Goal: Information Seeking & Learning: Learn about a topic

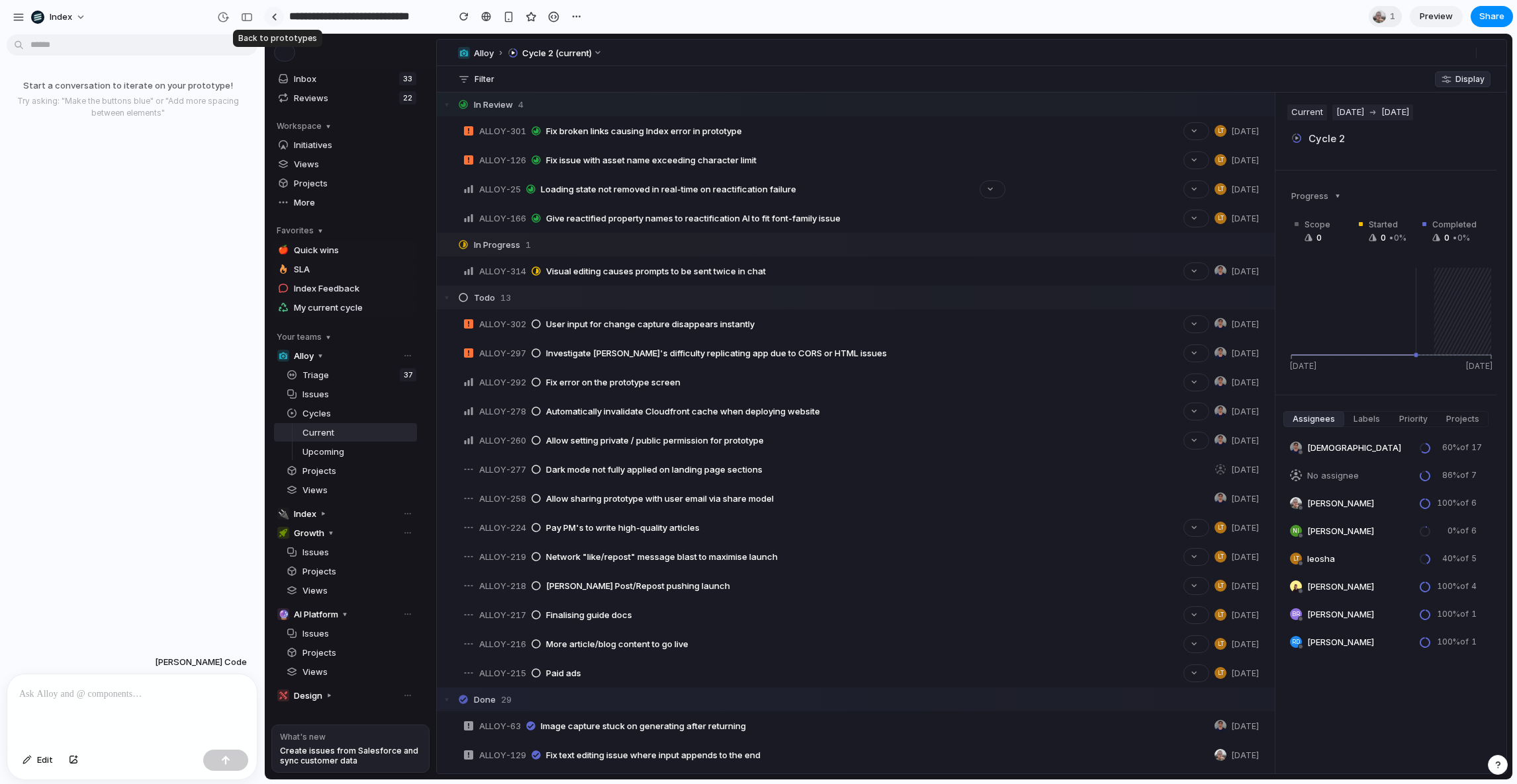
click at [279, 18] on link at bounding box center [274, 17] width 20 height 20
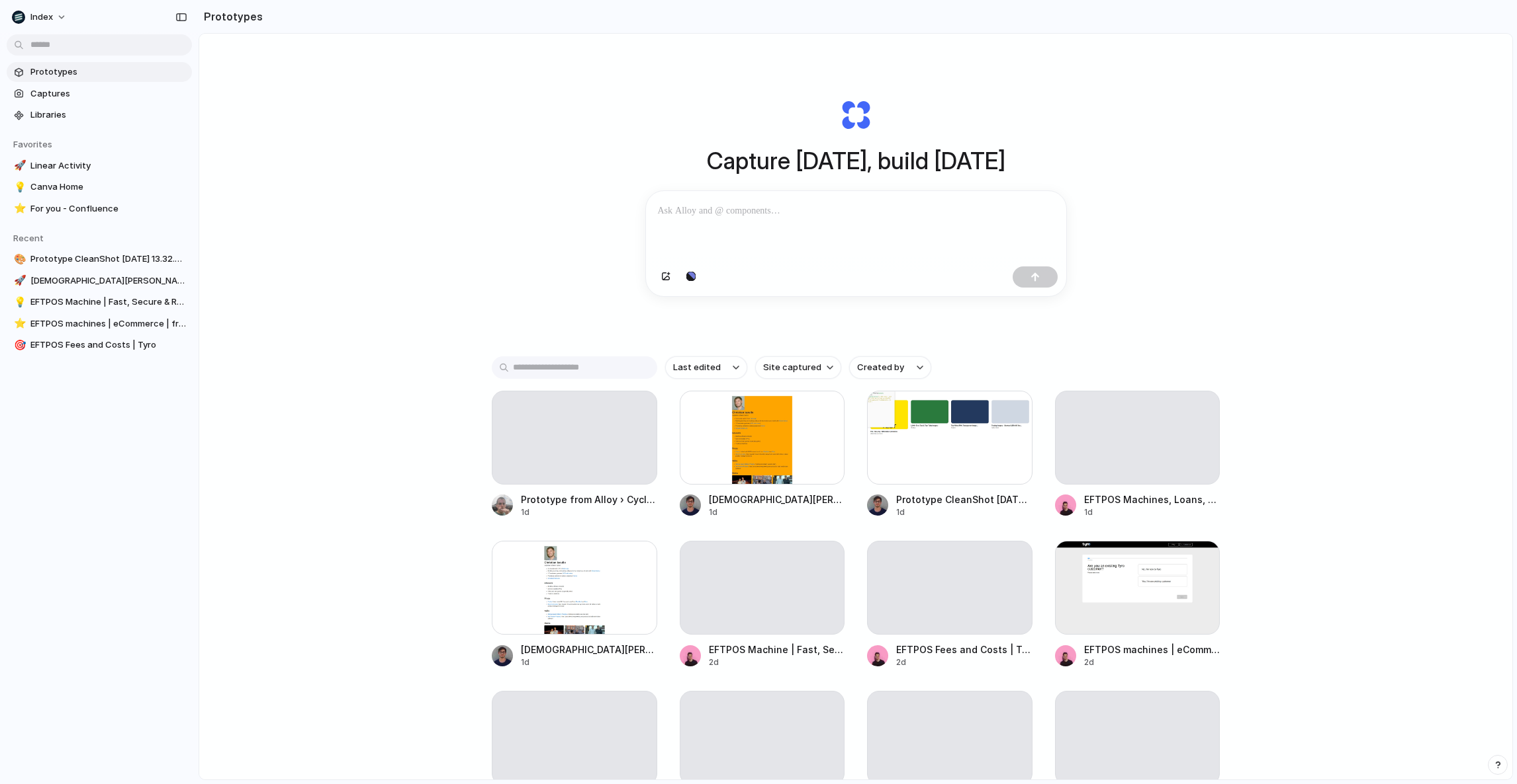
click at [493, 203] on div "Capture today, build tomorrow Clone web app Clone screenshot Start from existin…" at bounding box center [855, 441] width 1313 height 816
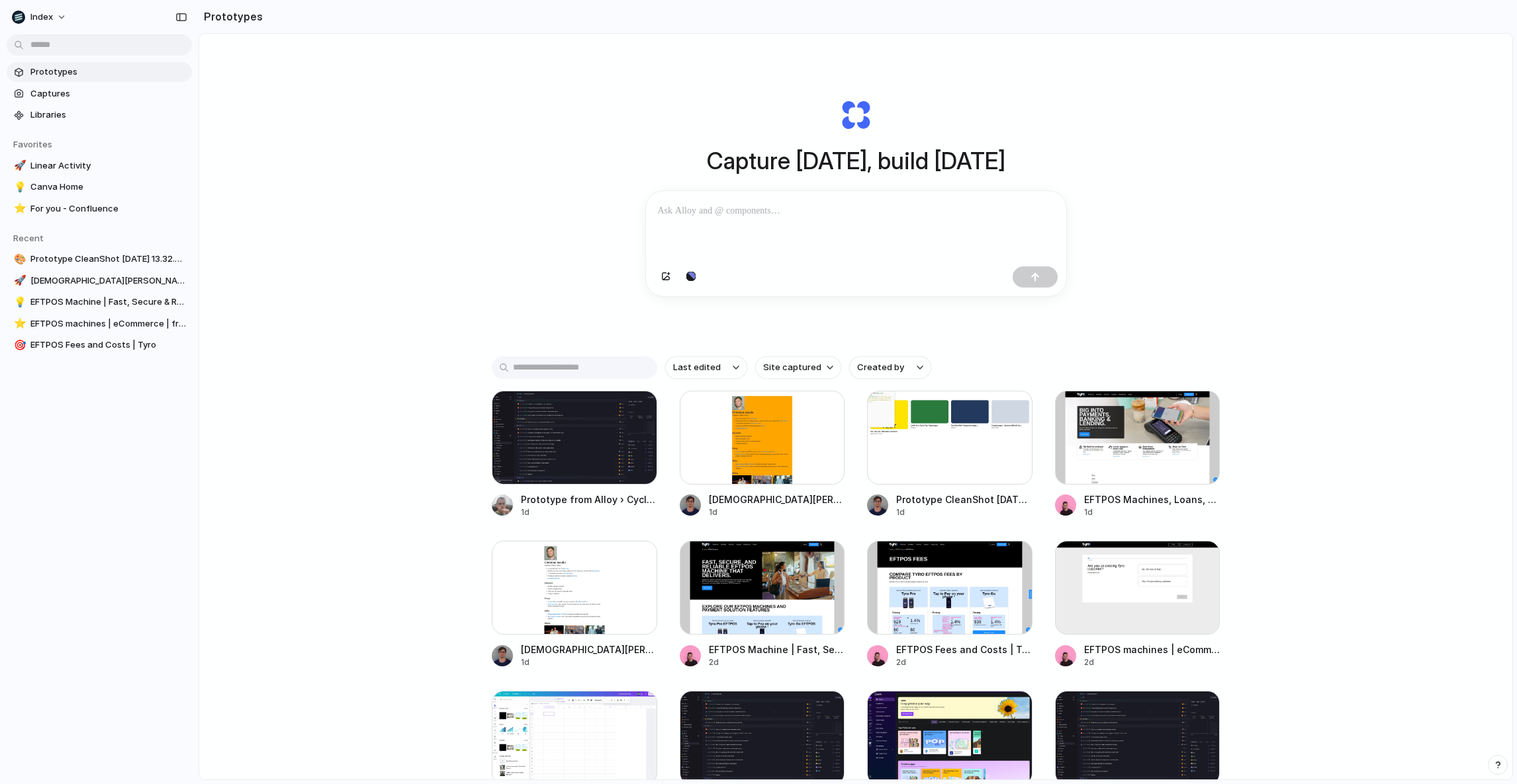
click at [404, 292] on div "Capture today, build tomorrow Clone web app Clone screenshot Start from existin…" at bounding box center [855, 441] width 1313 height 816
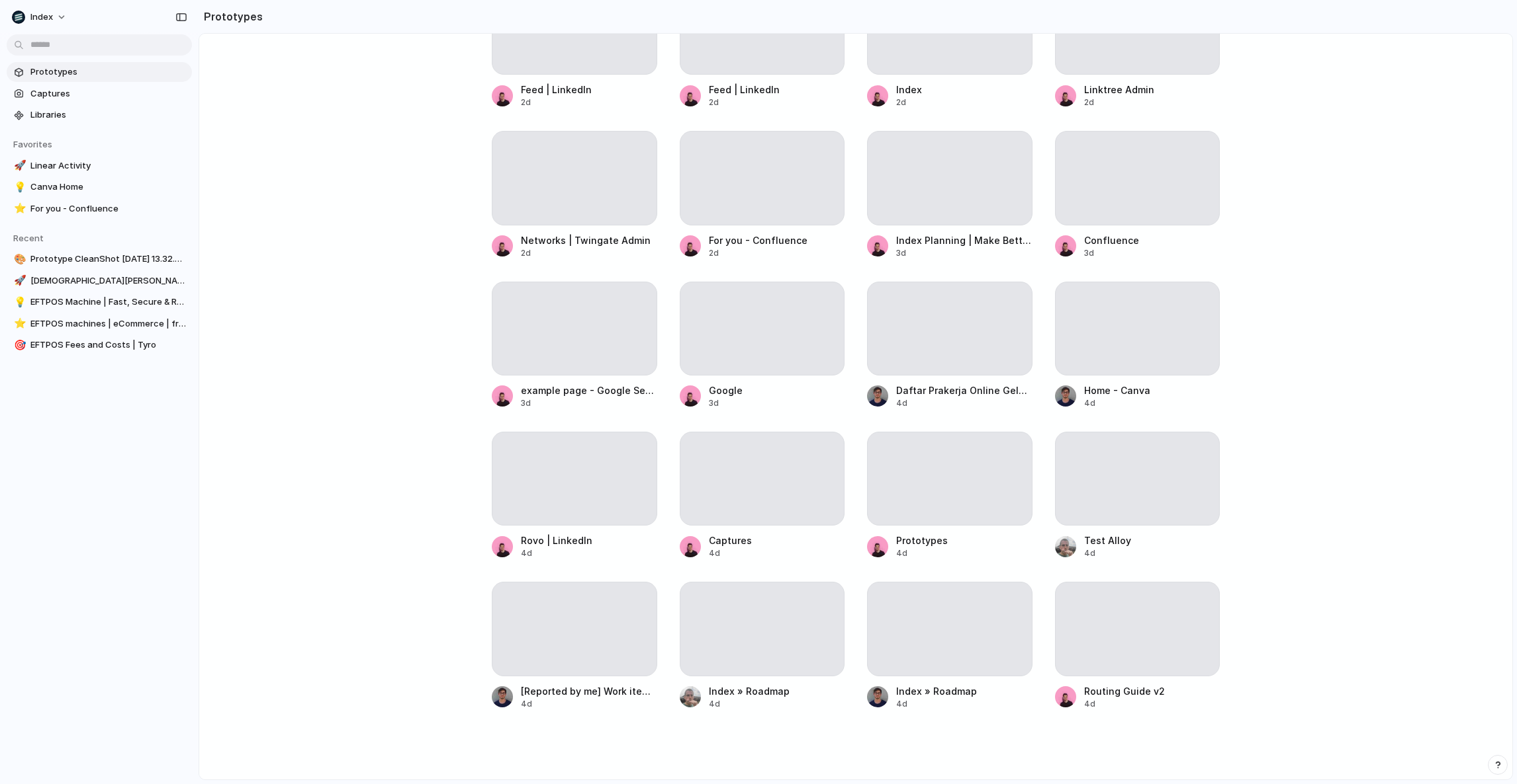
scroll to position [1417, 0]
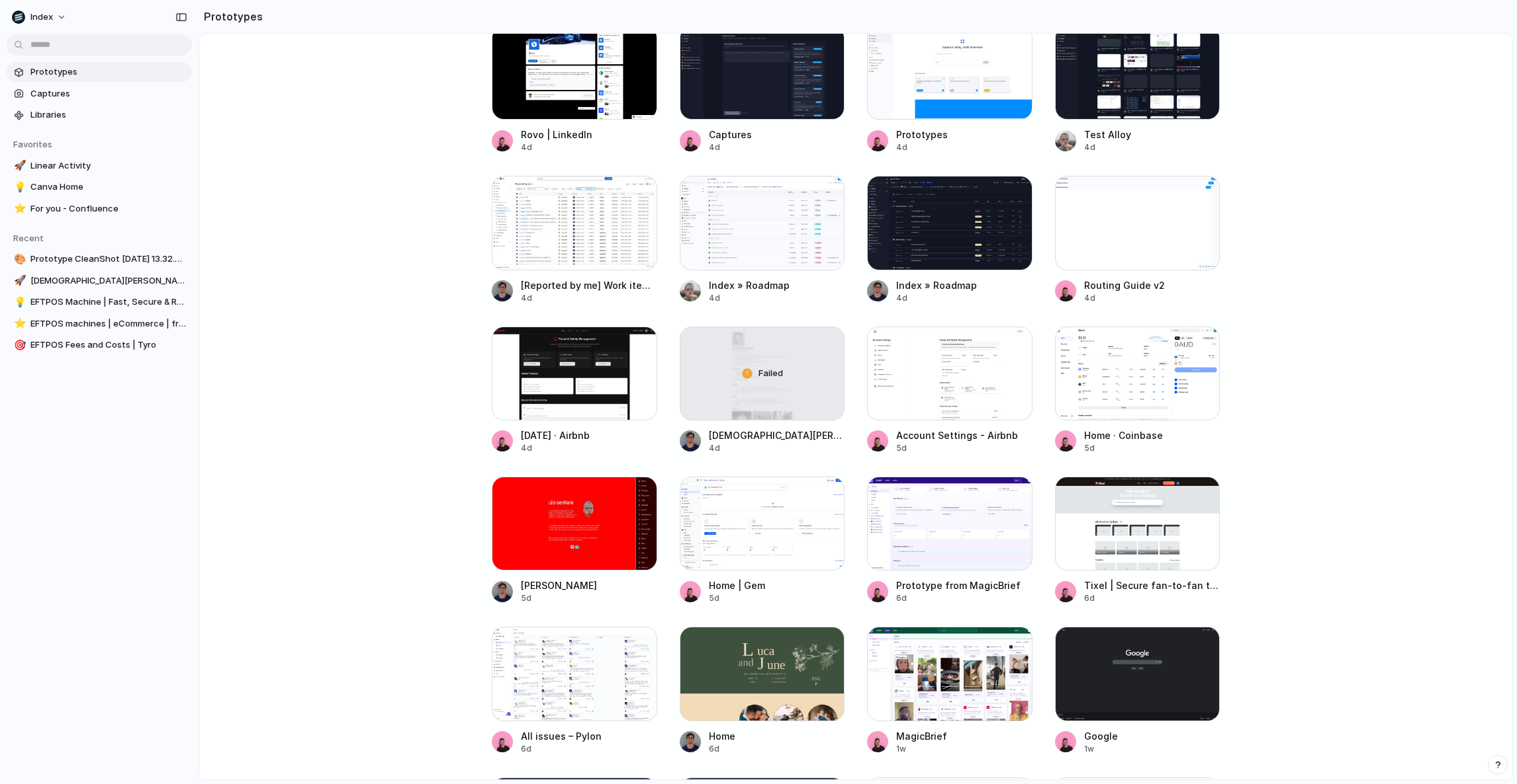
click at [1314, 231] on main "Capture today, build tomorrow Clone web app Clone screenshot Start from existin…" at bounding box center [855, 406] width 1314 height 747
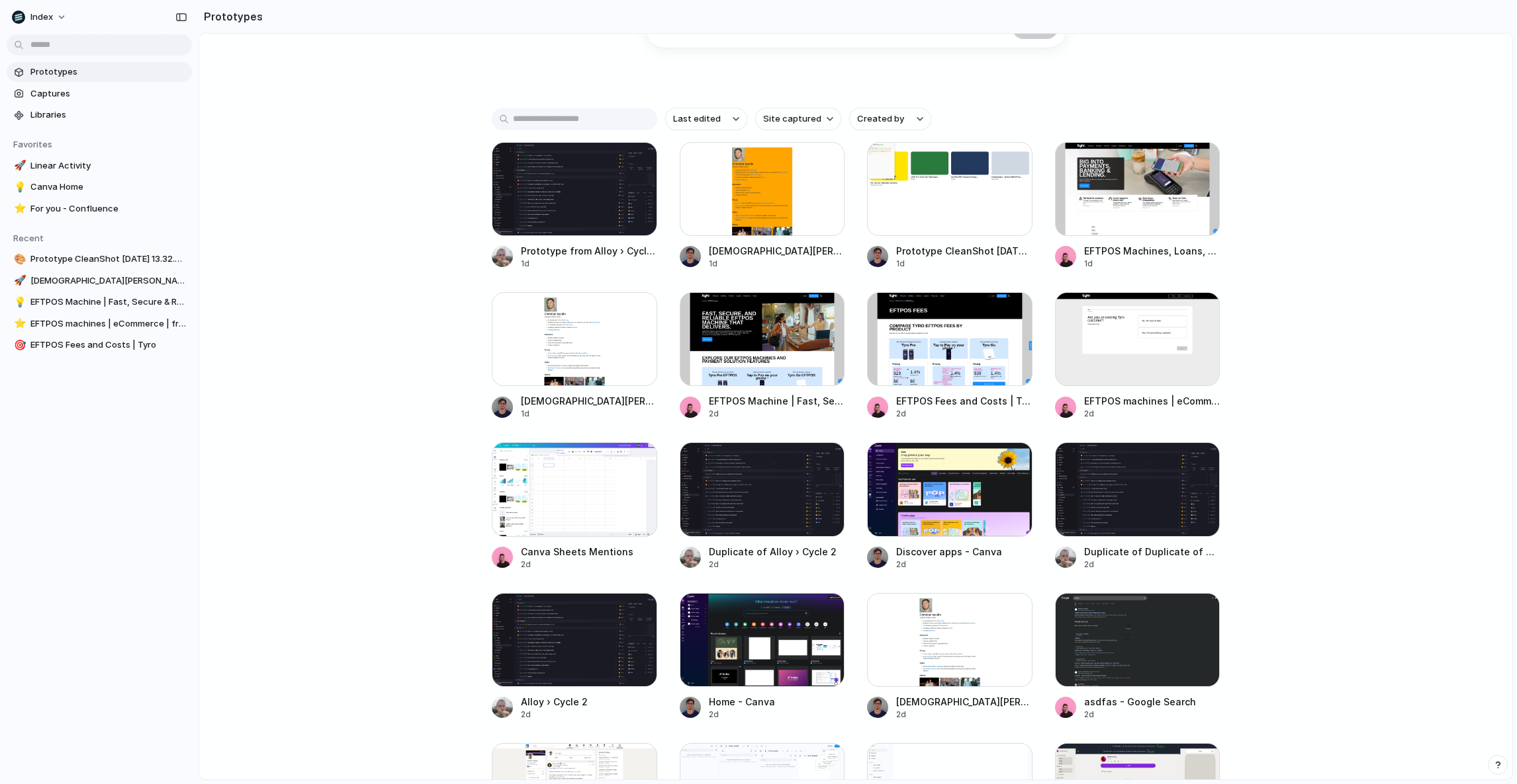
scroll to position [105, 0]
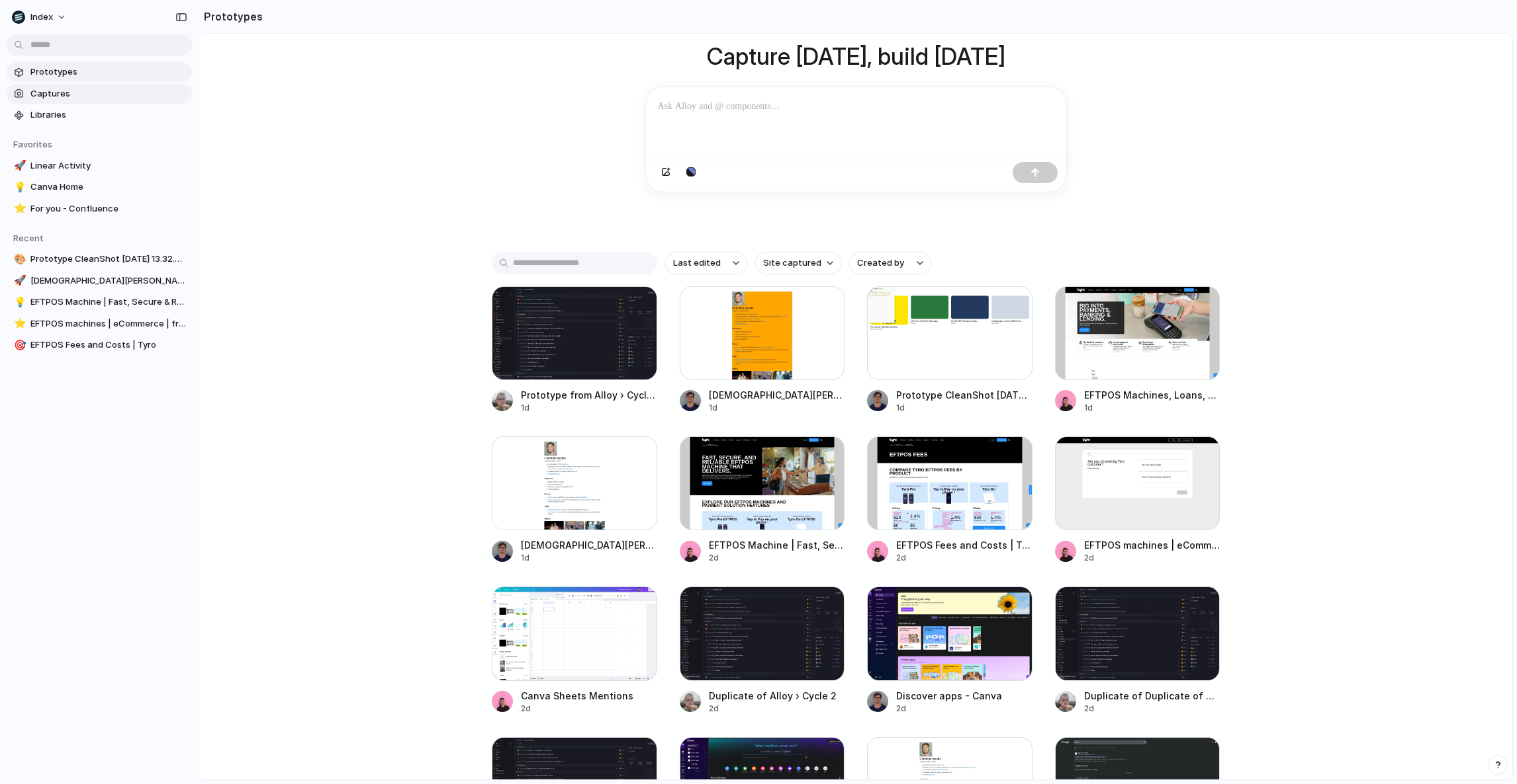
click at [123, 84] on link "Captures" at bounding box center [99, 94] width 185 height 20
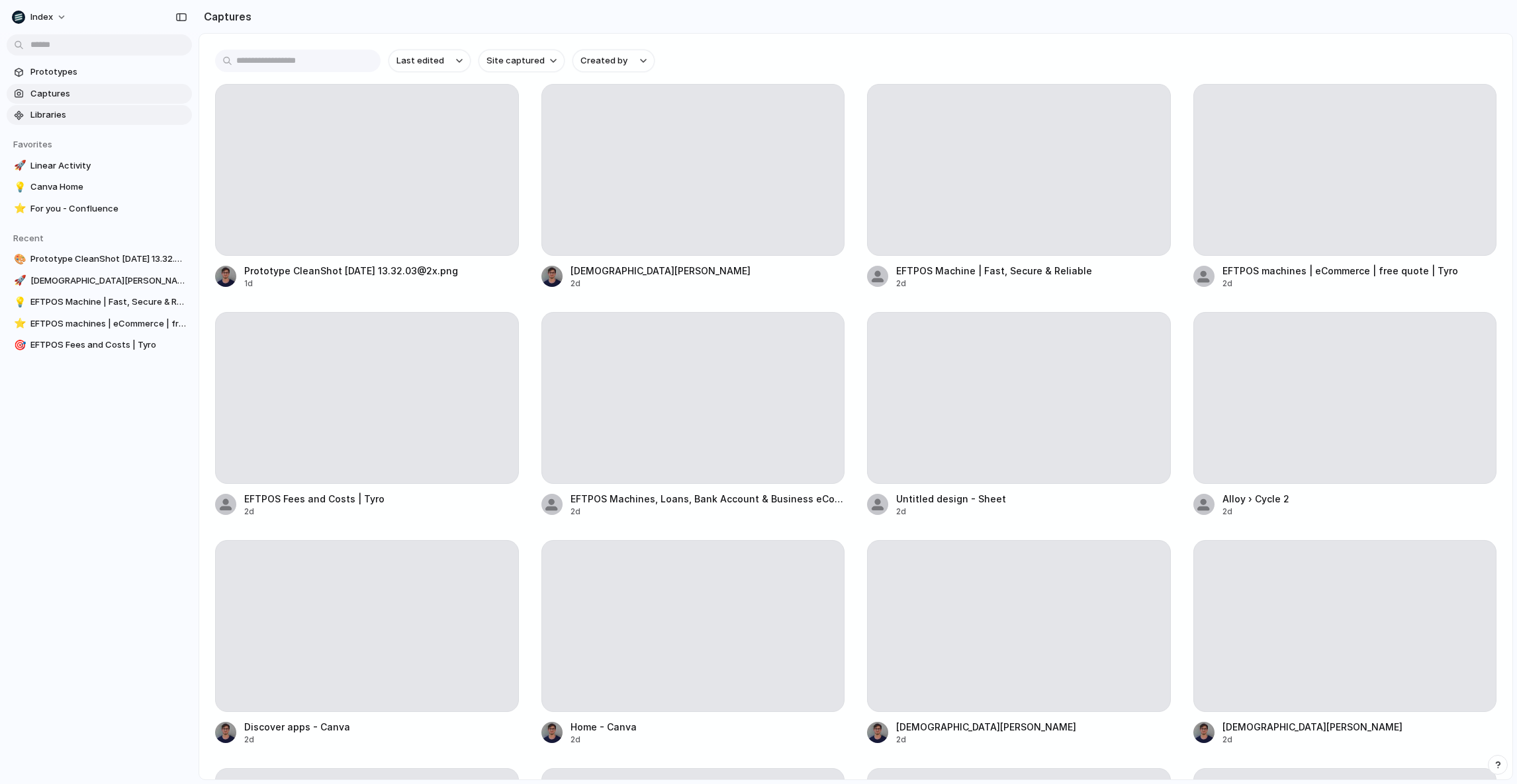
click at [110, 111] on span "Libraries" at bounding box center [108, 115] width 156 height 13
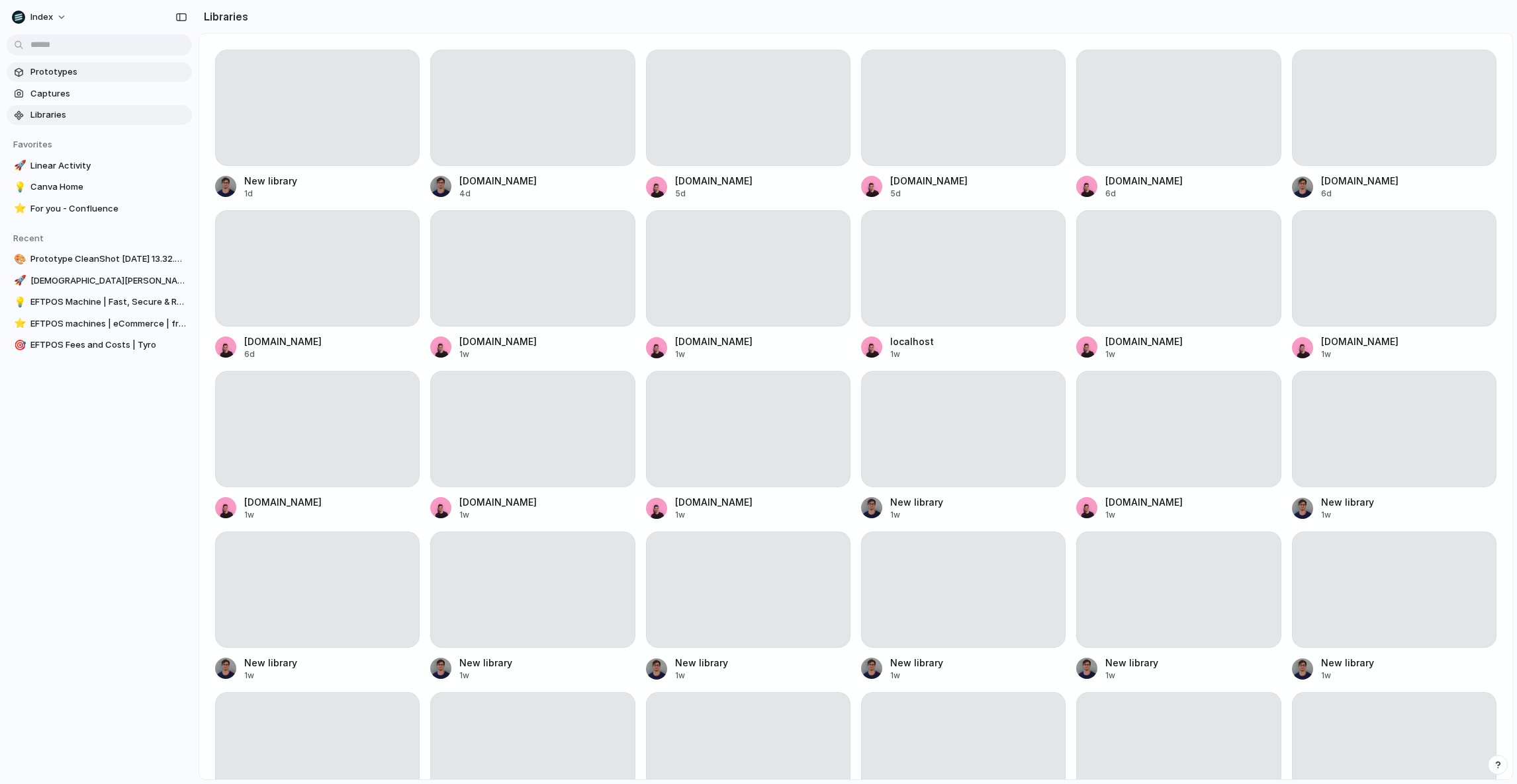
click at [81, 75] on span "Prototypes" at bounding box center [108, 72] width 156 height 13
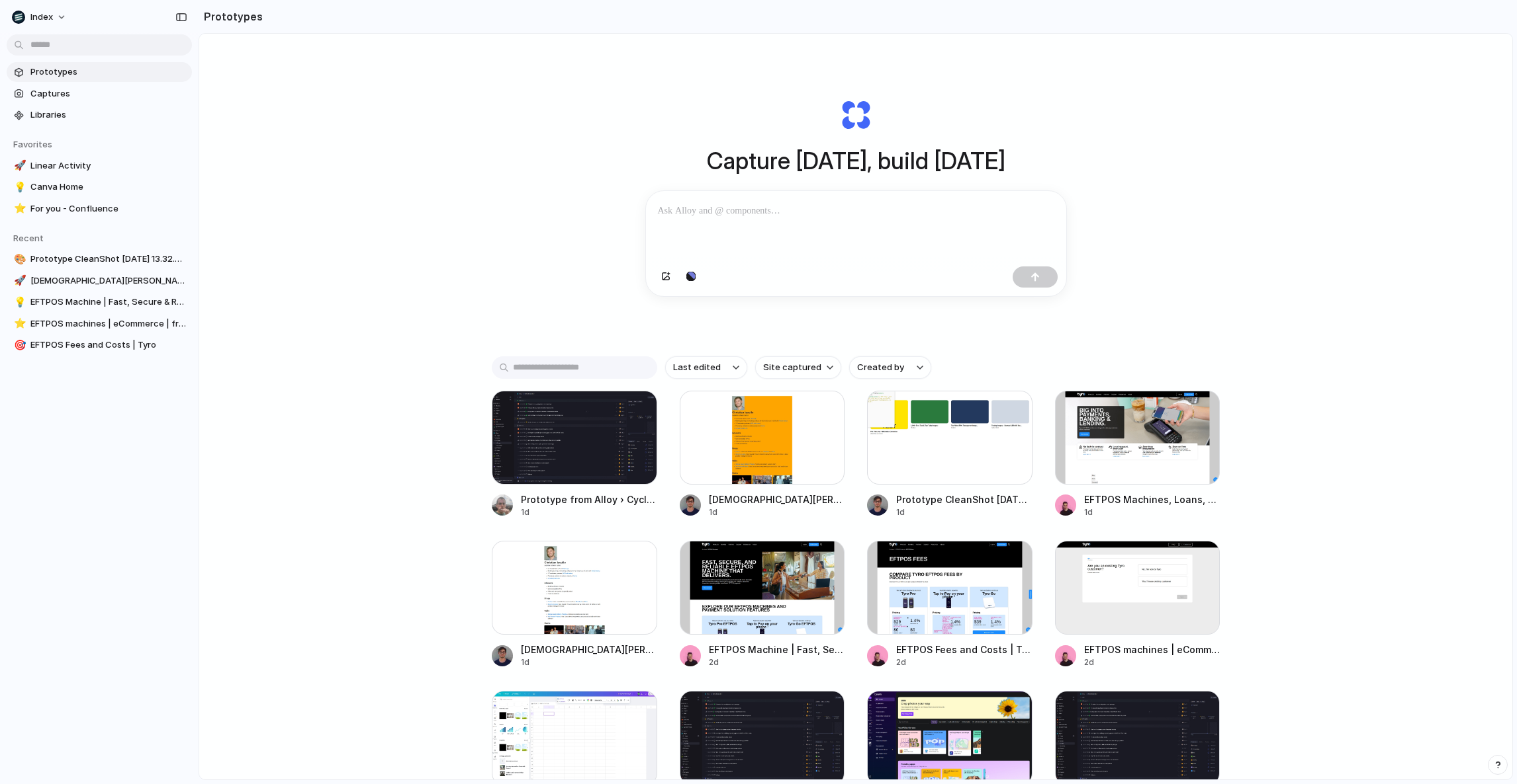
click at [461, 89] on div "Capture today, build tomorrow Clone web app Clone screenshot Start from existin…" at bounding box center [855, 441] width 1313 height 816
drag, startPoint x: 1036, startPoint y: 317, endPoint x: 582, endPoint y: 125, distance: 492.9
click at [581, 125] on div "Capture today, build tomorrow Clone web app Clone screenshot Start from existin…" at bounding box center [855, 441] width 1313 height 816
click at [582, 125] on div "Capture today, build tomorrow Clone web app Clone screenshot Start from existin…" at bounding box center [855, 441] width 1313 height 816
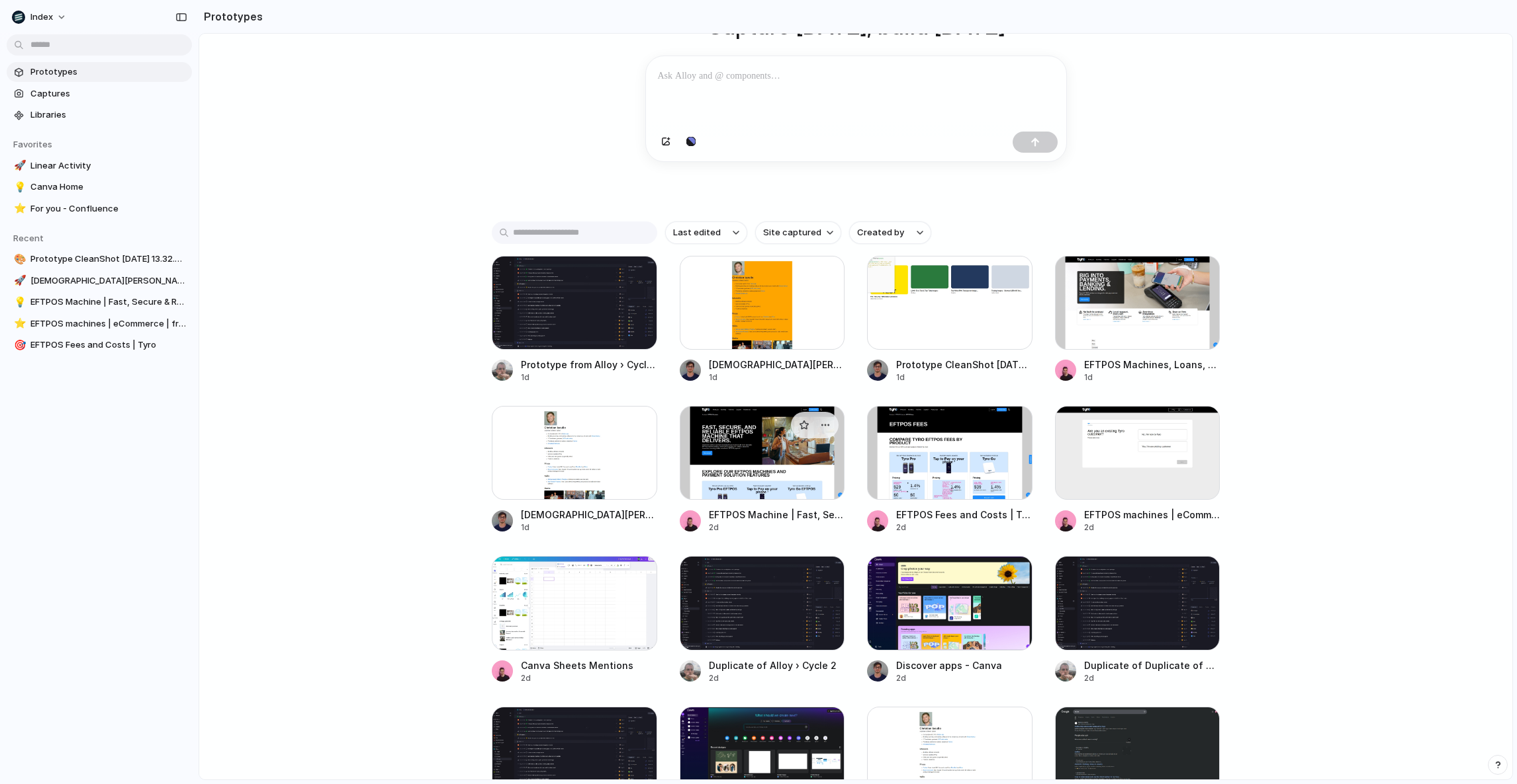
scroll to position [586, 0]
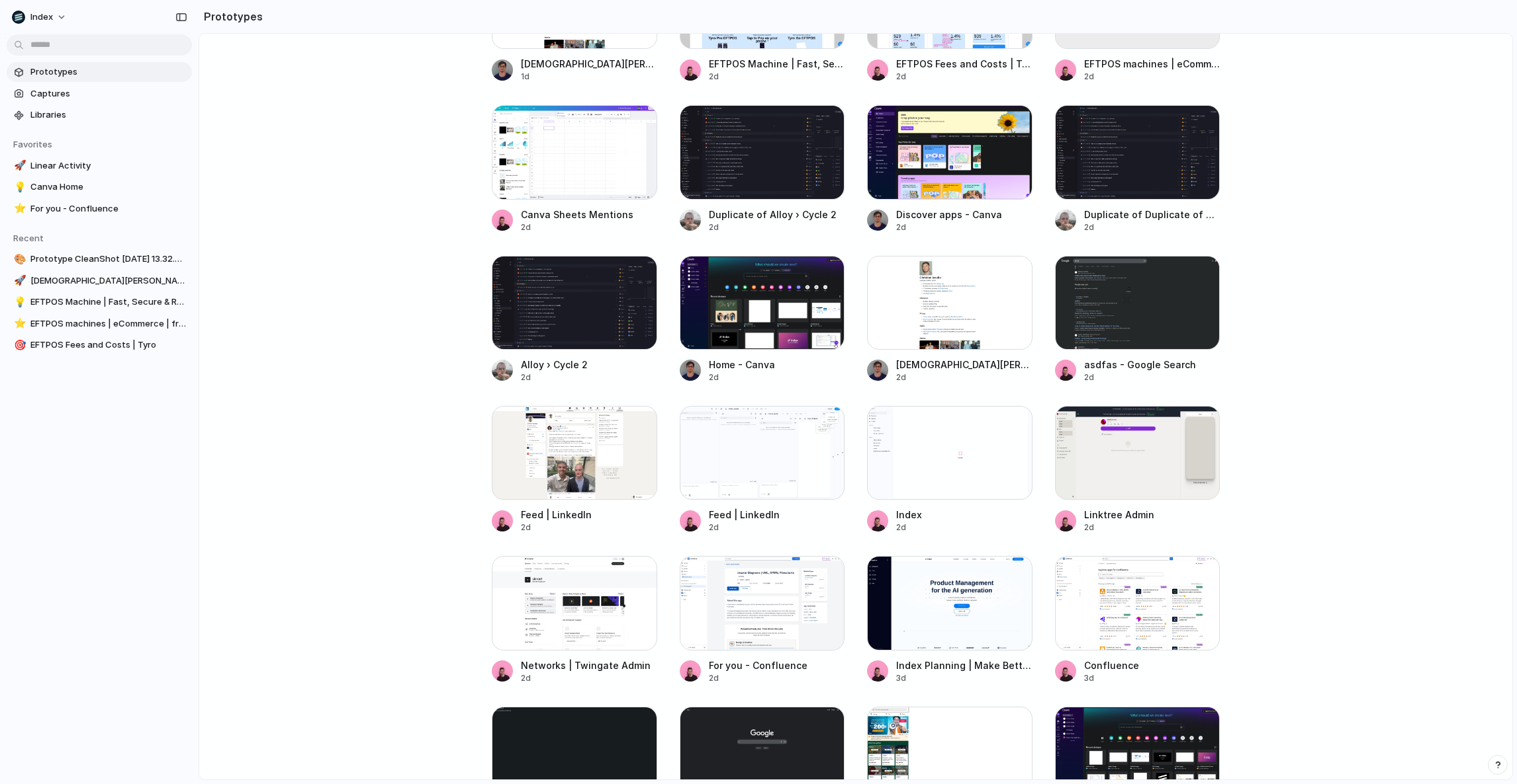
click at [852, 449] on div "Prototype from Alloy › Cycle 2 1d Christian Iacullo 1d Prototype CleanShot 2025…" at bounding box center [855, 470] width 729 height 1331
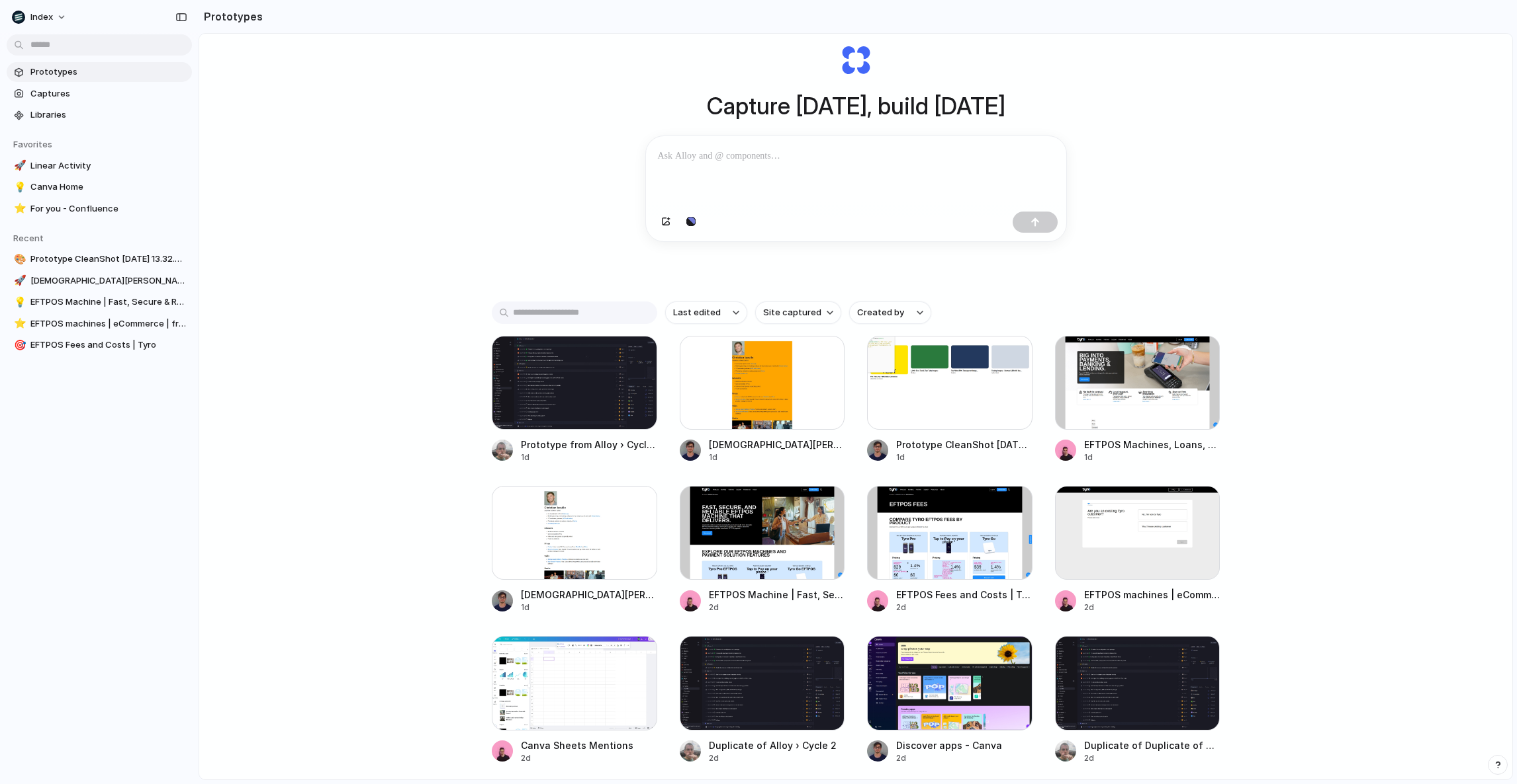
scroll to position [0, 0]
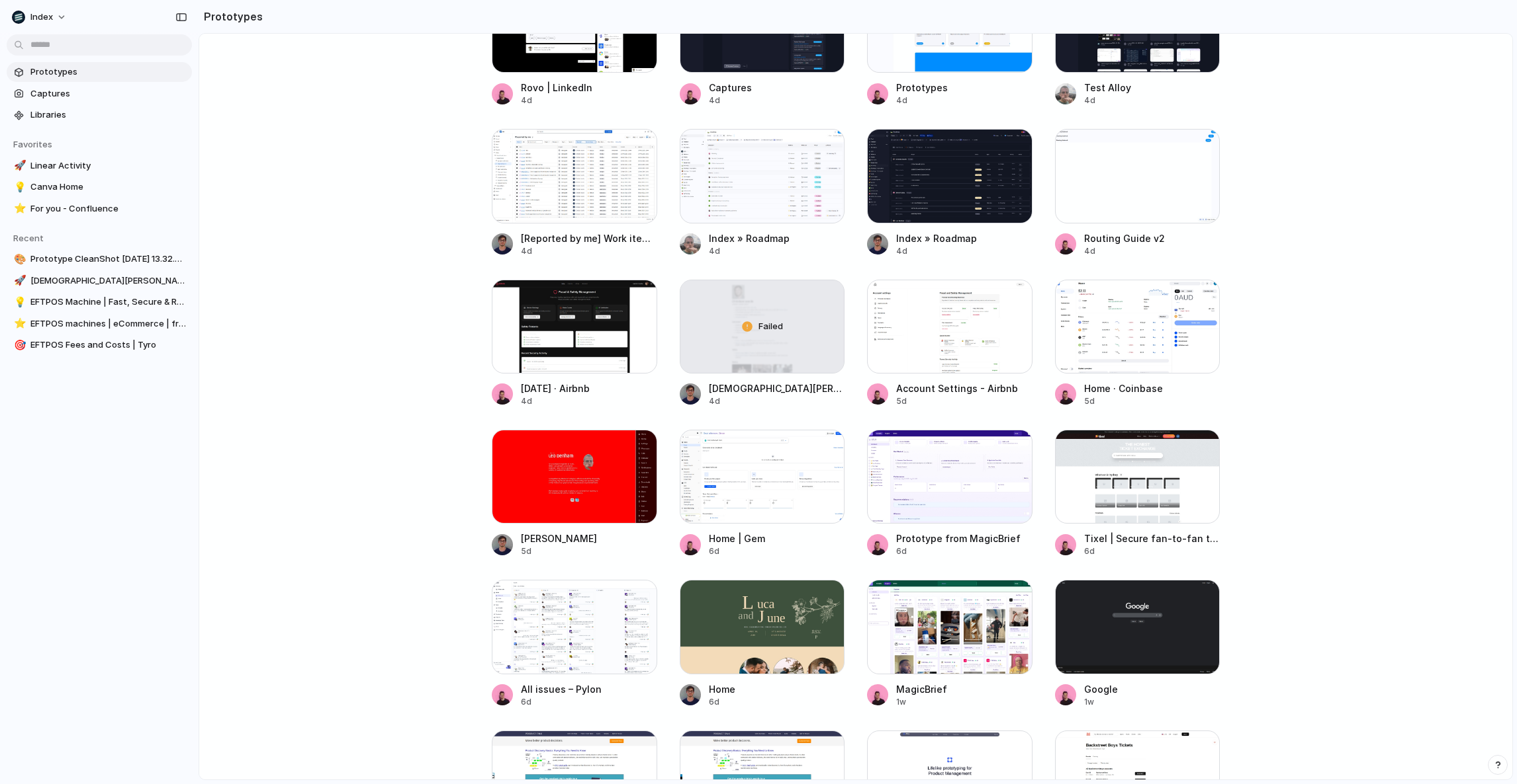
scroll to position [732, 0]
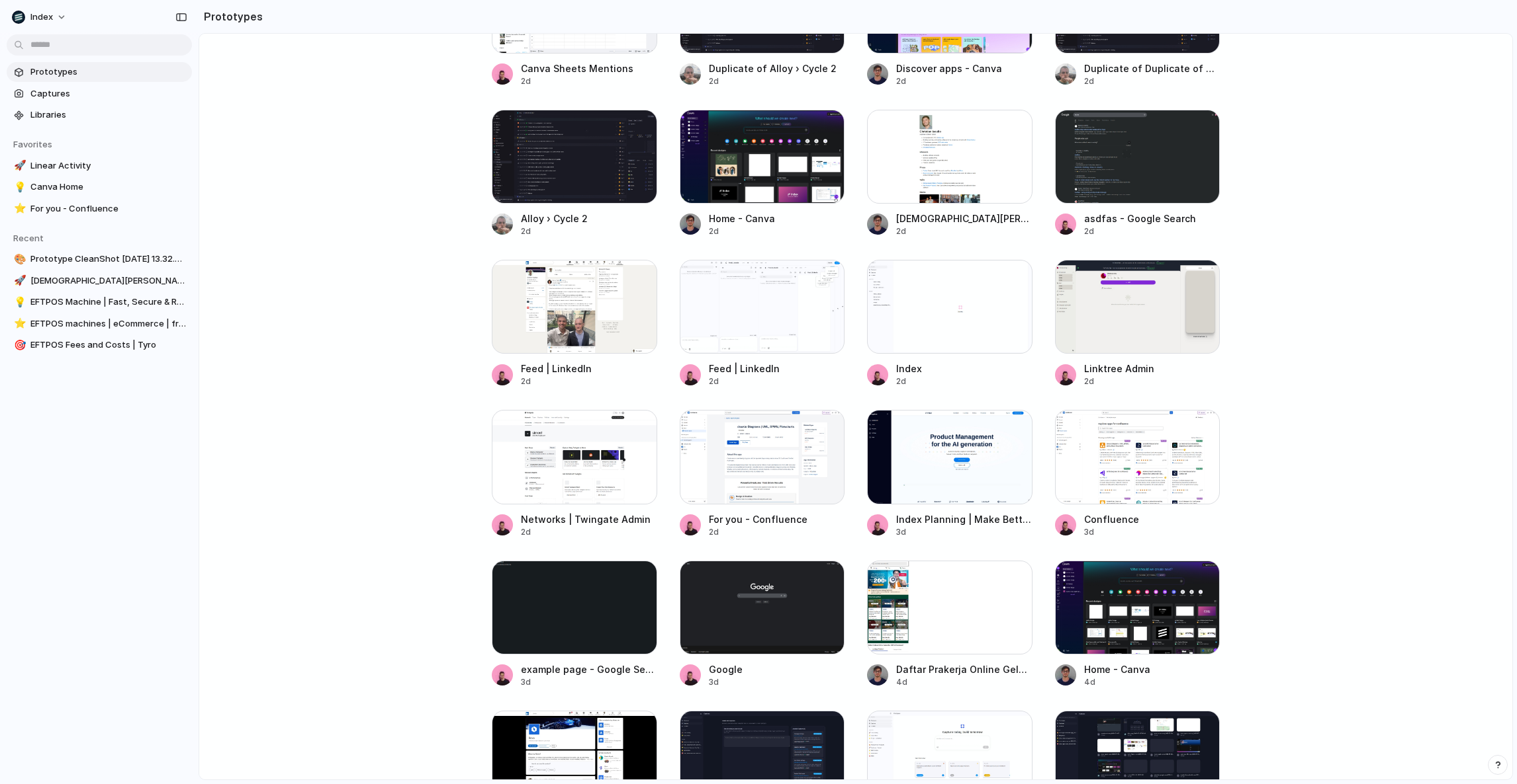
click at [852, 435] on div "Prototype from Alloy › Cycle 2 1d Christian Iacullo 1d Prototype CleanShot 2025…" at bounding box center [855, 775] width 729 height 2233
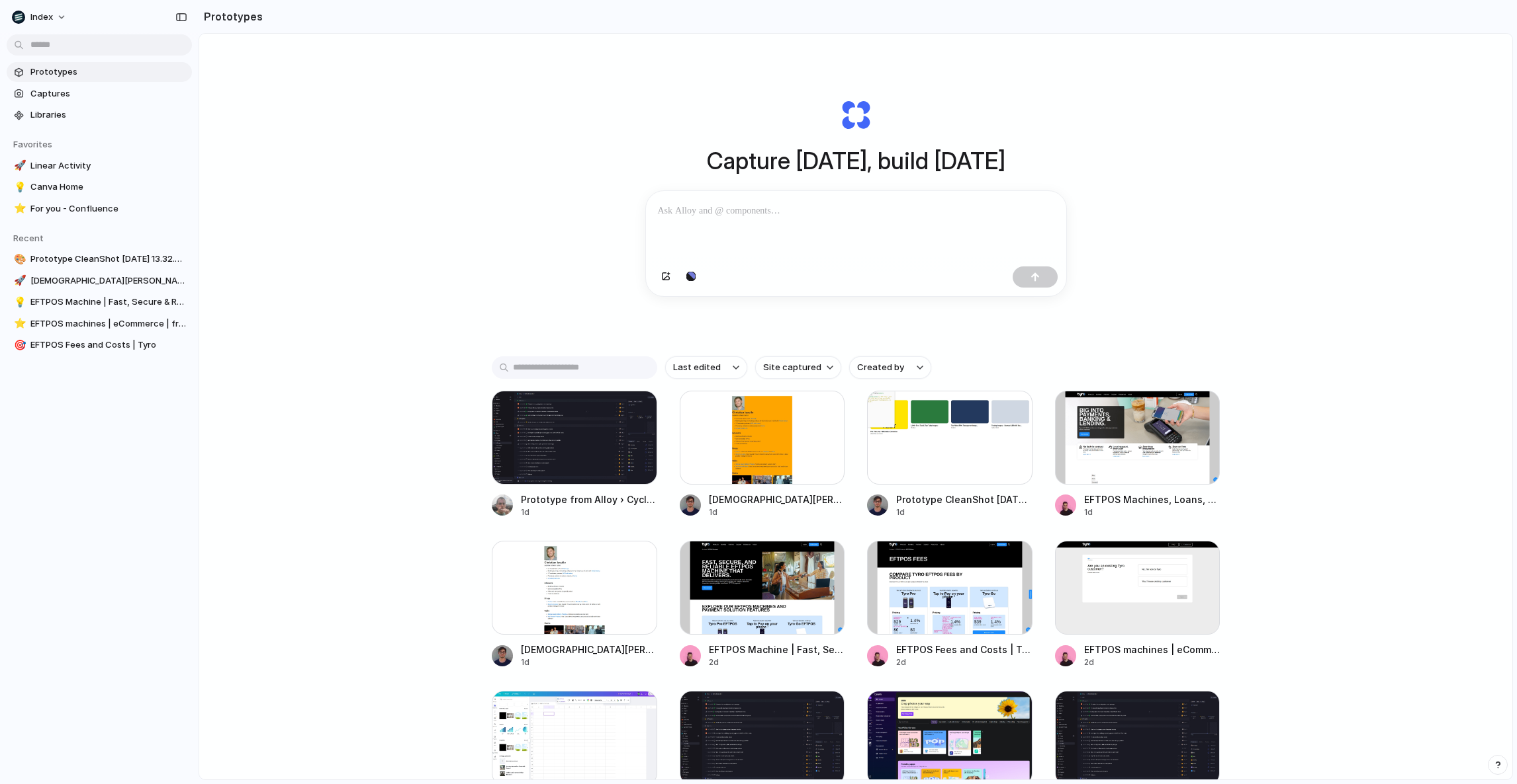
click at [365, 584] on div "Capture today, build tomorrow Clone web app Clone screenshot Start from existin…" at bounding box center [855, 441] width 1313 height 816
click at [363, 584] on div "Capture today, build tomorrow Clone web app Clone screenshot Start from existin…" at bounding box center [855, 441] width 1313 height 816
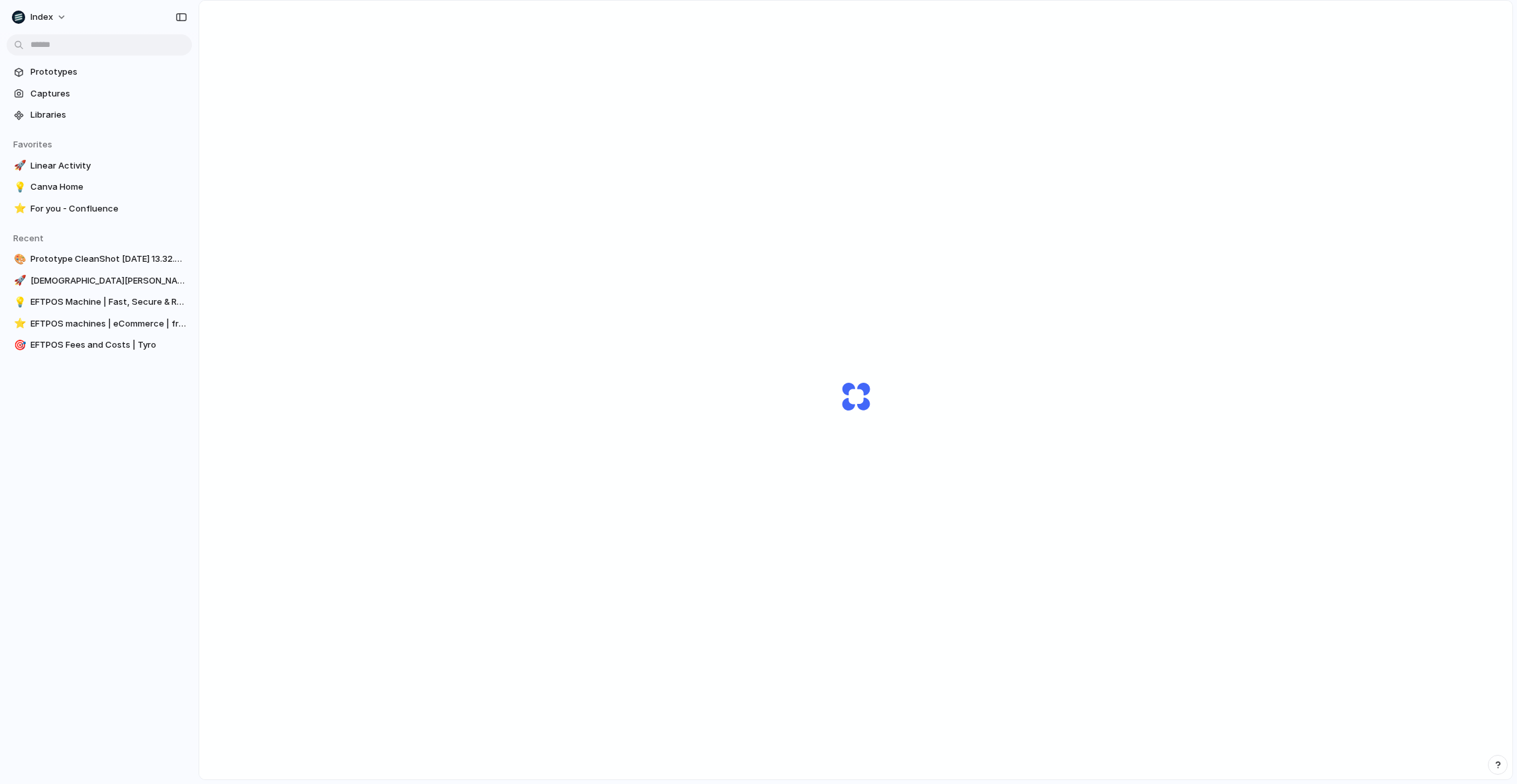
click at [1051, 258] on div "Thinking" at bounding box center [855, 408] width 1313 height 816
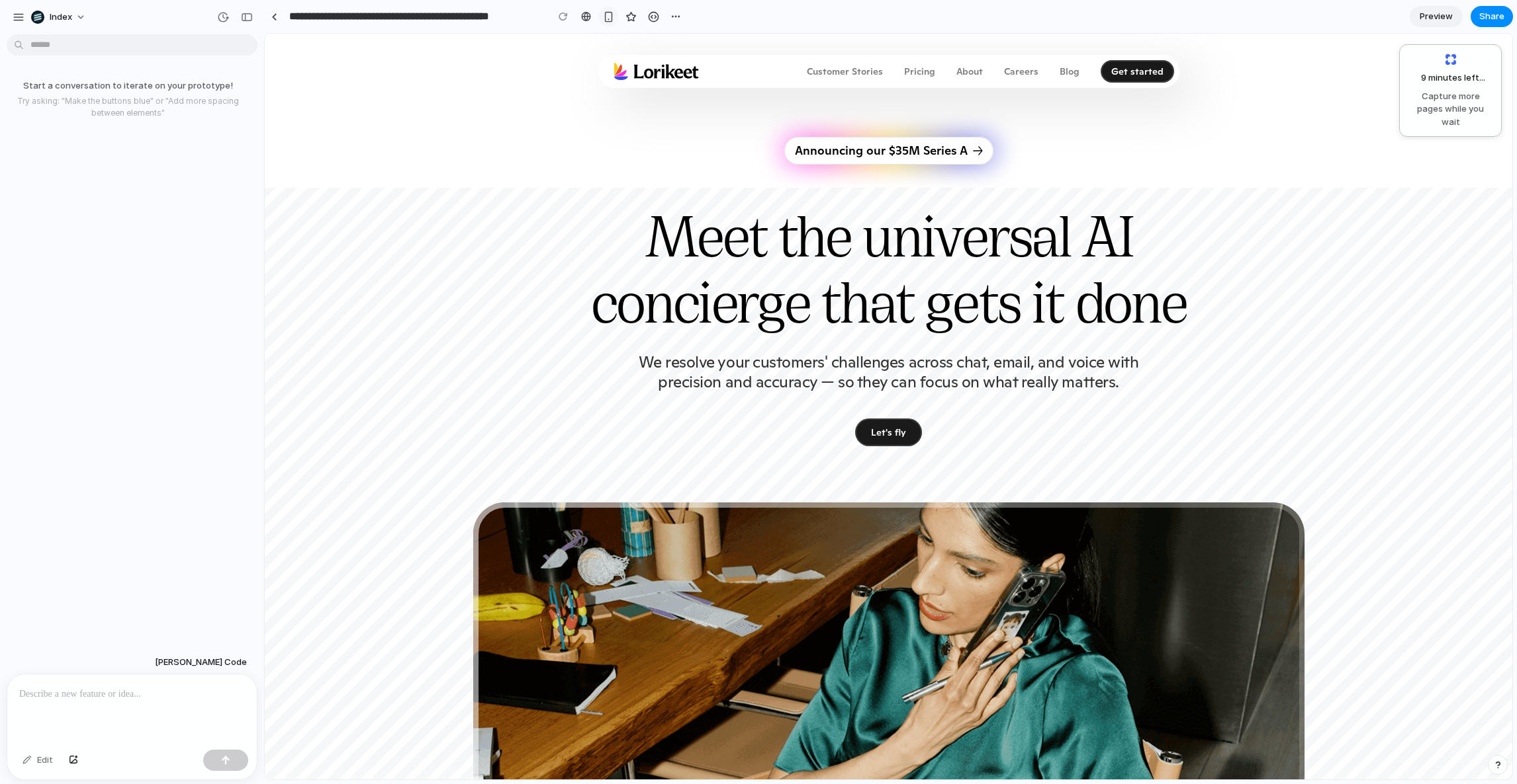
click at [605, 18] on div "button" at bounding box center [608, 16] width 11 height 11
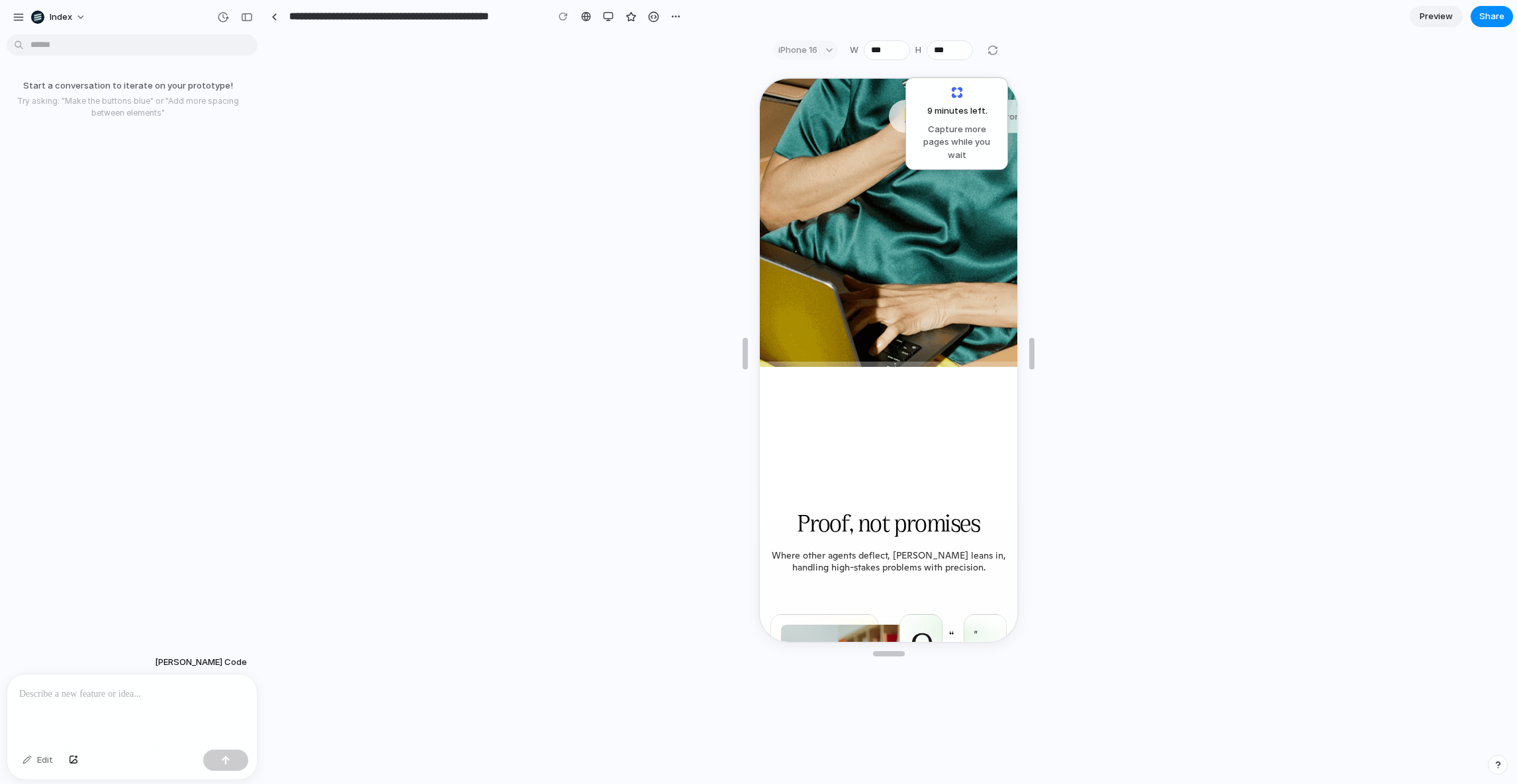
scroll to position [498, 0]
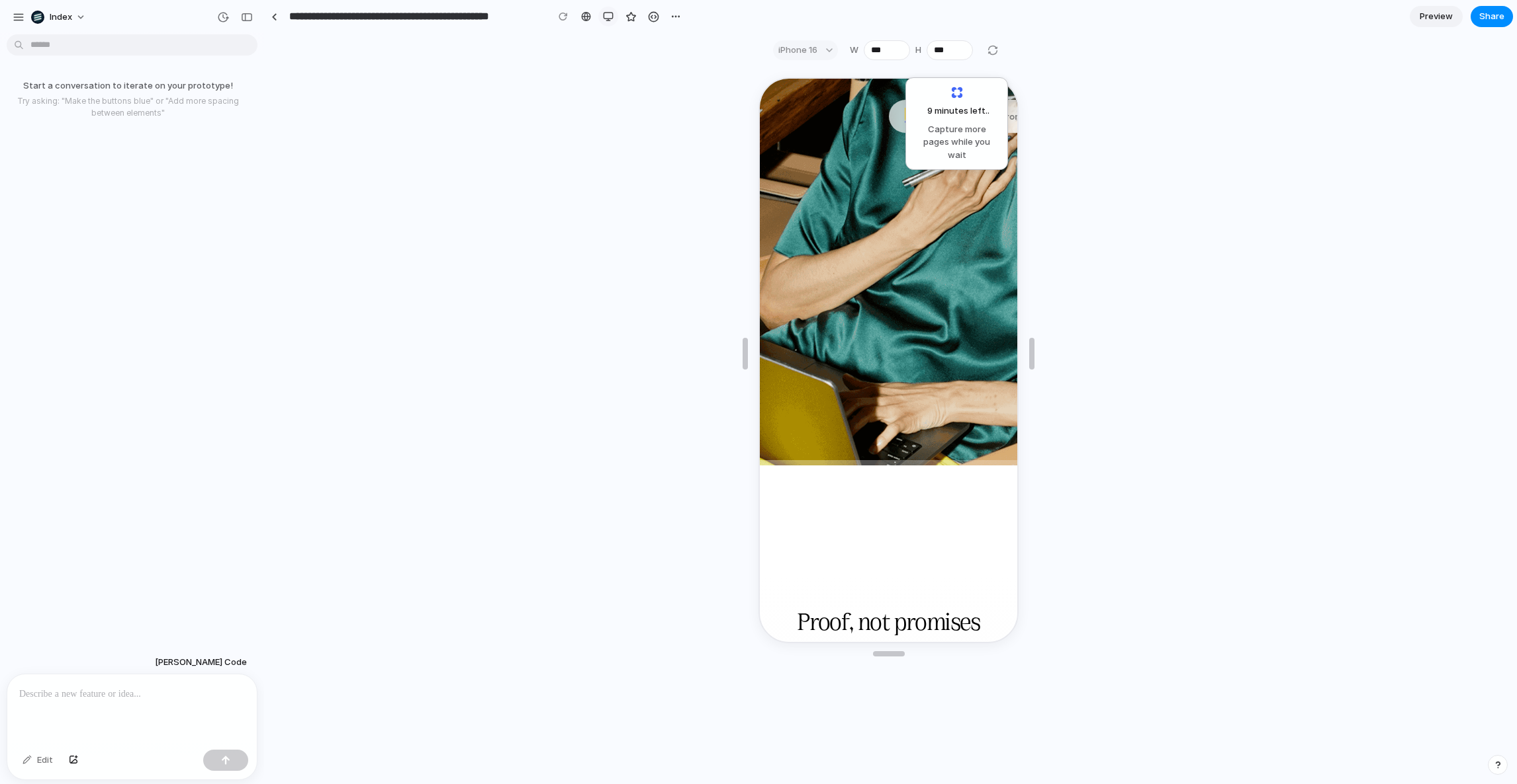
click at [604, 18] on div "button" at bounding box center [608, 16] width 11 height 11
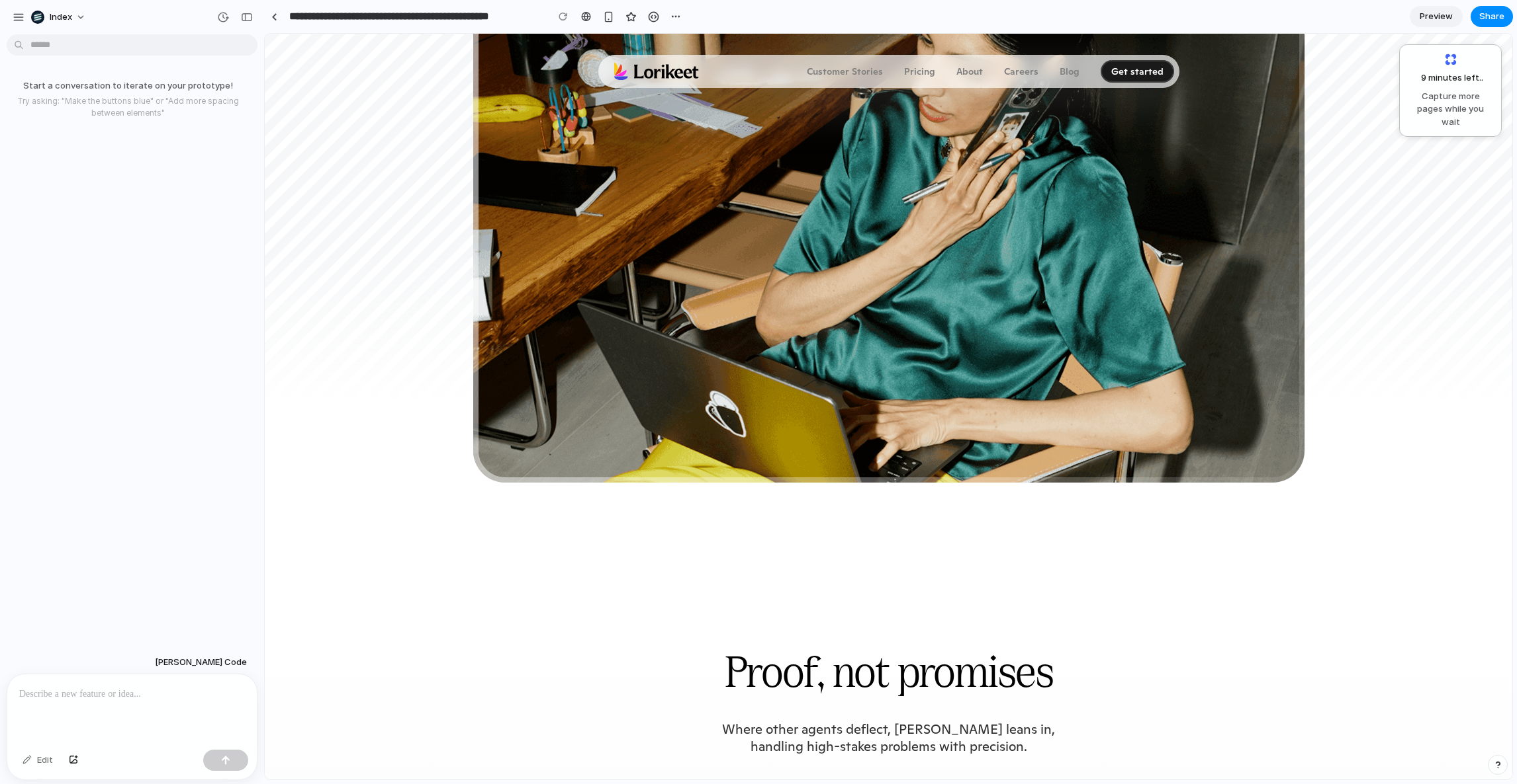
scroll to position [0, 0]
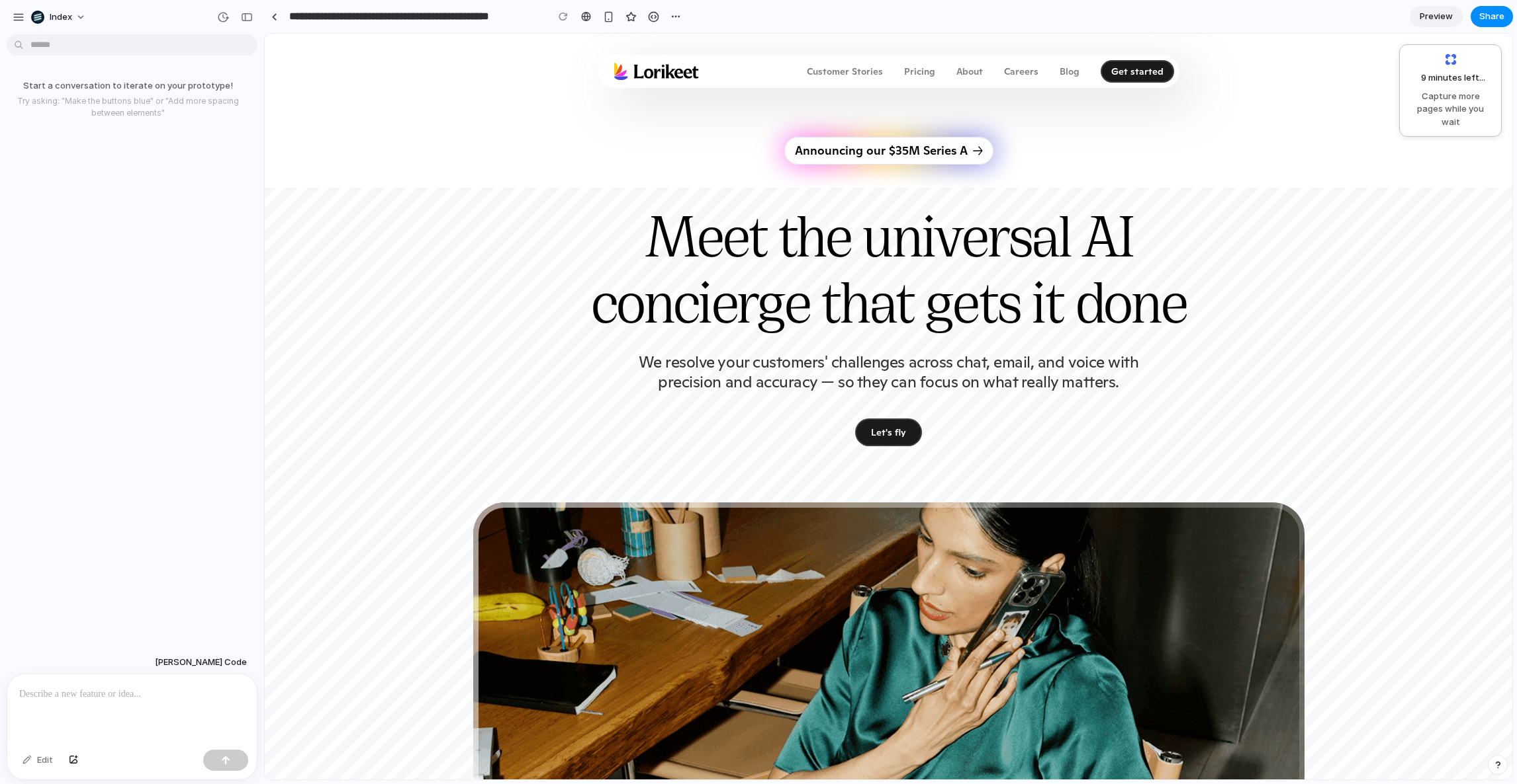
click at [497, 276] on h1 "Meet the universal AI concierge that gets it done" at bounding box center [889, 276] width 847 height 132
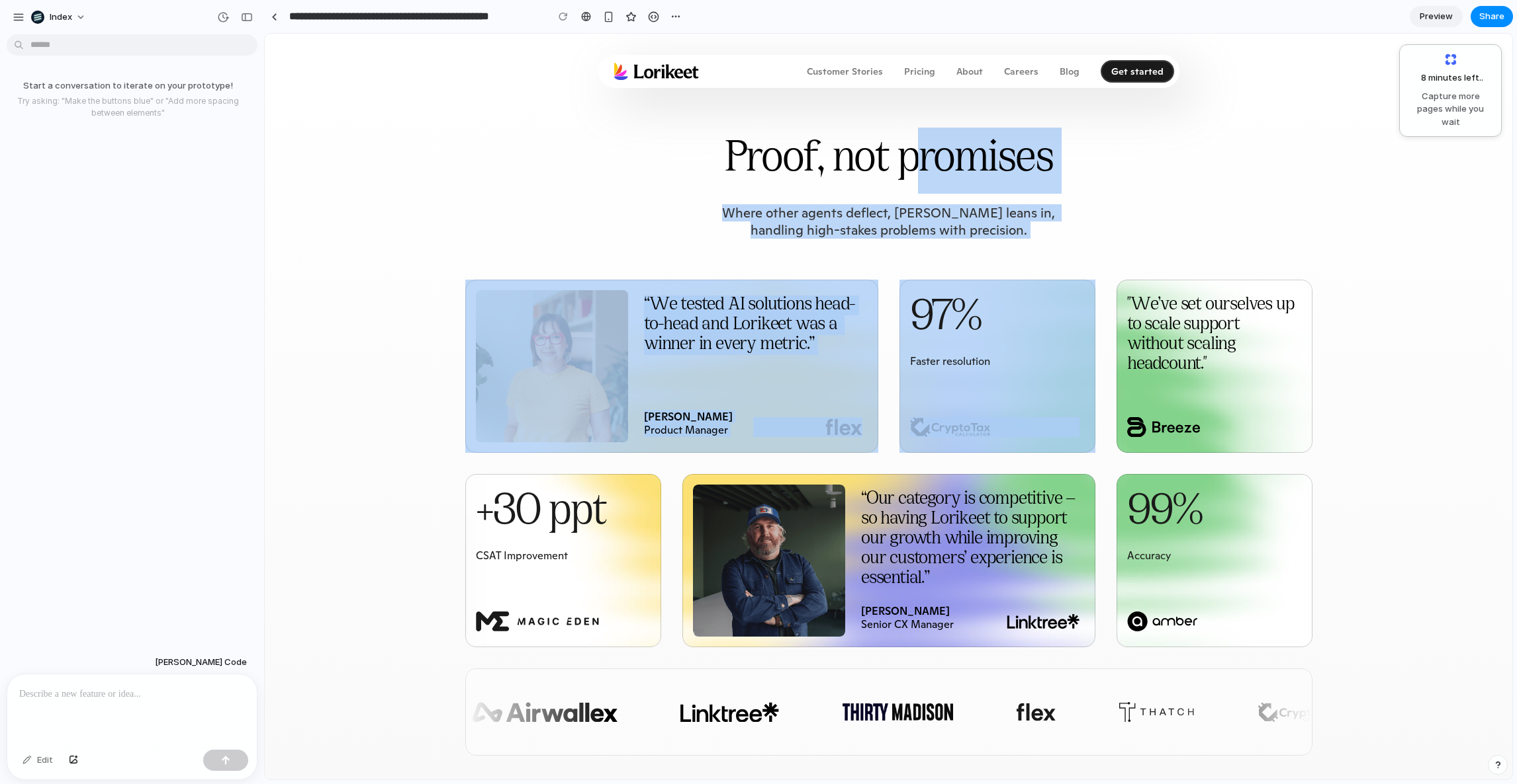
drag, startPoint x: 908, startPoint y: 276, endPoint x: 908, endPoint y: 409, distance: 133.0
click at [908, 409] on div "Proof, not promises Where other agents deflect, Lorikeet leans in, handling hig…" at bounding box center [889, 441] width 847 height 628
click at [908, 409] on div "“We tested AI solutions head-to-head and Lorikeet was a winner in every metric.…" at bounding box center [889, 514] width 847 height 482
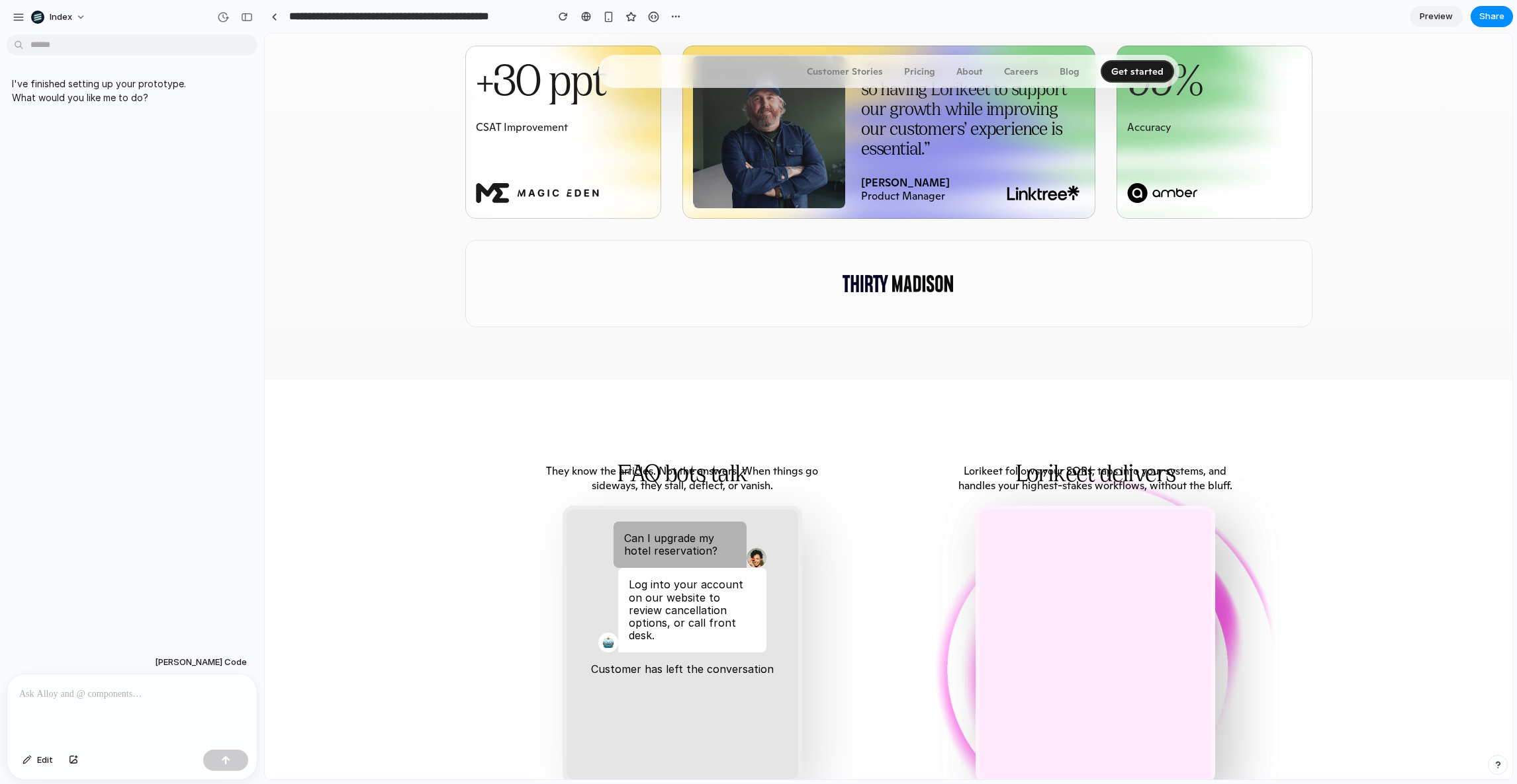
scroll to position [2069, 0]
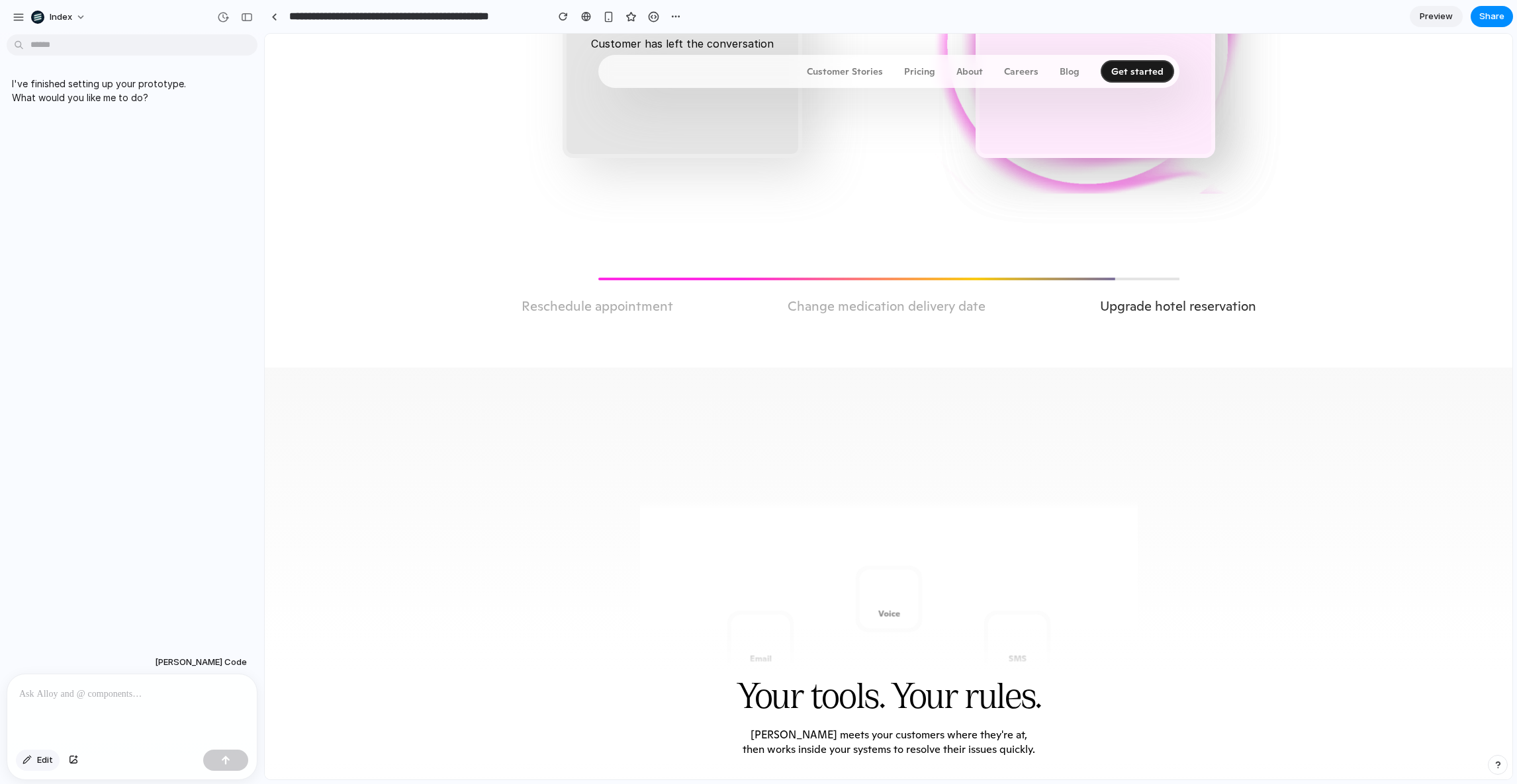
click at [38, 761] on span "Edit" at bounding box center [45, 760] width 16 height 13
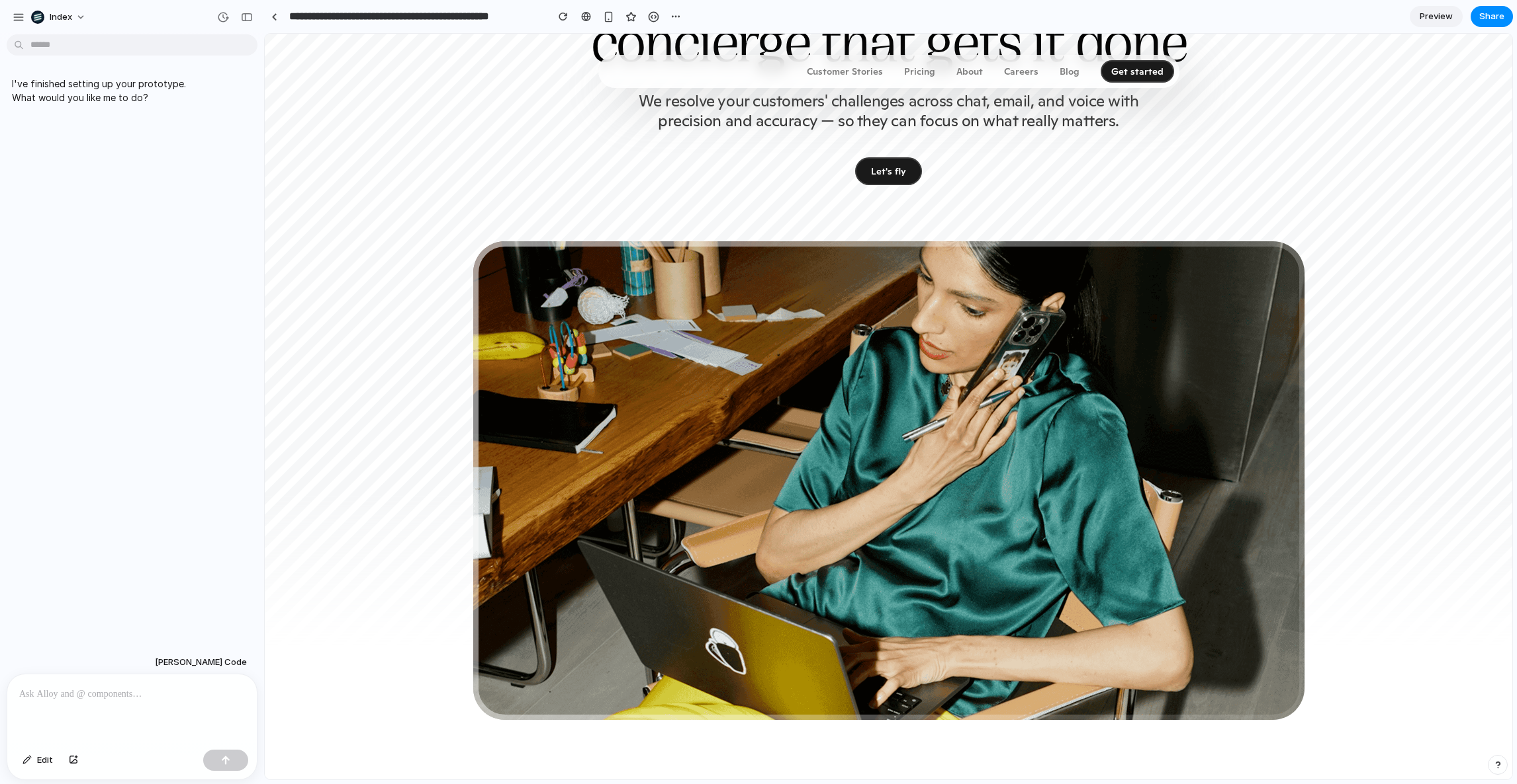
scroll to position [260, 0]
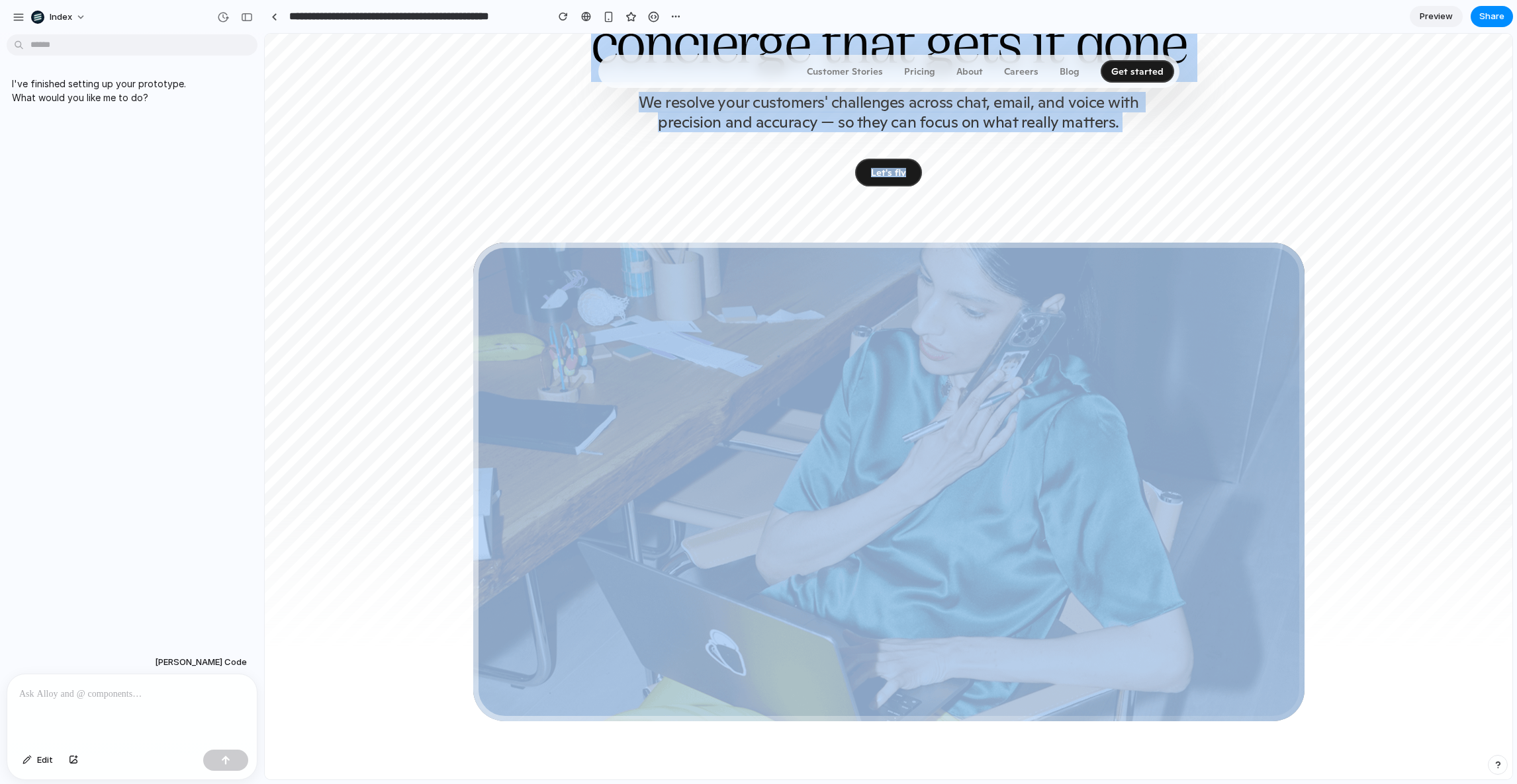
click at [885, 350] on div "Announcing our $35M Series A Meet the universal AI concierge that gets it done …" at bounding box center [889, 302] width 953 height 1057
click at [979, 187] on div "We resolve your customers' challenges across chat, email, and voice with precis…" at bounding box center [889, 140] width 847 height 94
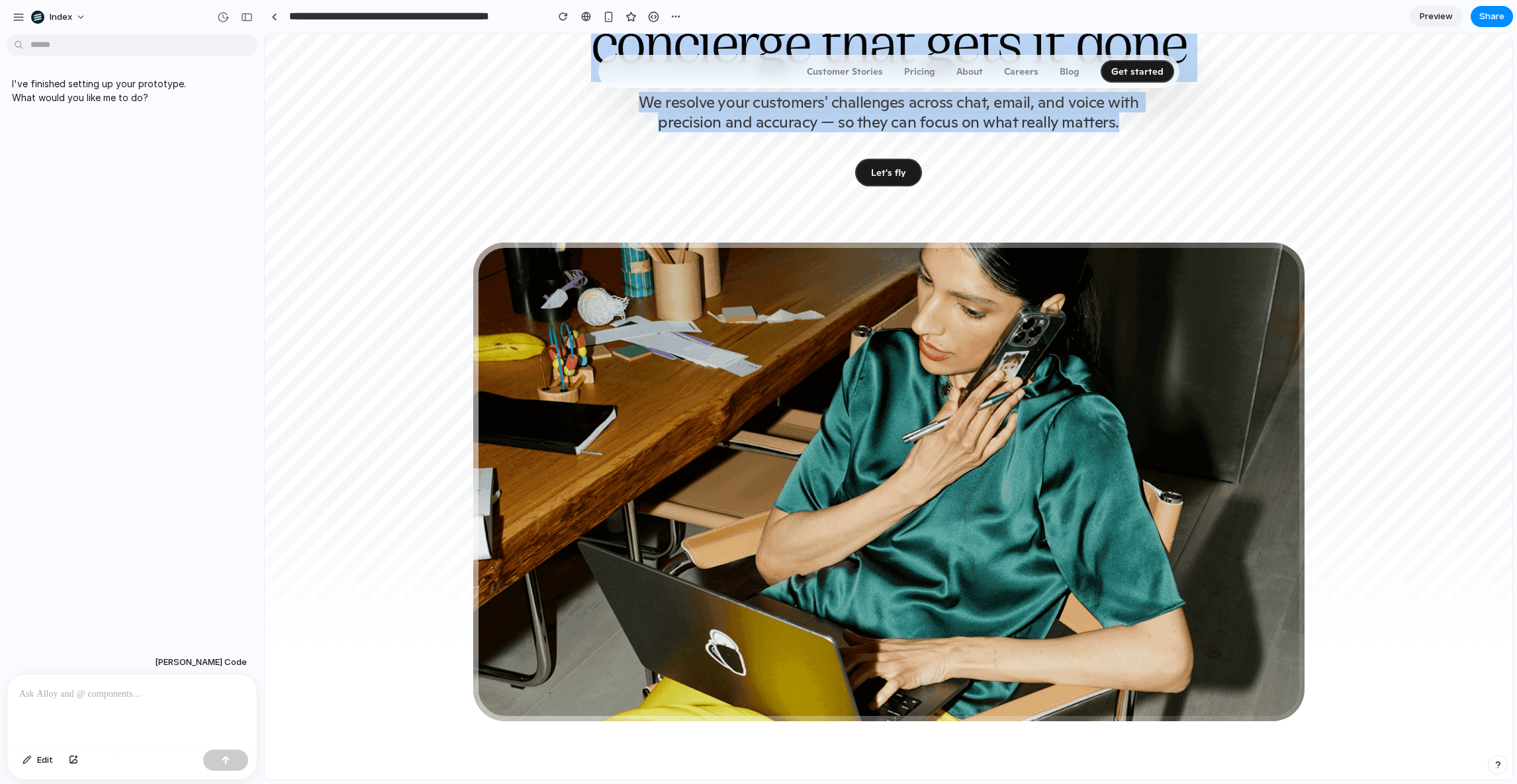
drag, startPoint x: 994, startPoint y: 296, endPoint x: 597, endPoint y: 117, distance: 435.5
click at [597, 117] on div "Meet the universal AI concierge that gets it done We resolve your customers' ch…" at bounding box center [889, 68] width 847 height 237
click at [597, 82] on h1 "Meet the universal AI concierge that gets it done" at bounding box center [889, 16] width 847 height 132
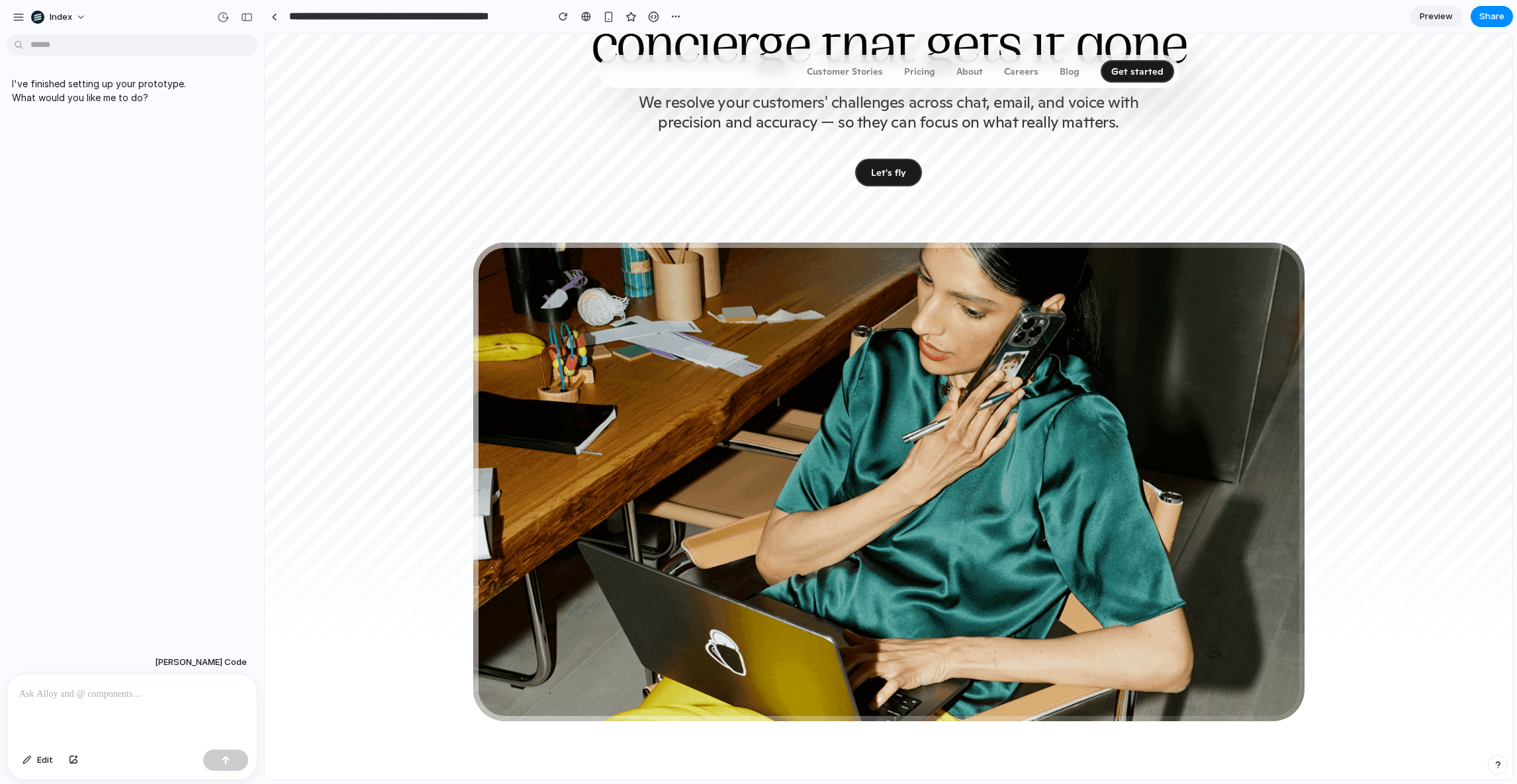
scroll to position [0, 0]
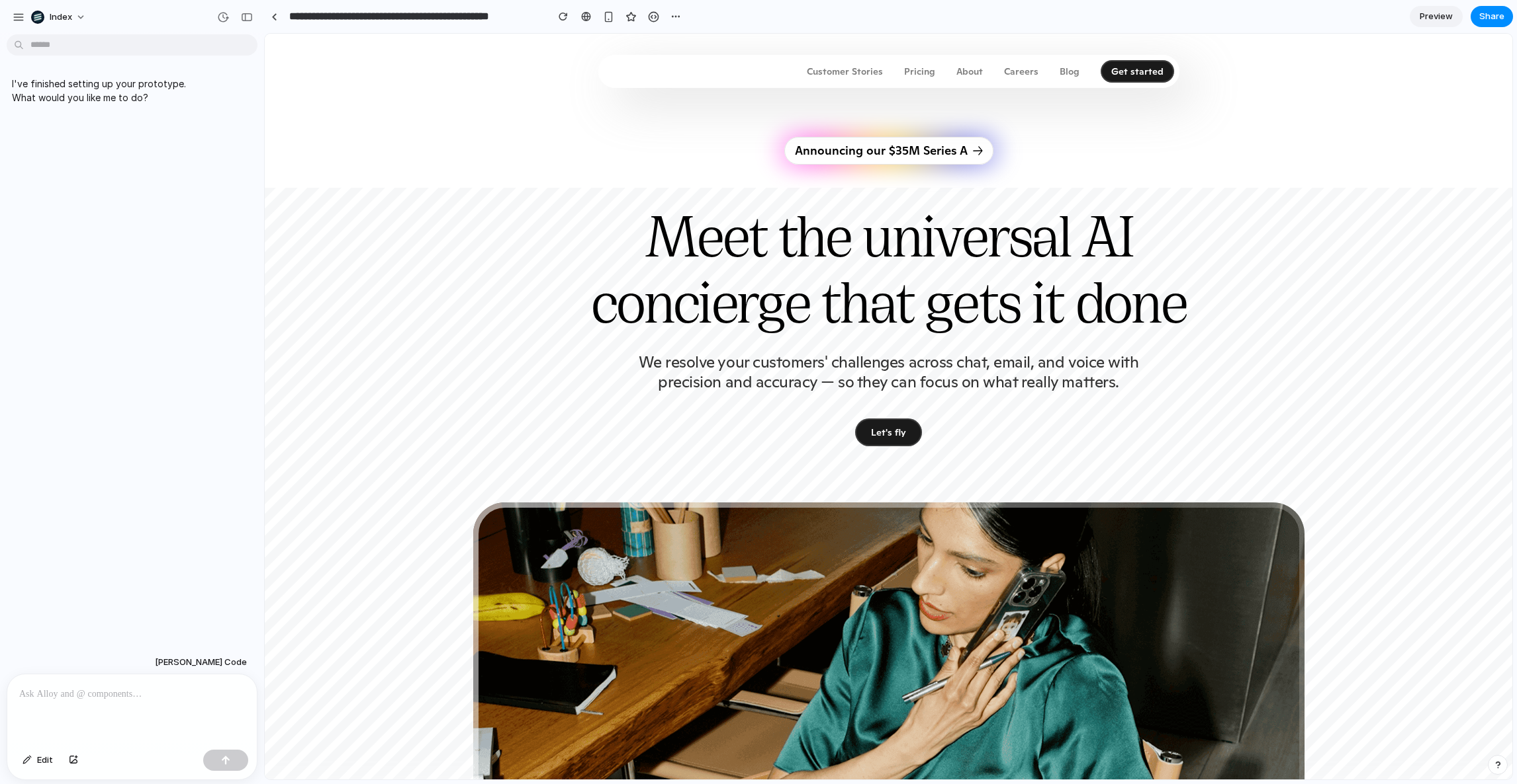
drag, startPoint x: 977, startPoint y: 283, endPoint x: 519, endPoint y: 183, distance: 468.8
click at [519, 183] on div "Announcing our $35M Series A Meet the universal AI concierge that gets it done …" at bounding box center [889, 290] width 847 height 314
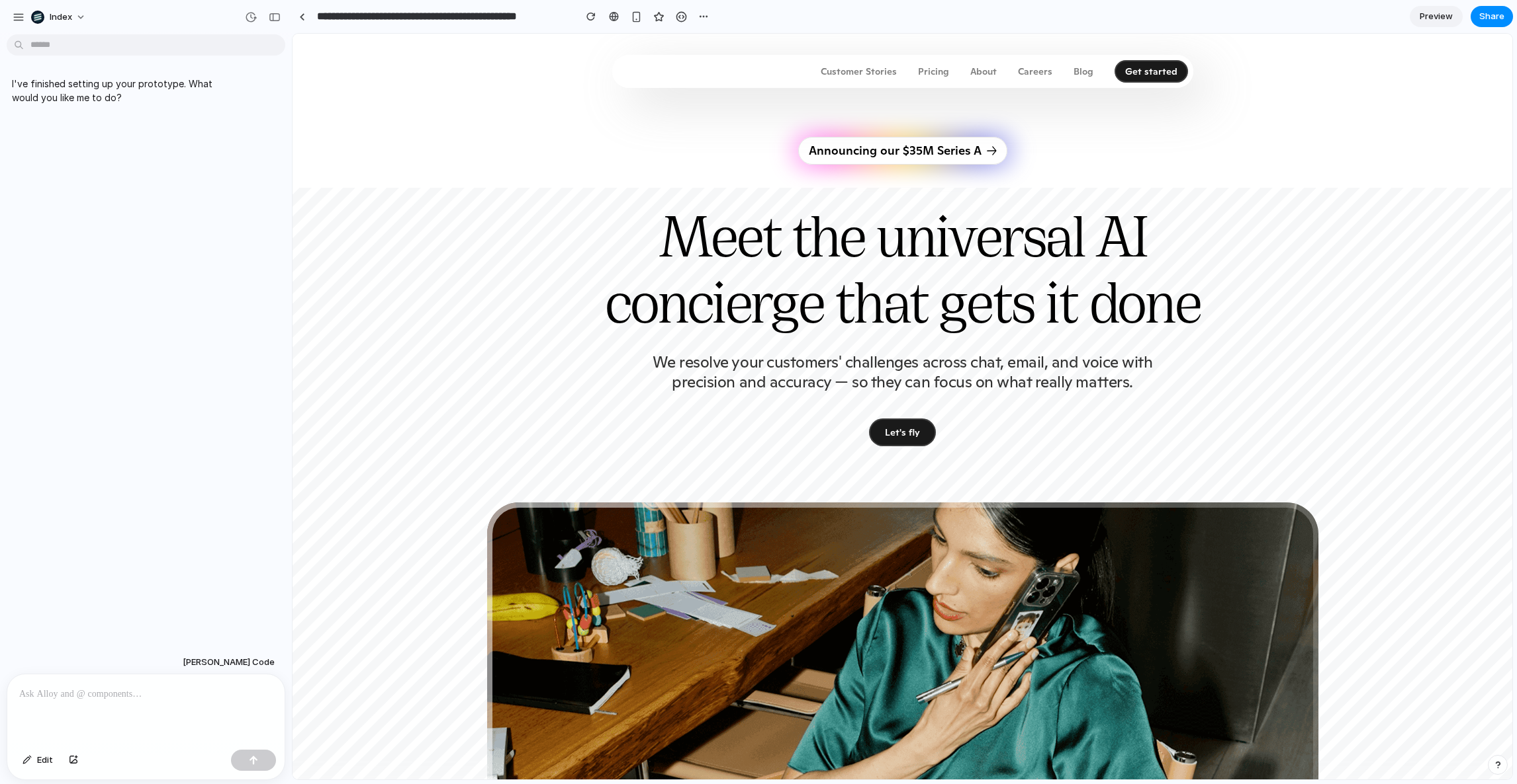
drag, startPoint x: 259, startPoint y: 148, endPoint x: 295, endPoint y: 147, distance: 36.0
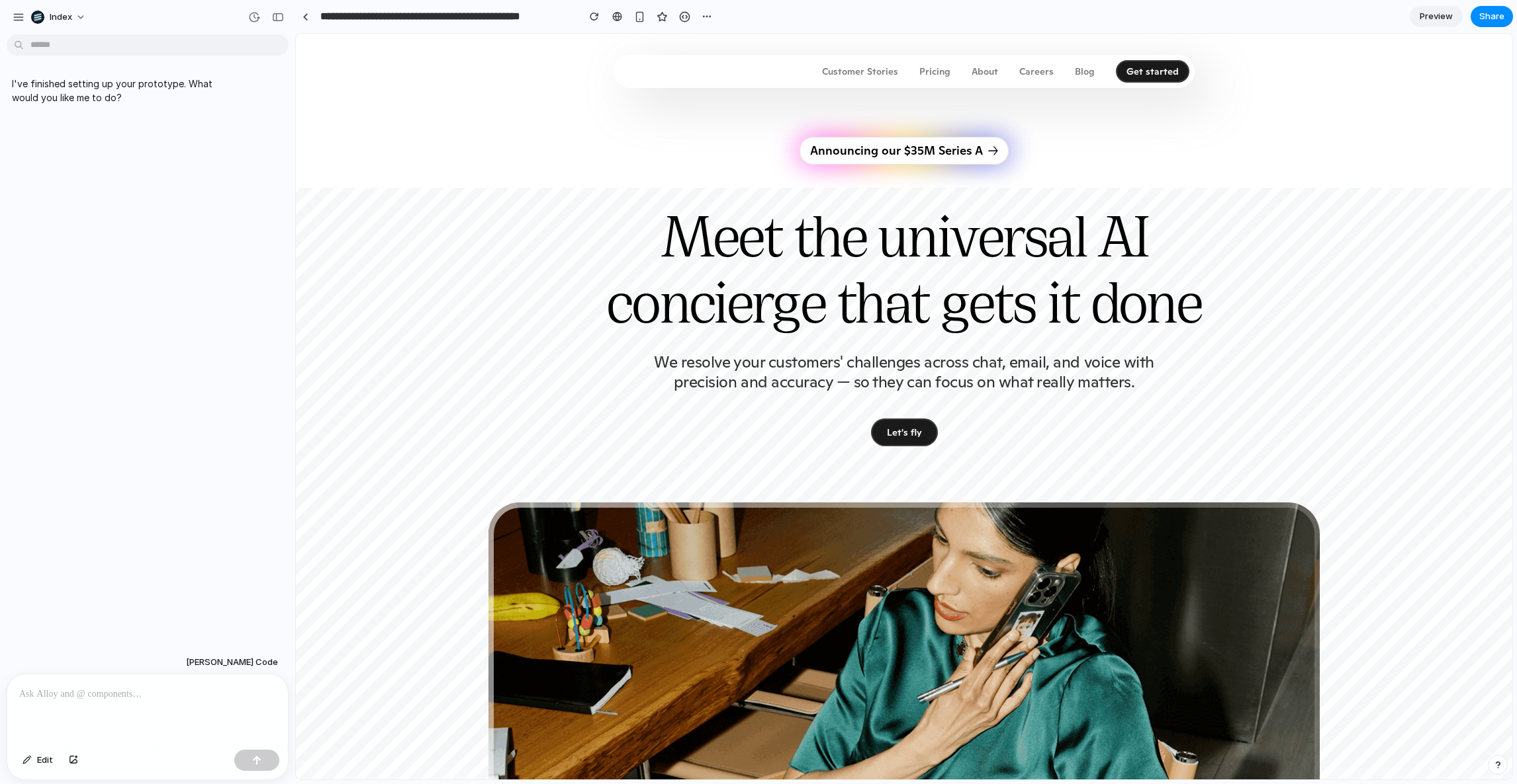
click at [1426, 14] on span "Preview" at bounding box center [1436, 16] width 33 height 13
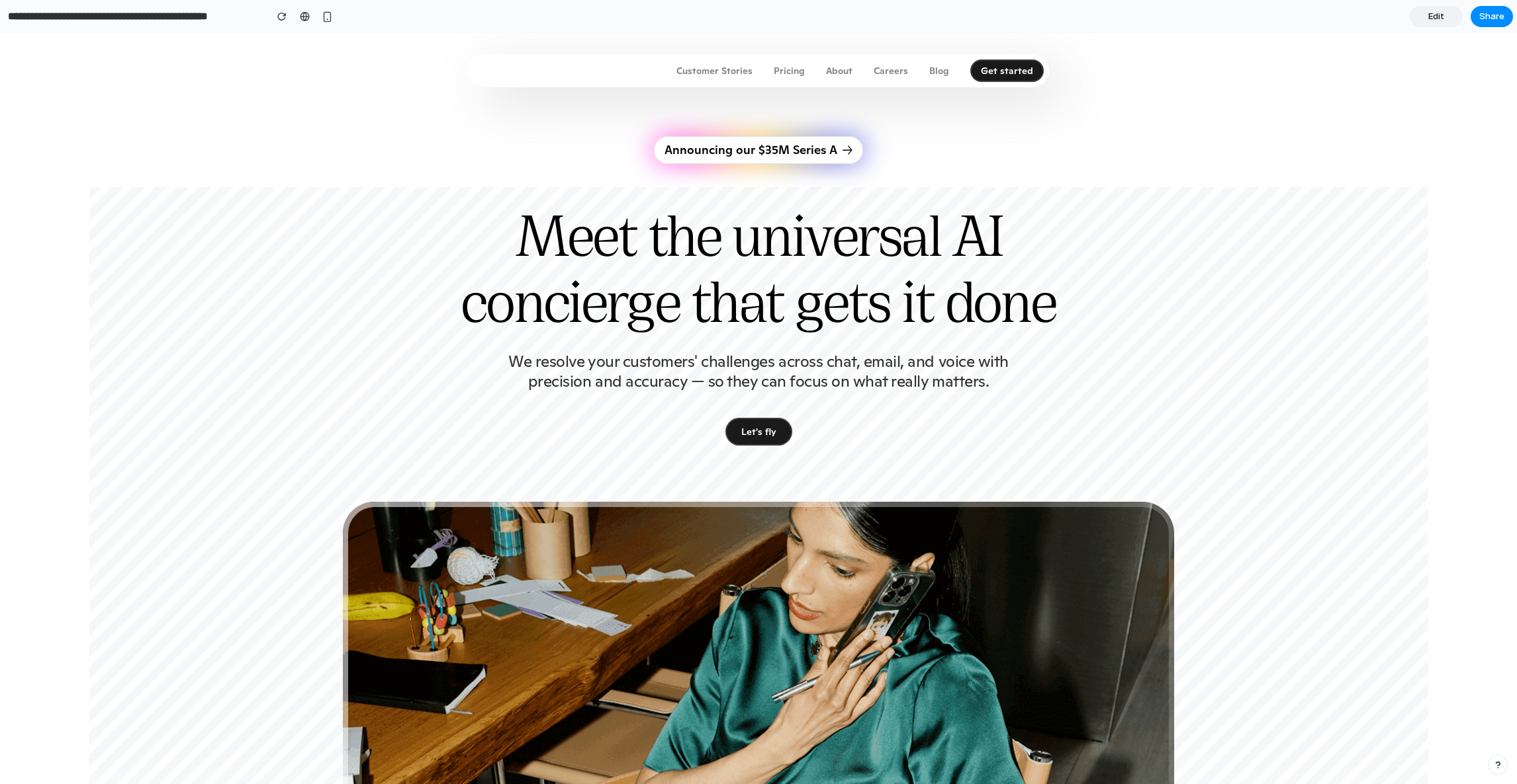
click at [1426, 14] on link "Edit" at bounding box center [1436, 16] width 53 height 21
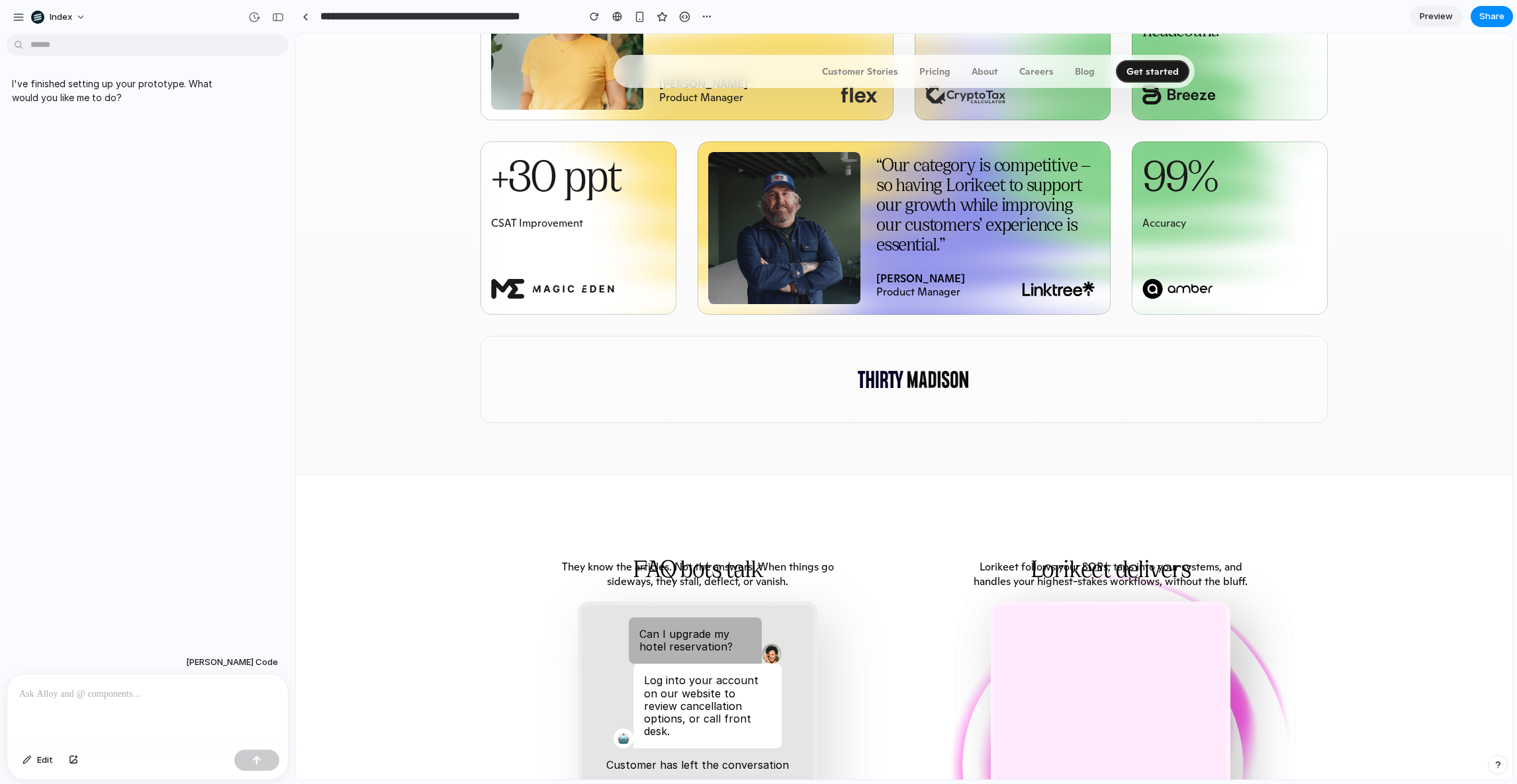
scroll to position [1034, 0]
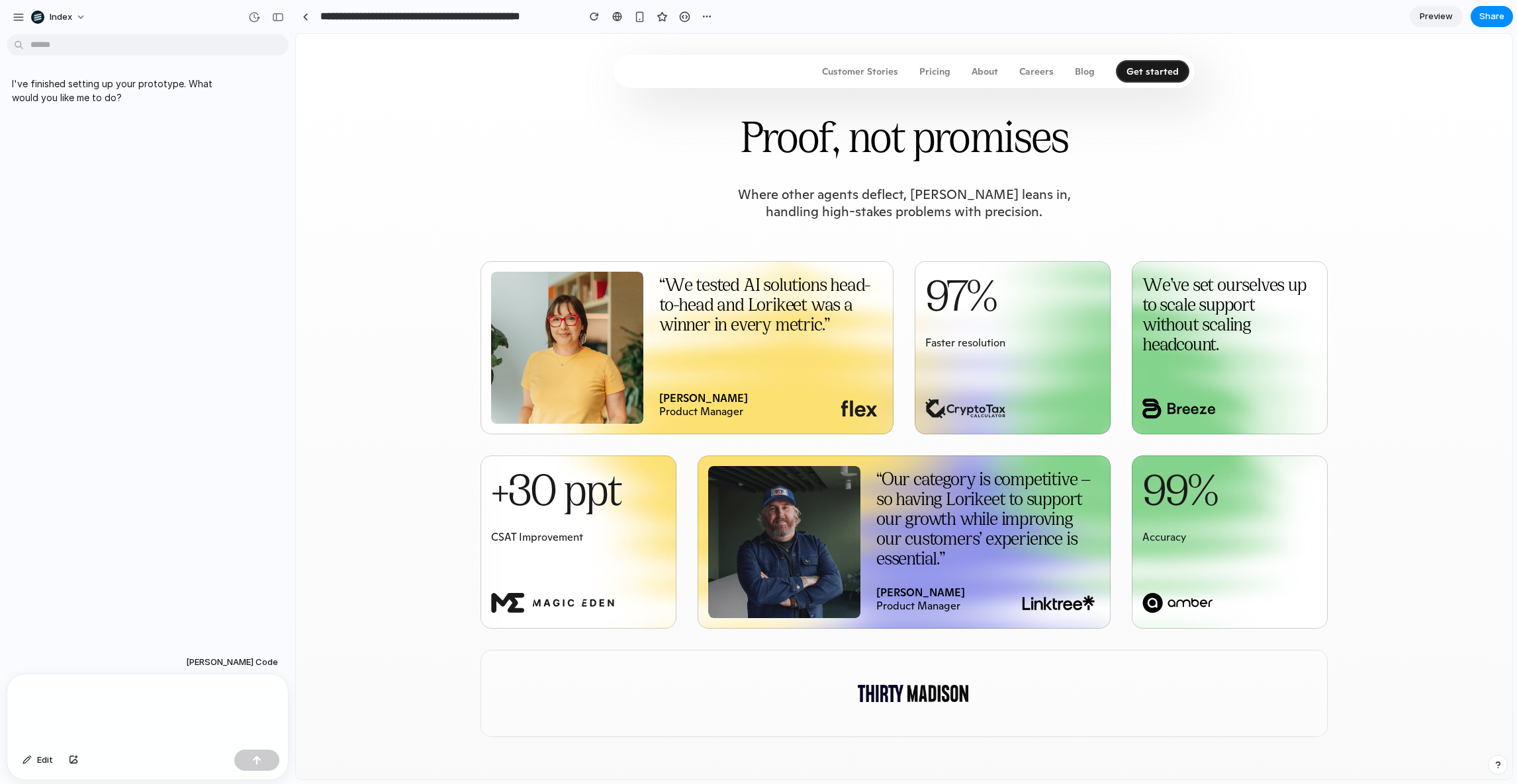
click at [910, 498] on div "“We tested AI solutions head-to-head and Lorikeet was a winner in every metric.…" at bounding box center [904, 445] width 847 height 368
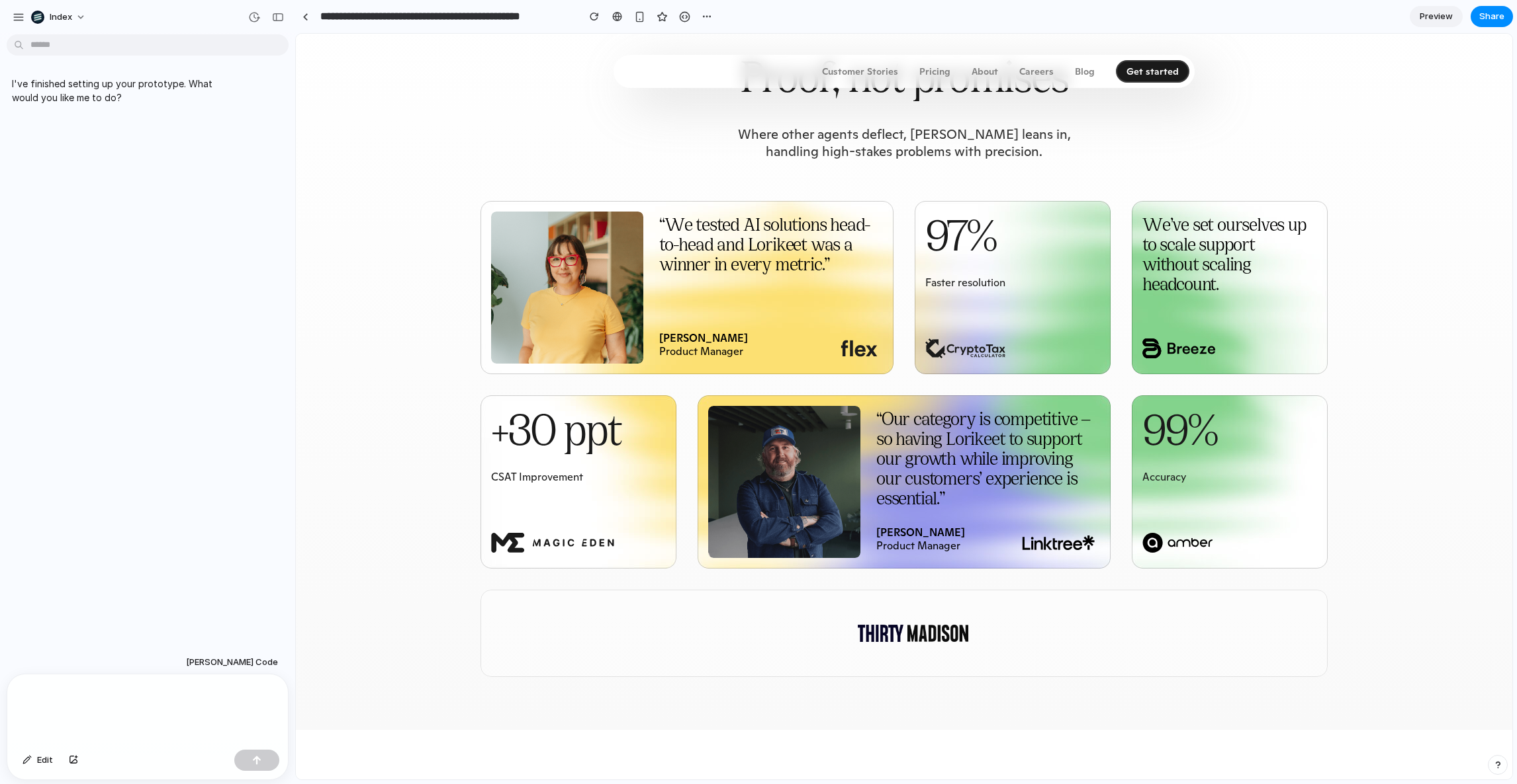
click at [898, 445] on div "“We tested AI solutions head-to-head and Lorikeet was a winner in every metric.…" at bounding box center [904, 385] width 847 height 368
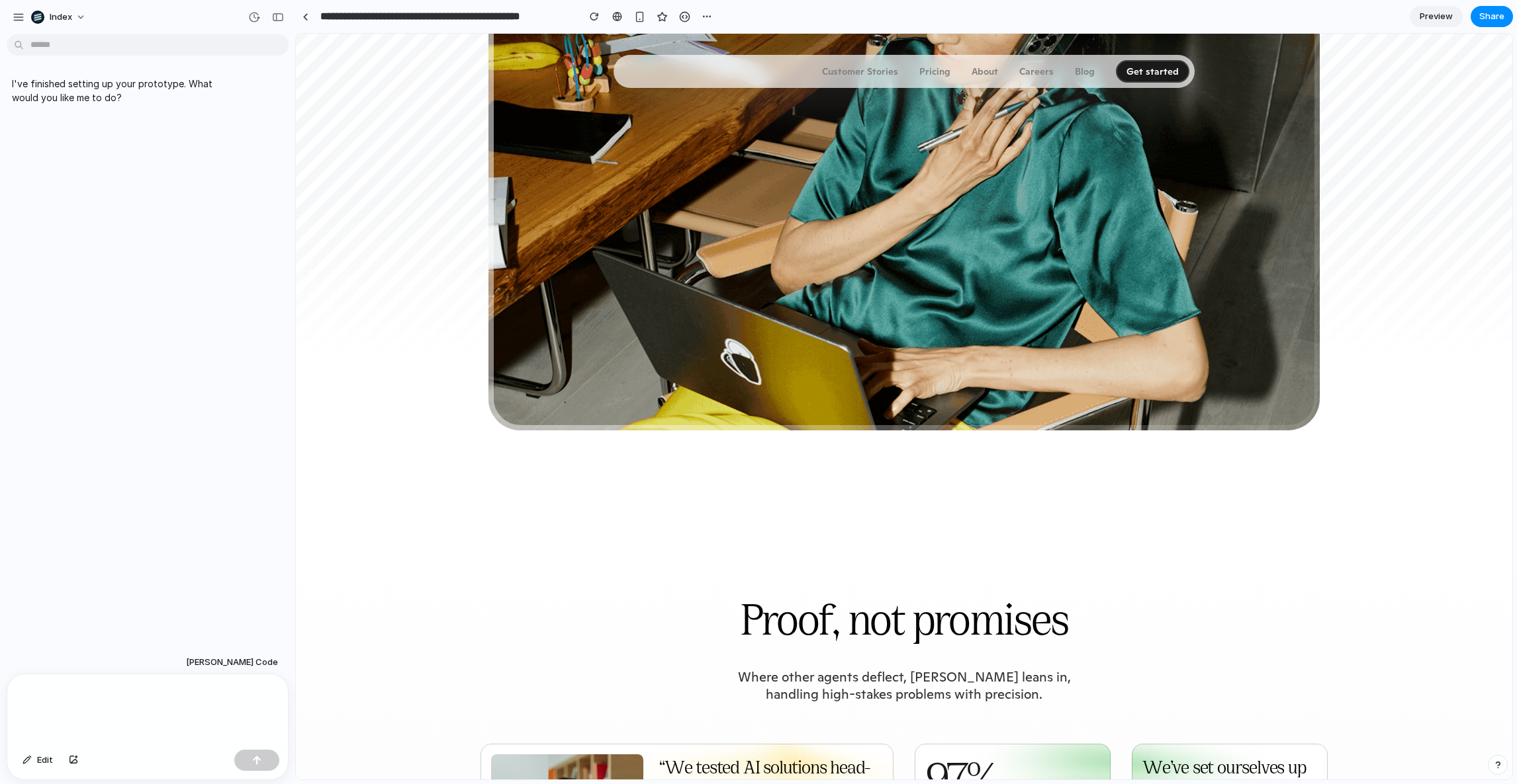
click at [898, 433] on div at bounding box center [903, 191] width 836 height 484
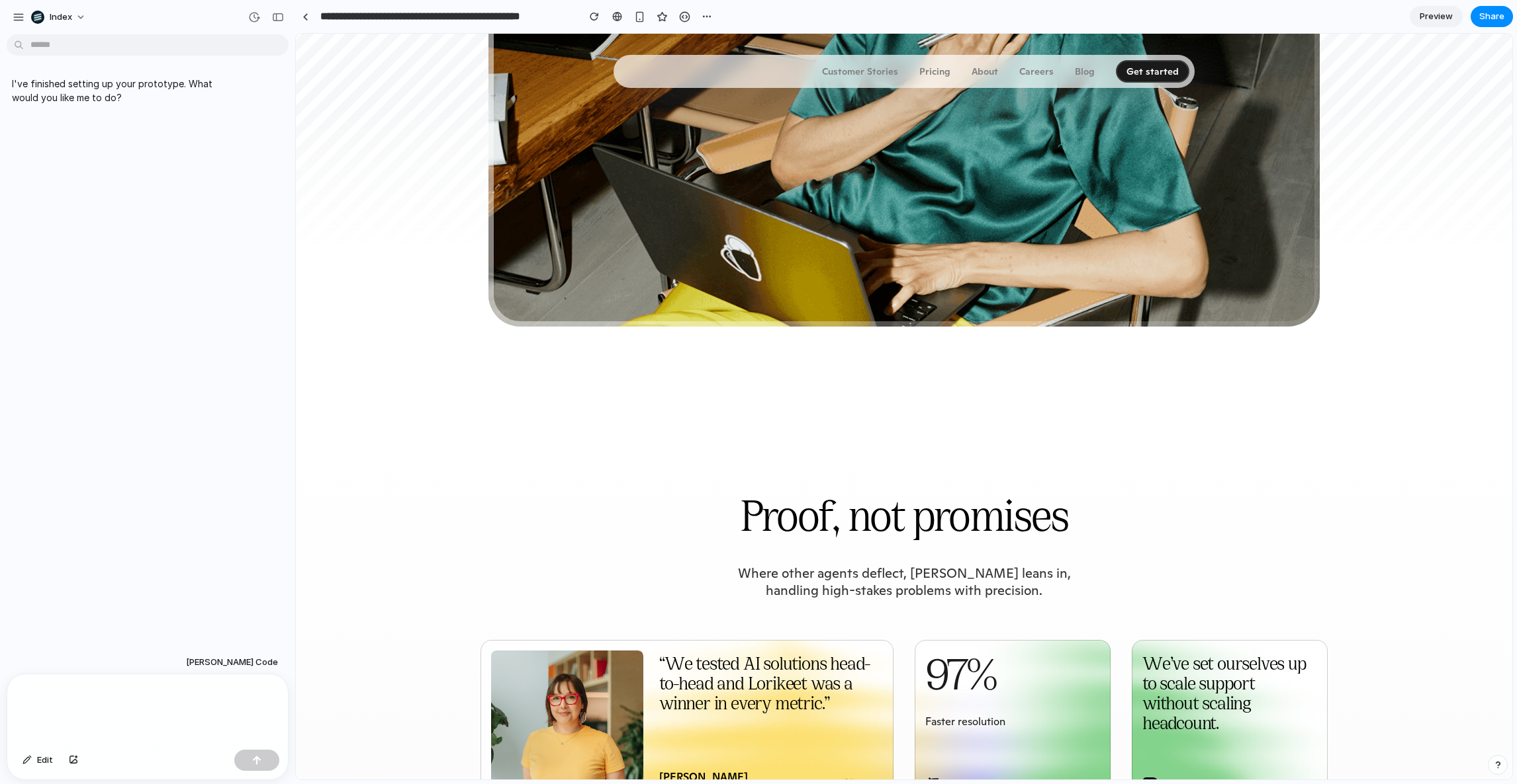
scroll to position [0, 0]
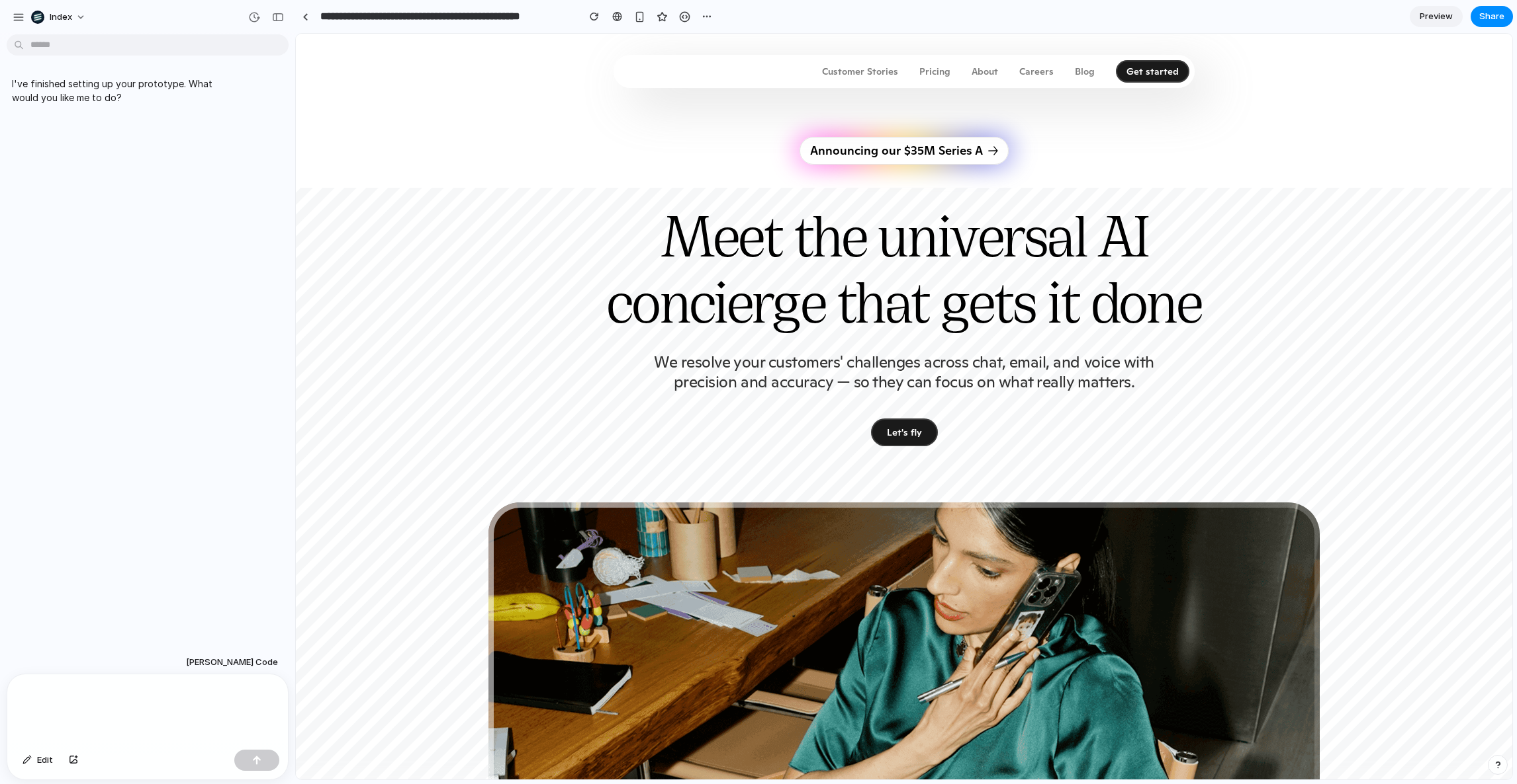
click at [898, 342] on h1 "Meet the universal AI concierge that gets it done" at bounding box center [904, 276] width 847 height 132
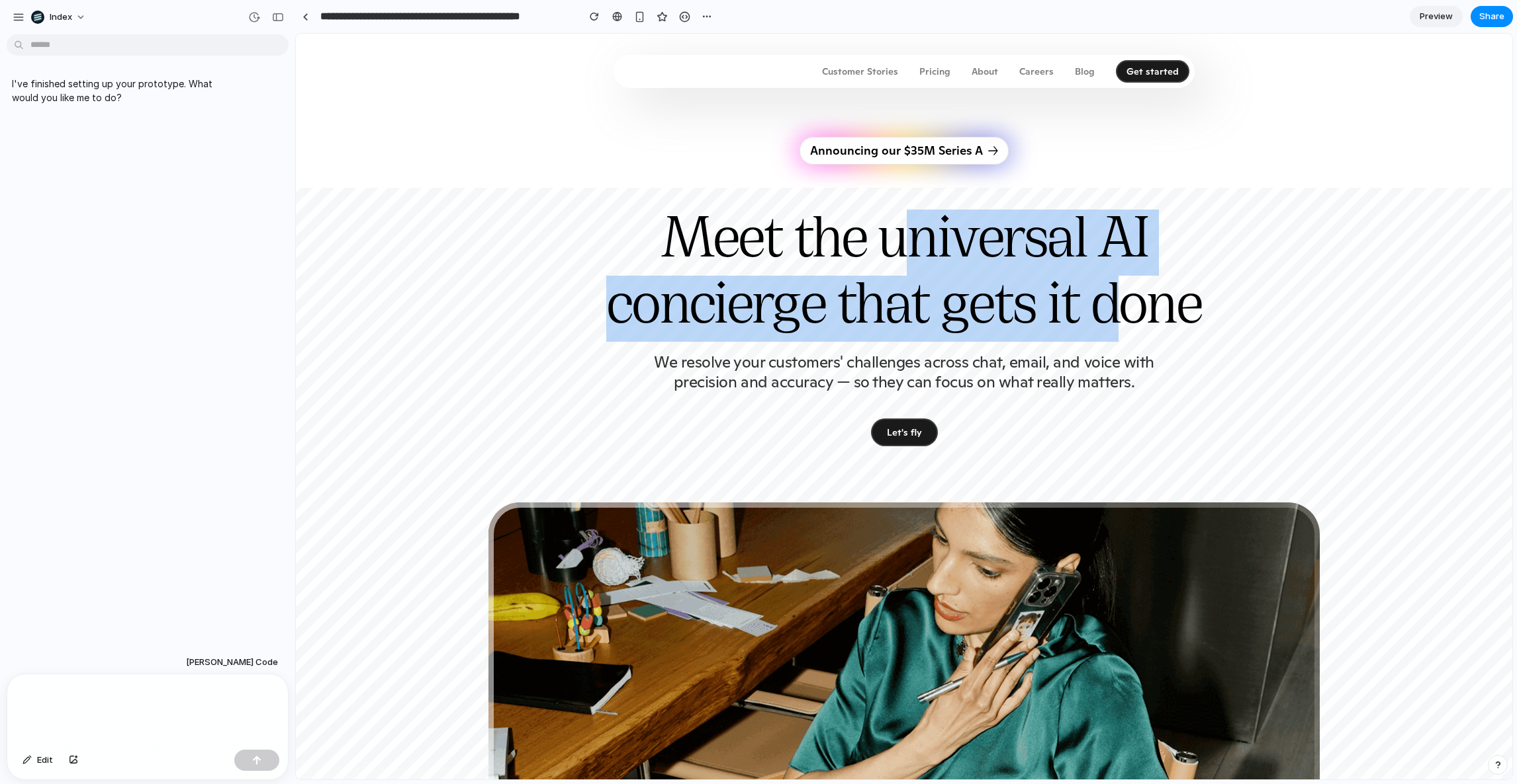
drag, startPoint x: 910, startPoint y: 469, endPoint x: 901, endPoint y: 183, distance: 286.1
click at [906, 209] on div "Announcing our $35M Series A Meet the universal AI concierge that gets it done …" at bounding box center [904, 290] width 847 height 314
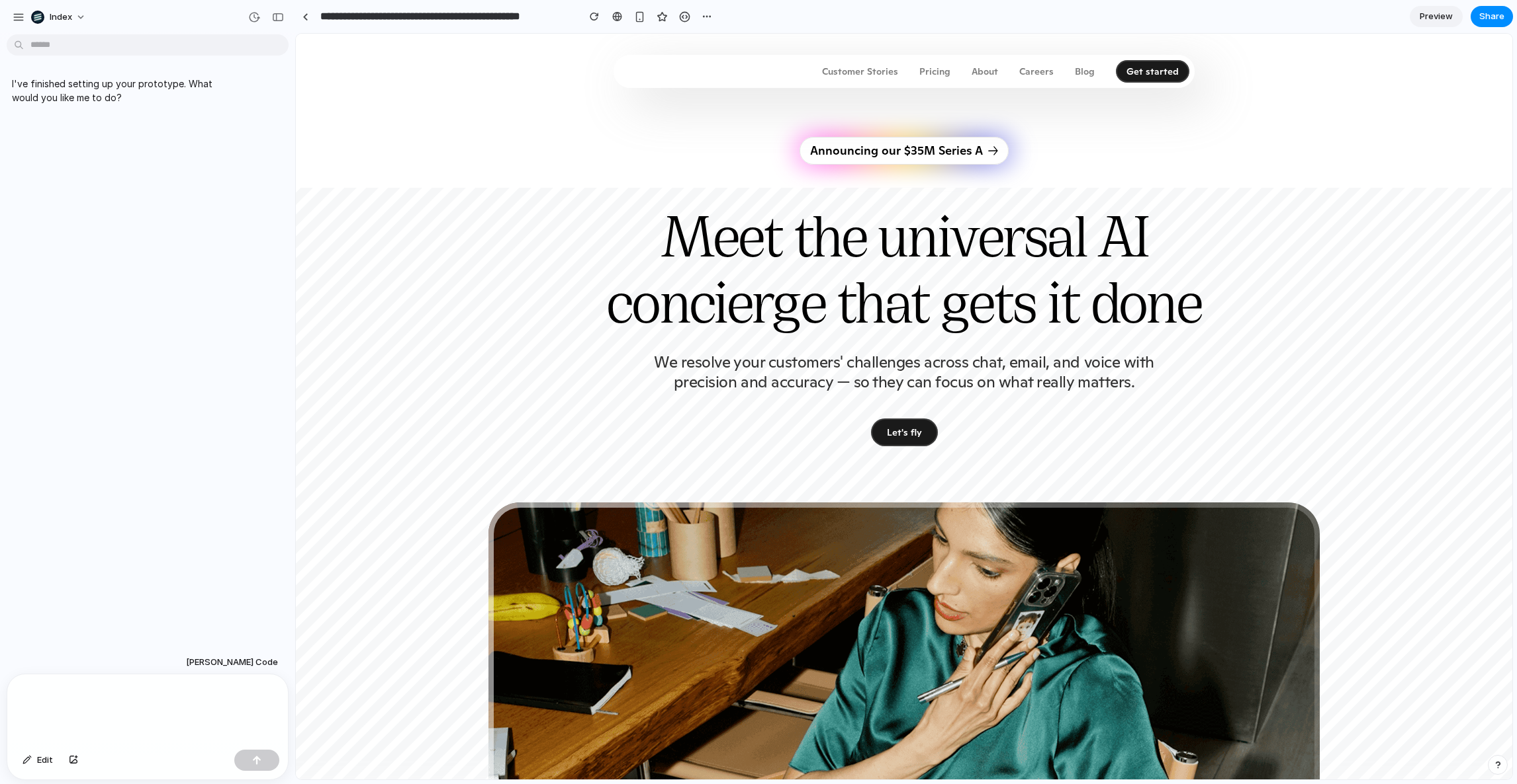
click at [901, 183] on div "Announcing our $35M Series A Meet the universal AI concierge that gets it done …" at bounding box center [904, 290] width 847 height 314
click at [57, 728] on div at bounding box center [147, 710] width 281 height 70
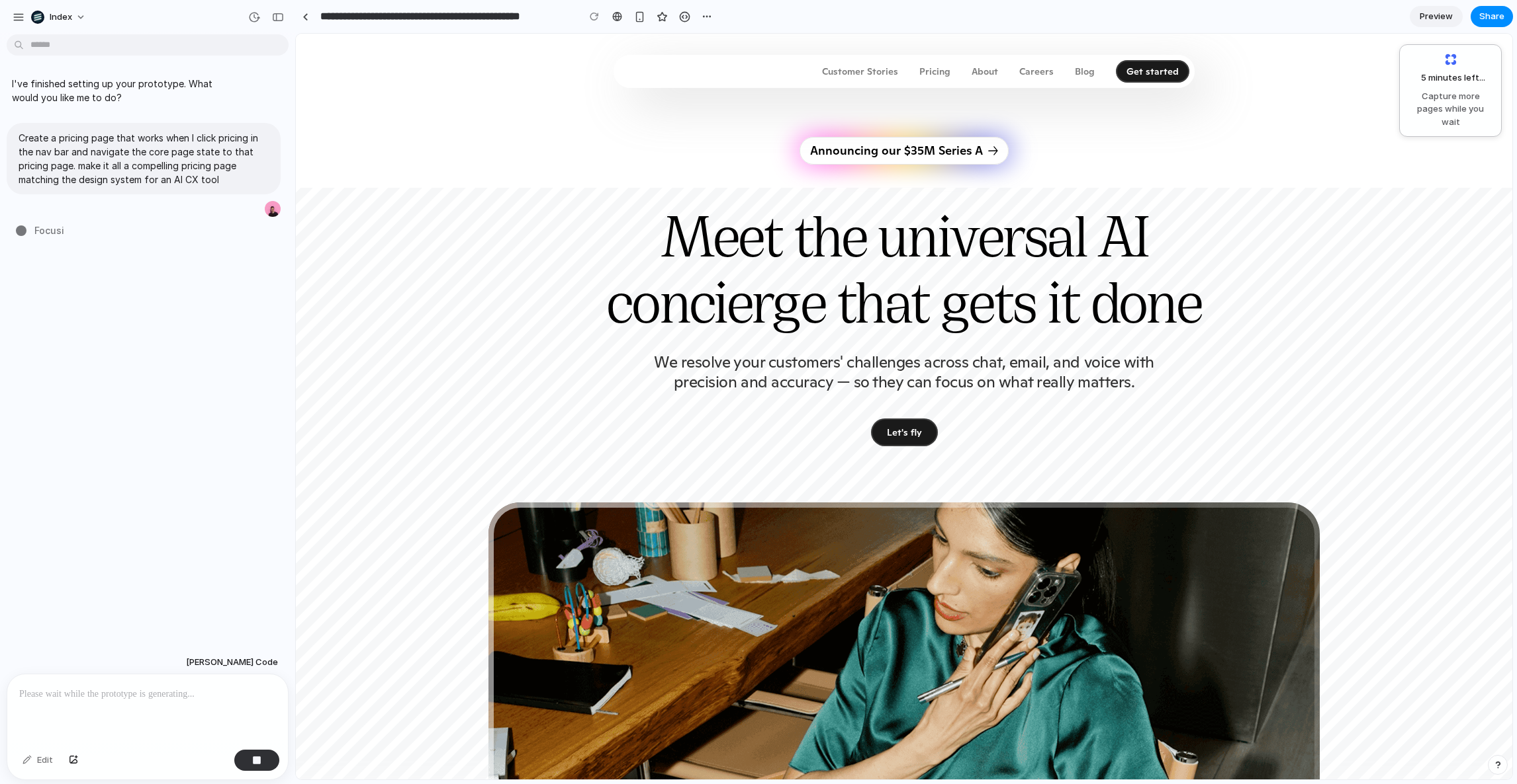
click at [444, 304] on div "Announcing our $35M Series A Meet the universal AI concierge that gets it done …" at bounding box center [904, 254] width 953 height 439
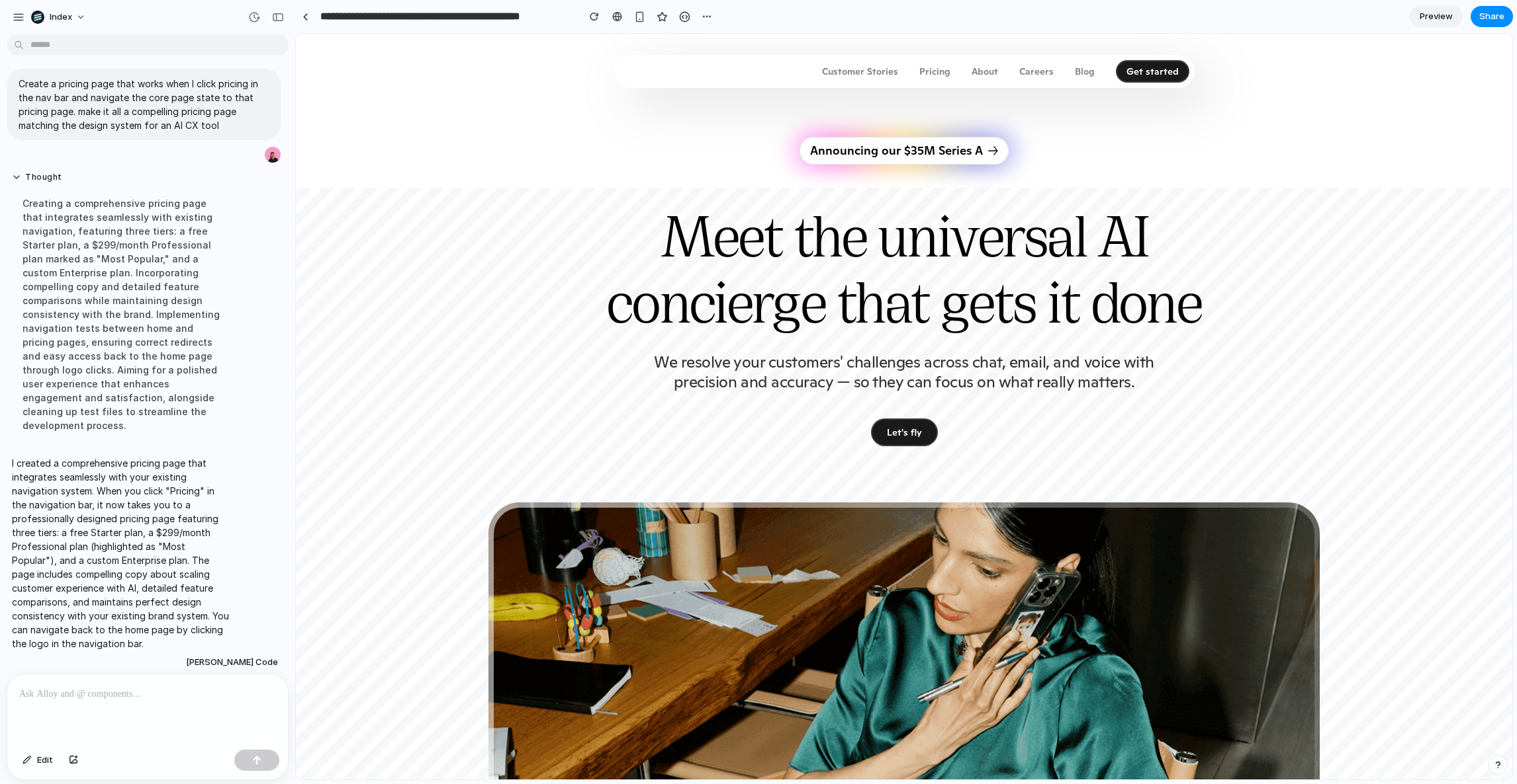
click at [933, 74] on p "Pricing" at bounding box center [934, 71] width 31 height 9
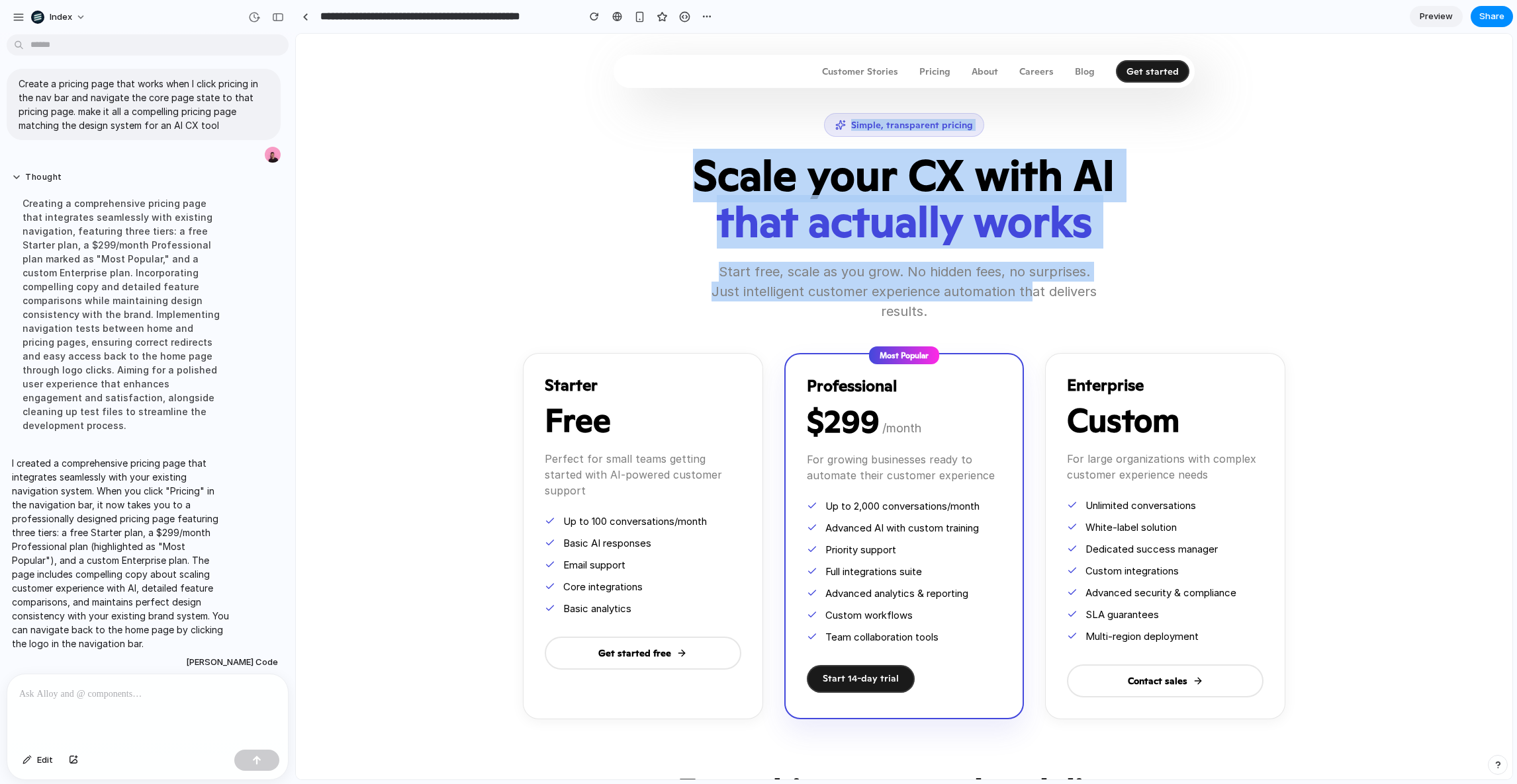
drag, startPoint x: 756, startPoint y: 131, endPoint x: 1049, endPoint y: 306, distance: 341.3
click at [1047, 306] on div "Simple, transparent pricing Scale your CX with AI that actually works Start fre…" at bounding box center [903, 217] width 794 height 209
click at [1049, 306] on p "Start free, scale as you grow. No hidden fees, no surprises. Just intelligent c…" at bounding box center [903, 292] width 397 height 60
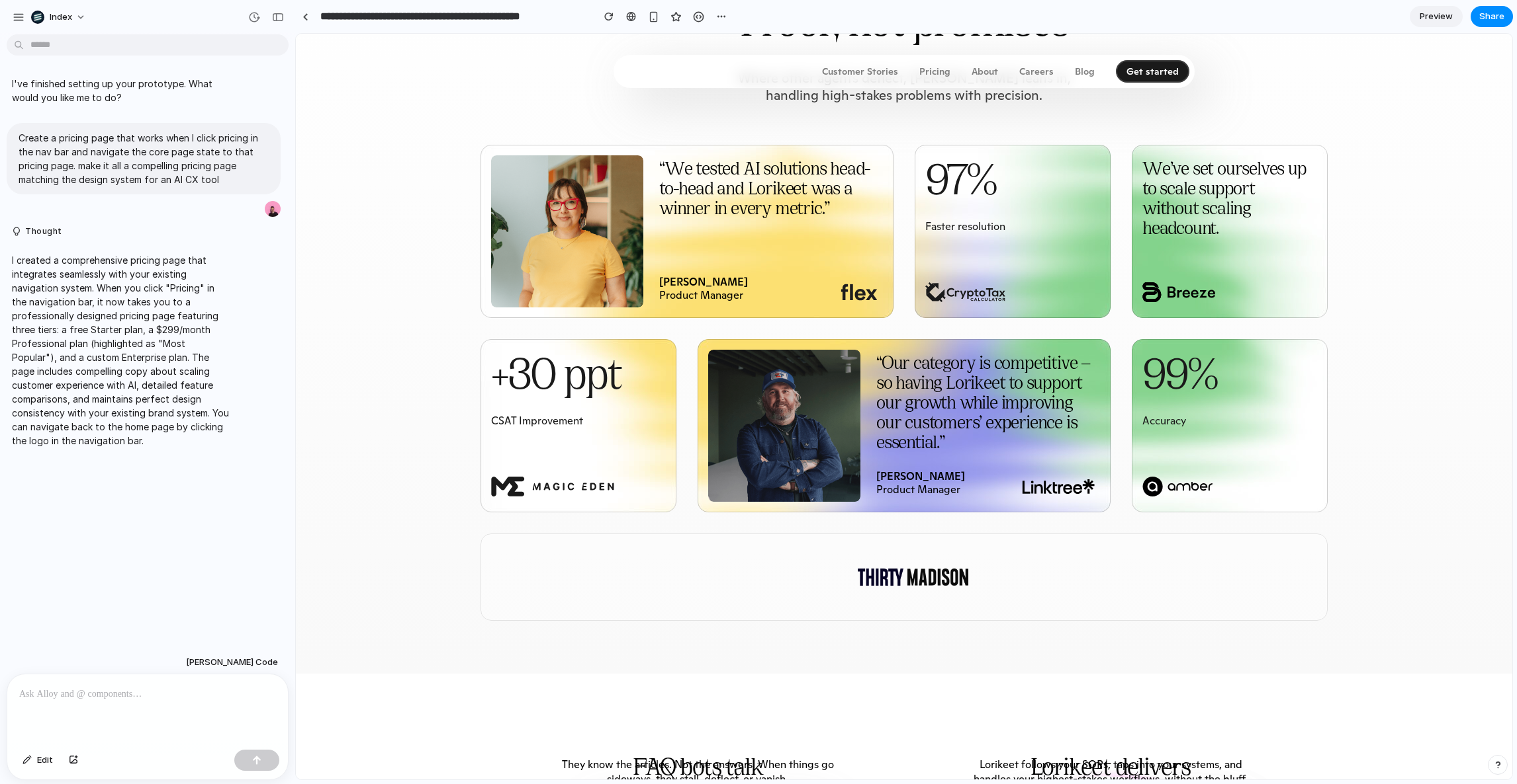
scroll to position [978, 0]
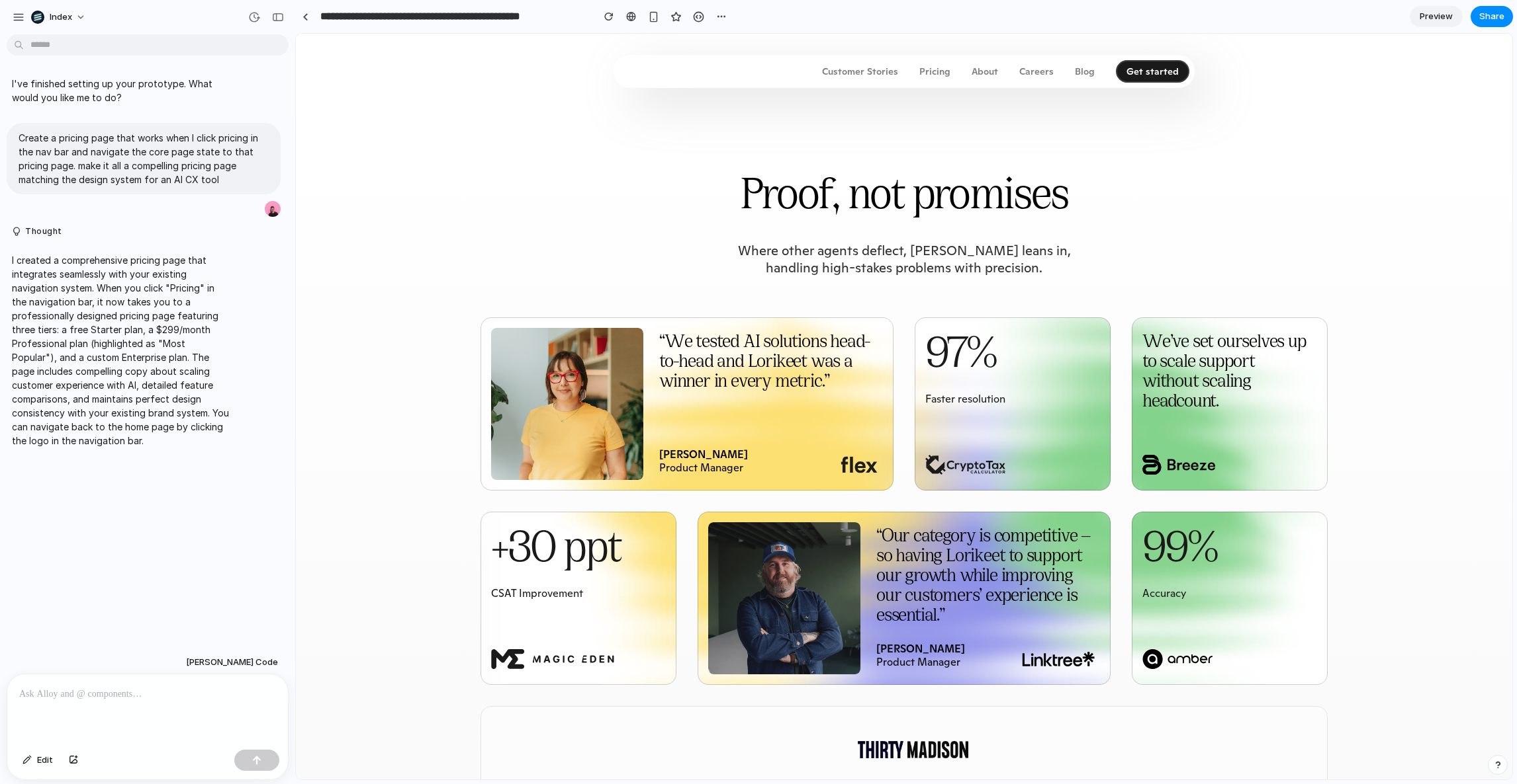
click at [939, 73] on p "Pricing" at bounding box center [934, 71] width 31 height 9
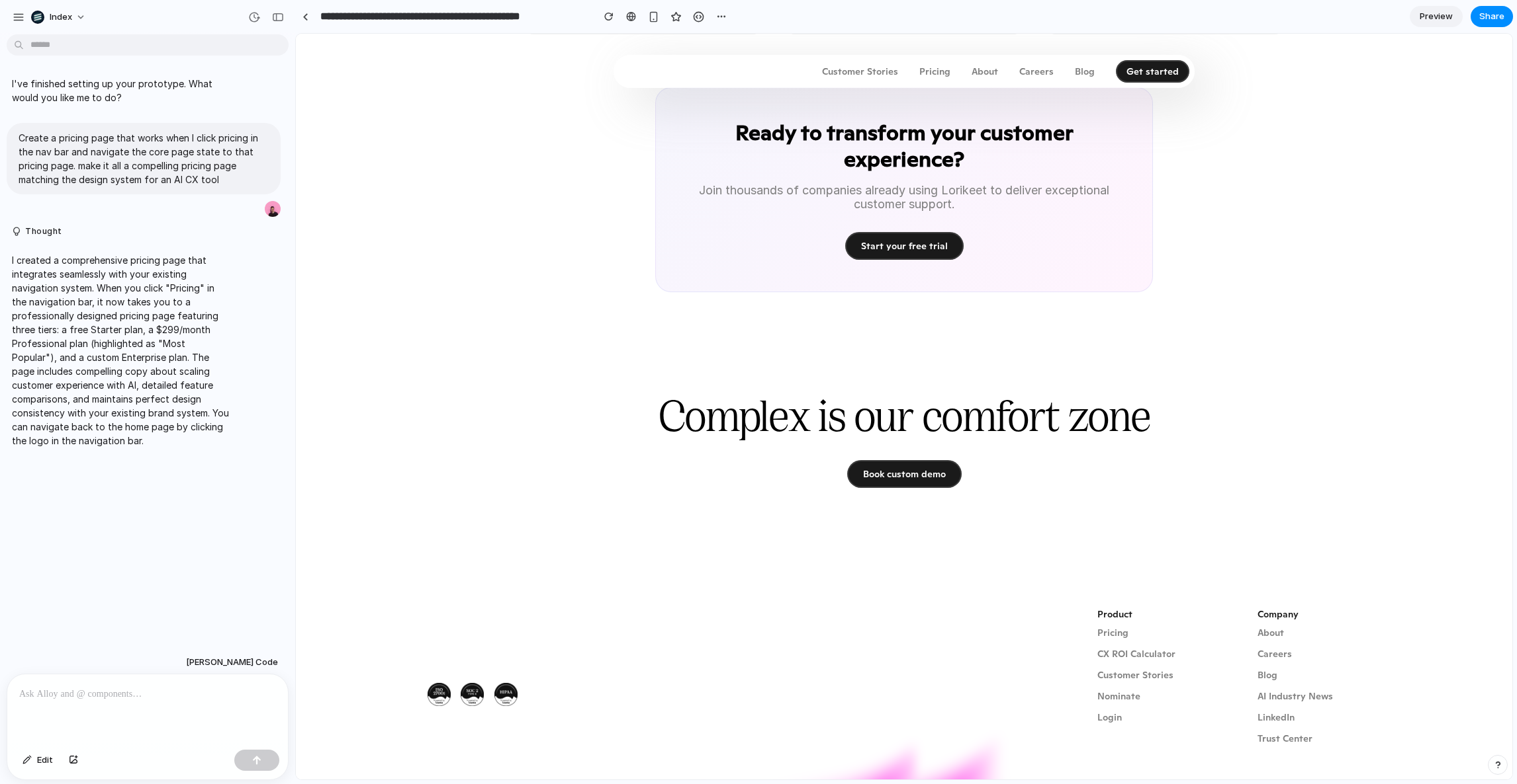
scroll to position [0, 0]
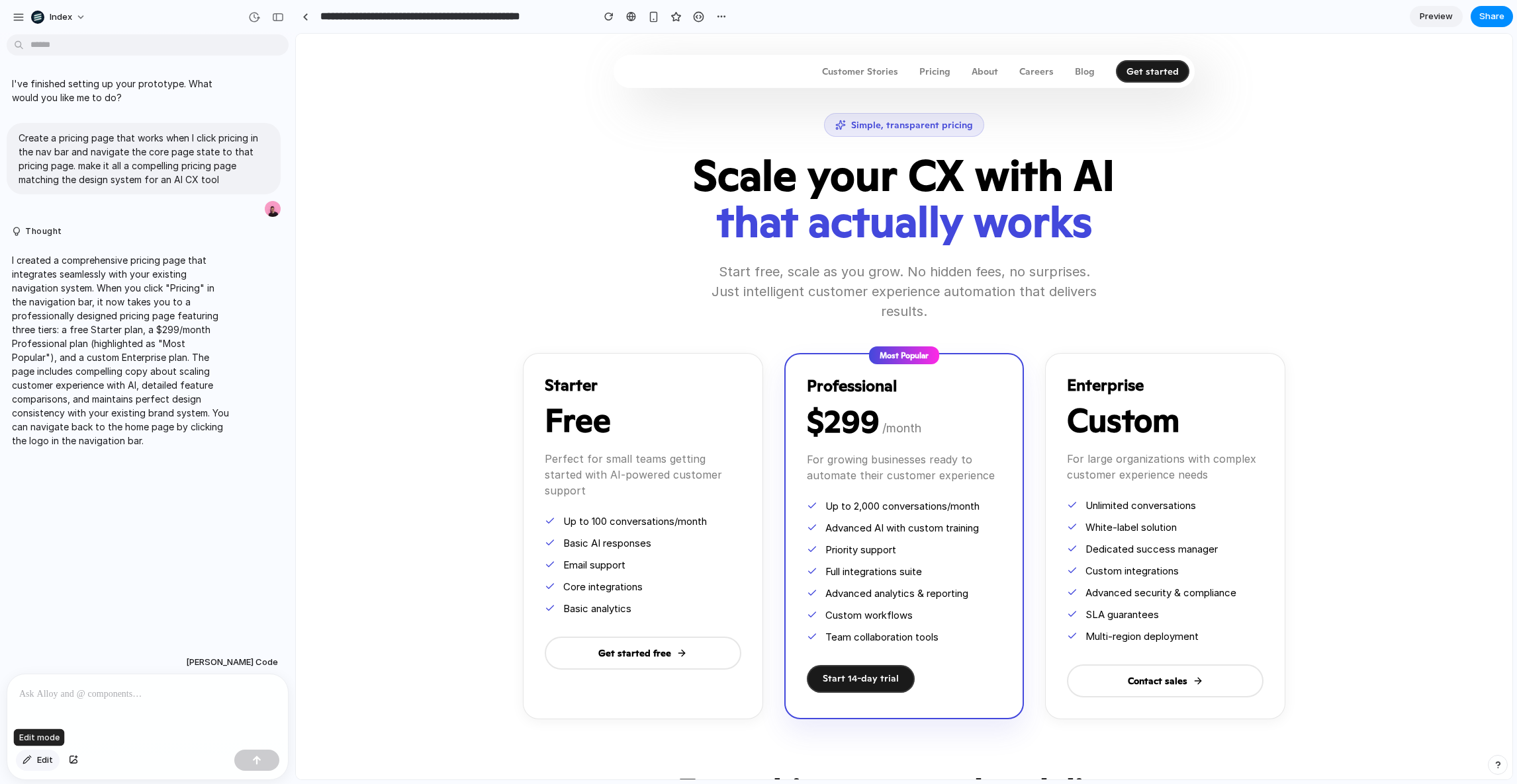
click at [17, 760] on button "Edit" at bounding box center [38, 760] width 44 height 21
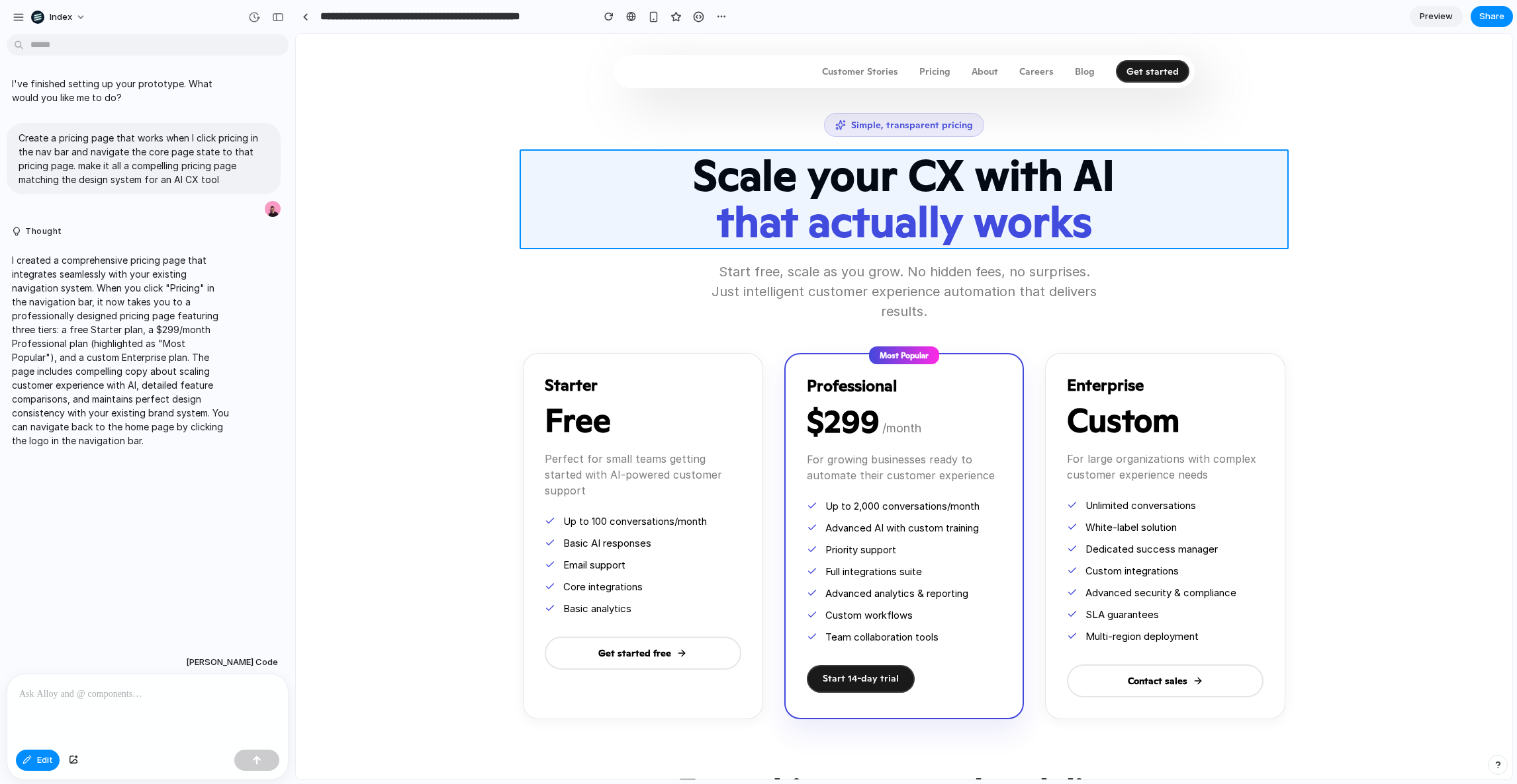
click at [808, 177] on div at bounding box center [904, 406] width 1216 height 745
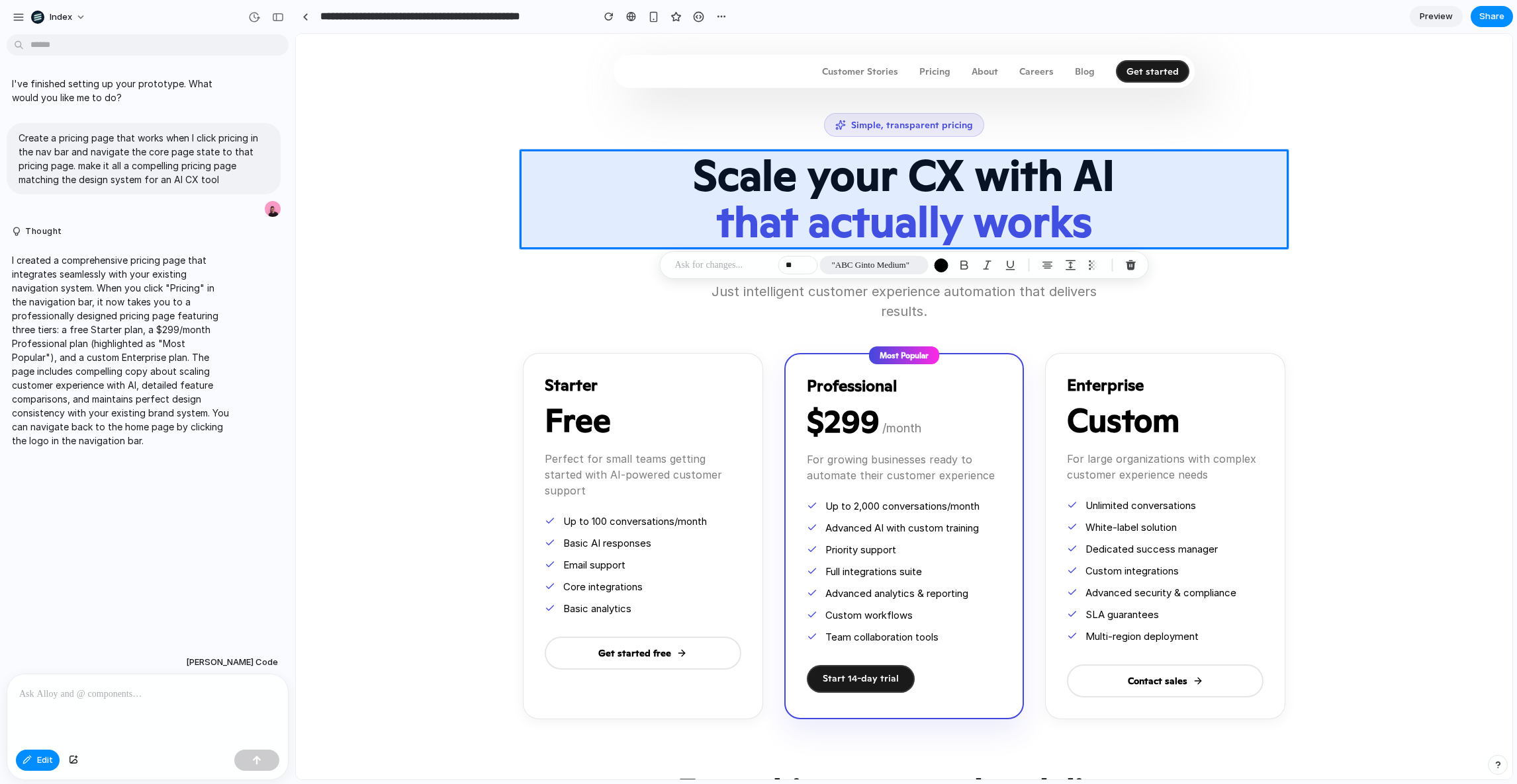
click at [879, 268] on span ""ABC Ginto Medium"" at bounding box center [870, 265] width 78 height 13
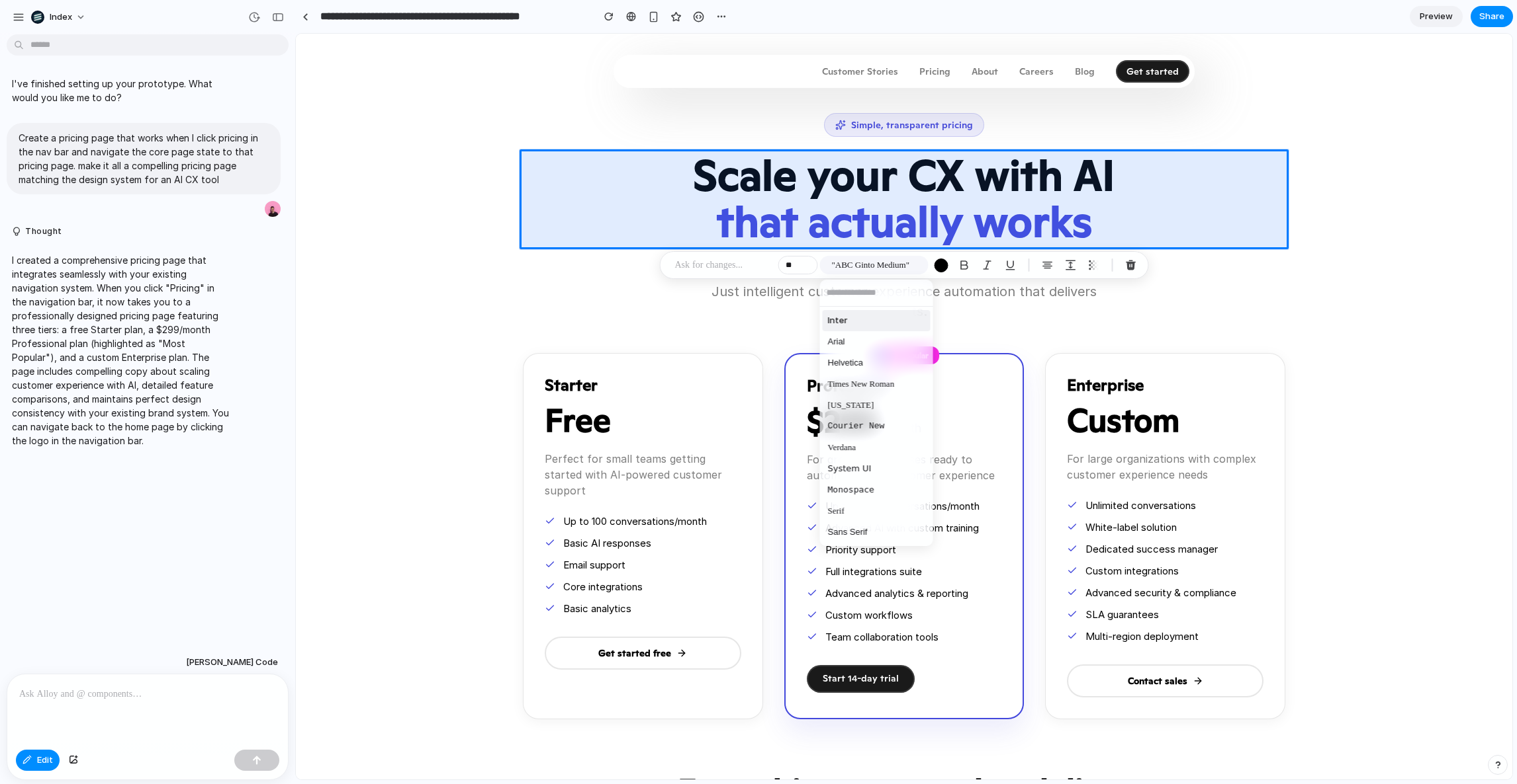
click at [841, 322] on span "Inter" at bounding box center [838, 321] width 20 height 13
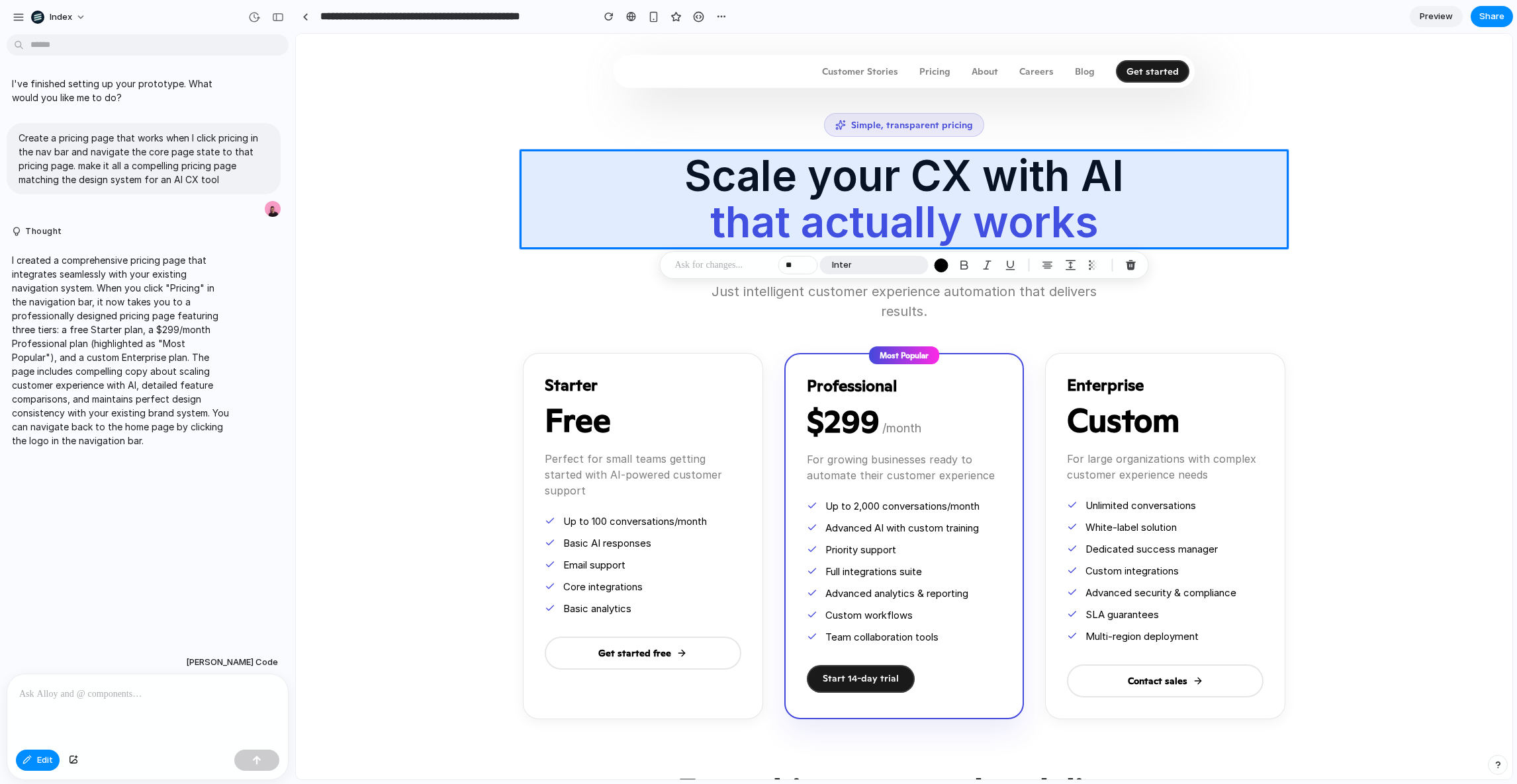
click at [915, 267] on button "Inter" at bounding box center [874, 265] width 109 height 19
click at [984, 419] on div "Inter Arial Helvetica Times New Roman Georgia Courier New Verdana System UI Mon…" at bounding box center [758, 392] width 1517 height 784
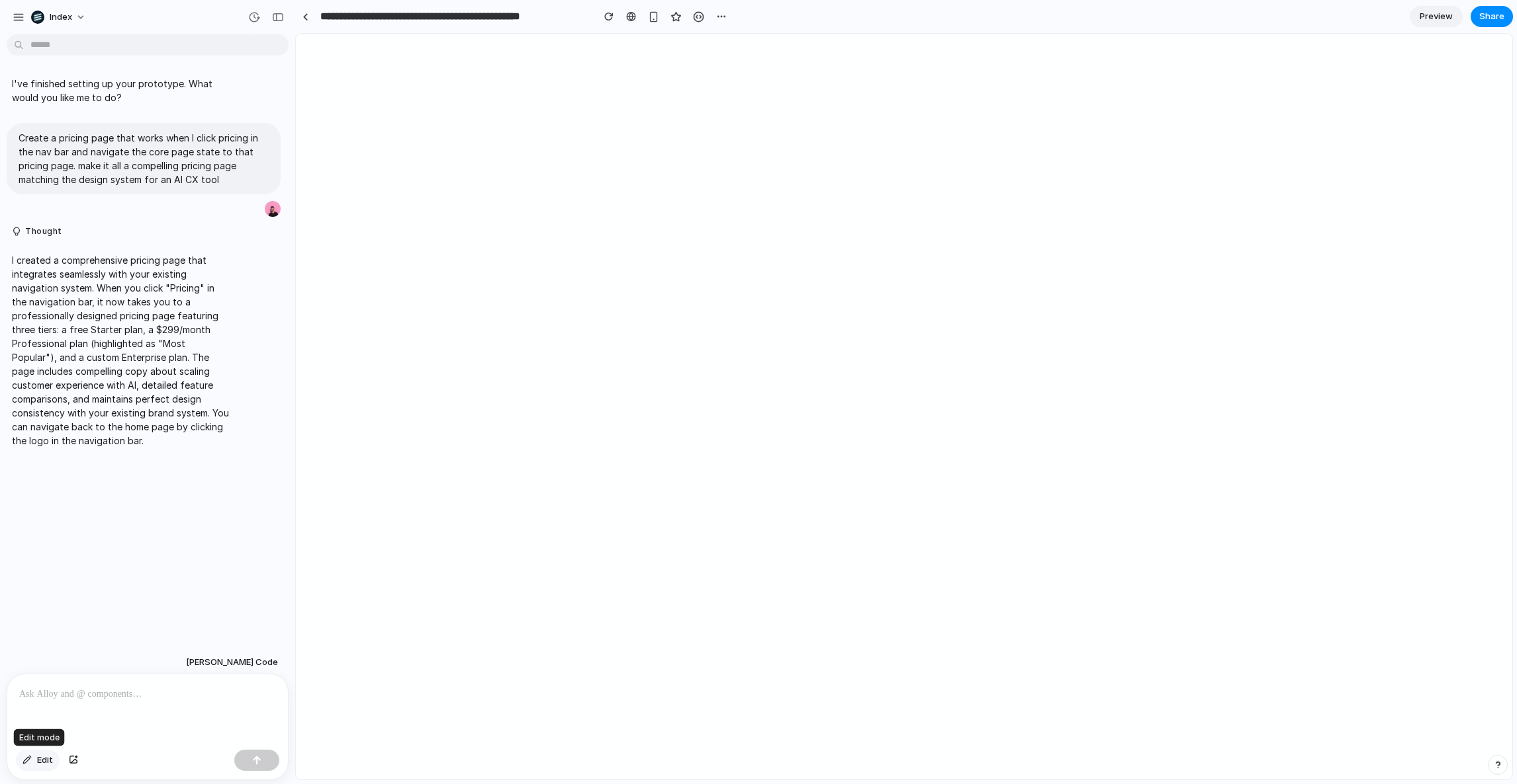
click at [32, 761] on div "Edit" at bounding box center [38, 760] width 44 height 21
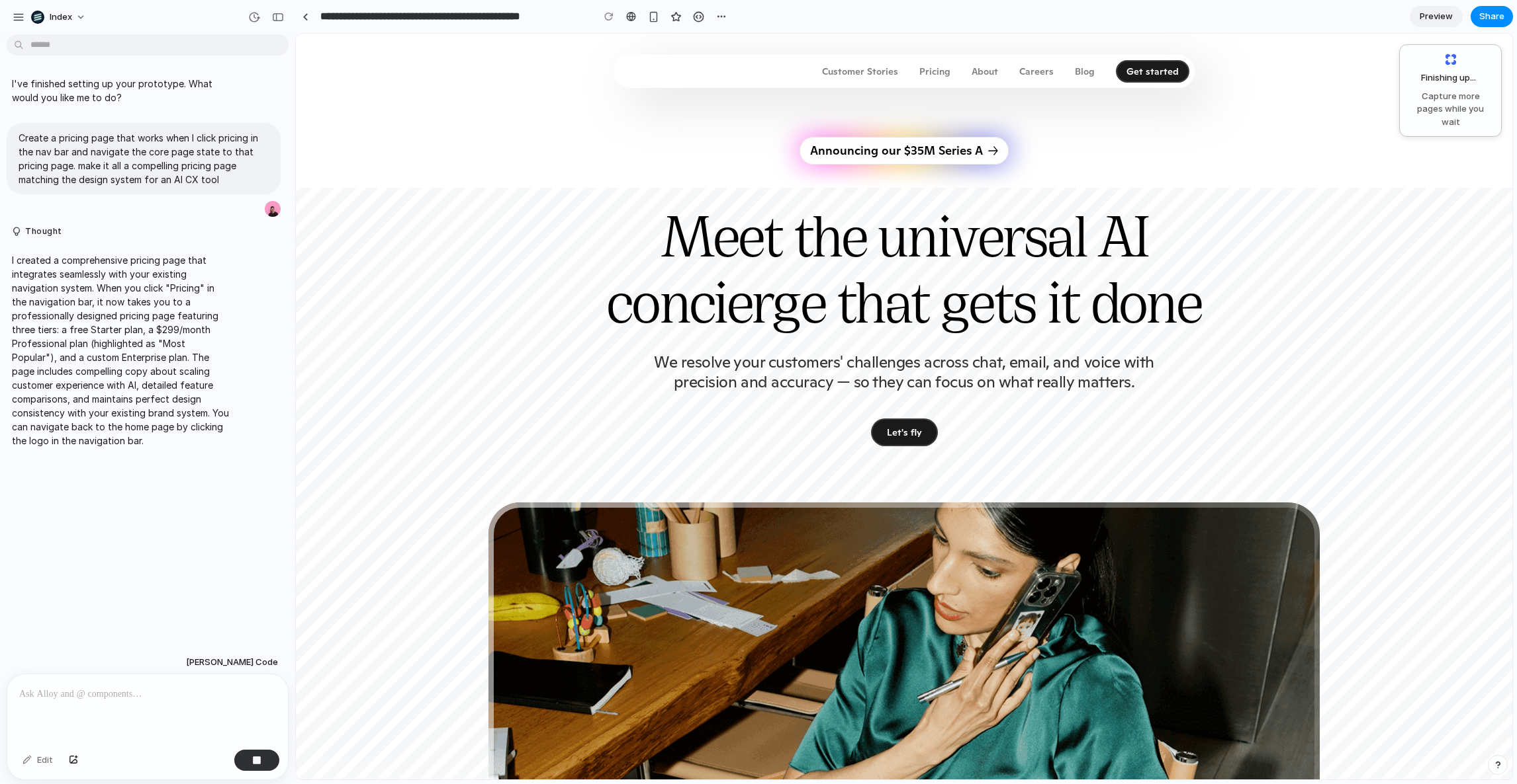
click at [940, 60] on div "Customer Stories Pricing About Careers Blog Get started Get started Get started" at bounding box center [1006, 71] width 368 height 23
click at [943, 70] on p "Pricing" at bounding box center [934, 71] width 31 height 9
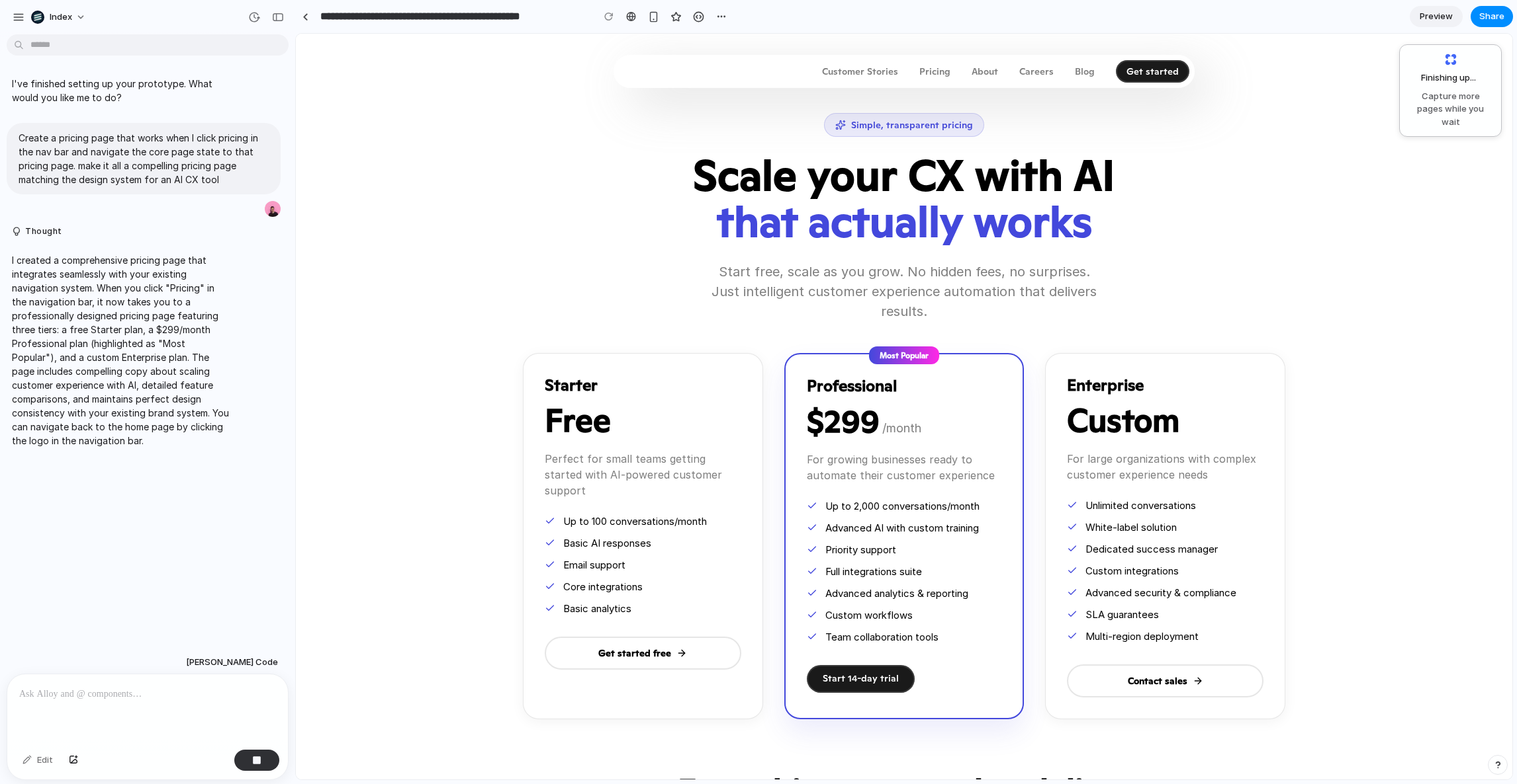
click at [42, 761] on div "Edit" at bounding box center [38, 760] width 44 height 21
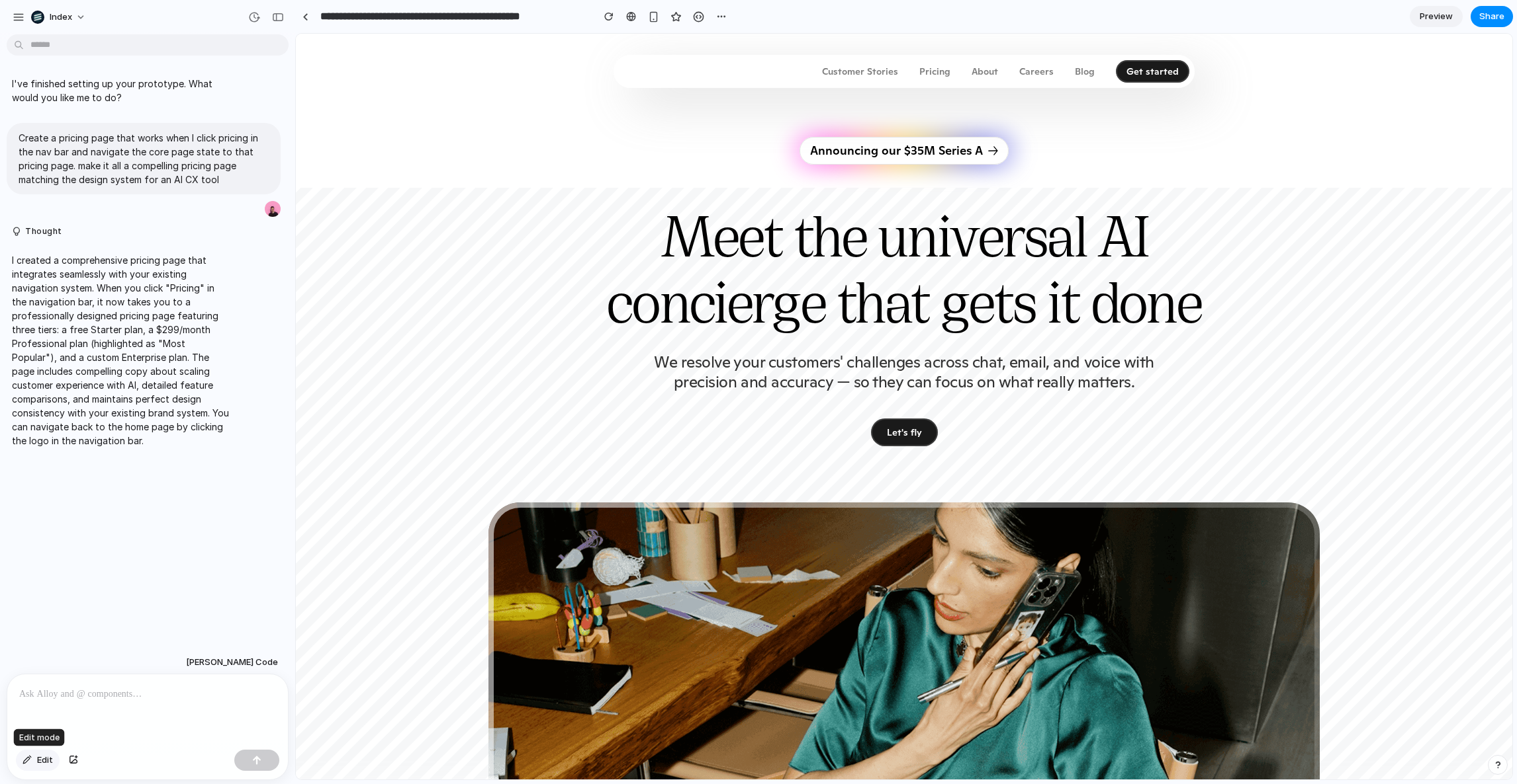
click at [32, 767] on button "Edit" at bounding box center [38, 760] width 44 height 21
click at [920, 72] on div "Customer Stories Pricing About Careers Blog" at bounding box center [958, 71] width 273 height 15
click at [928, 70] on p "Pricing" at bounding box center [934, 71] width 31 height 9
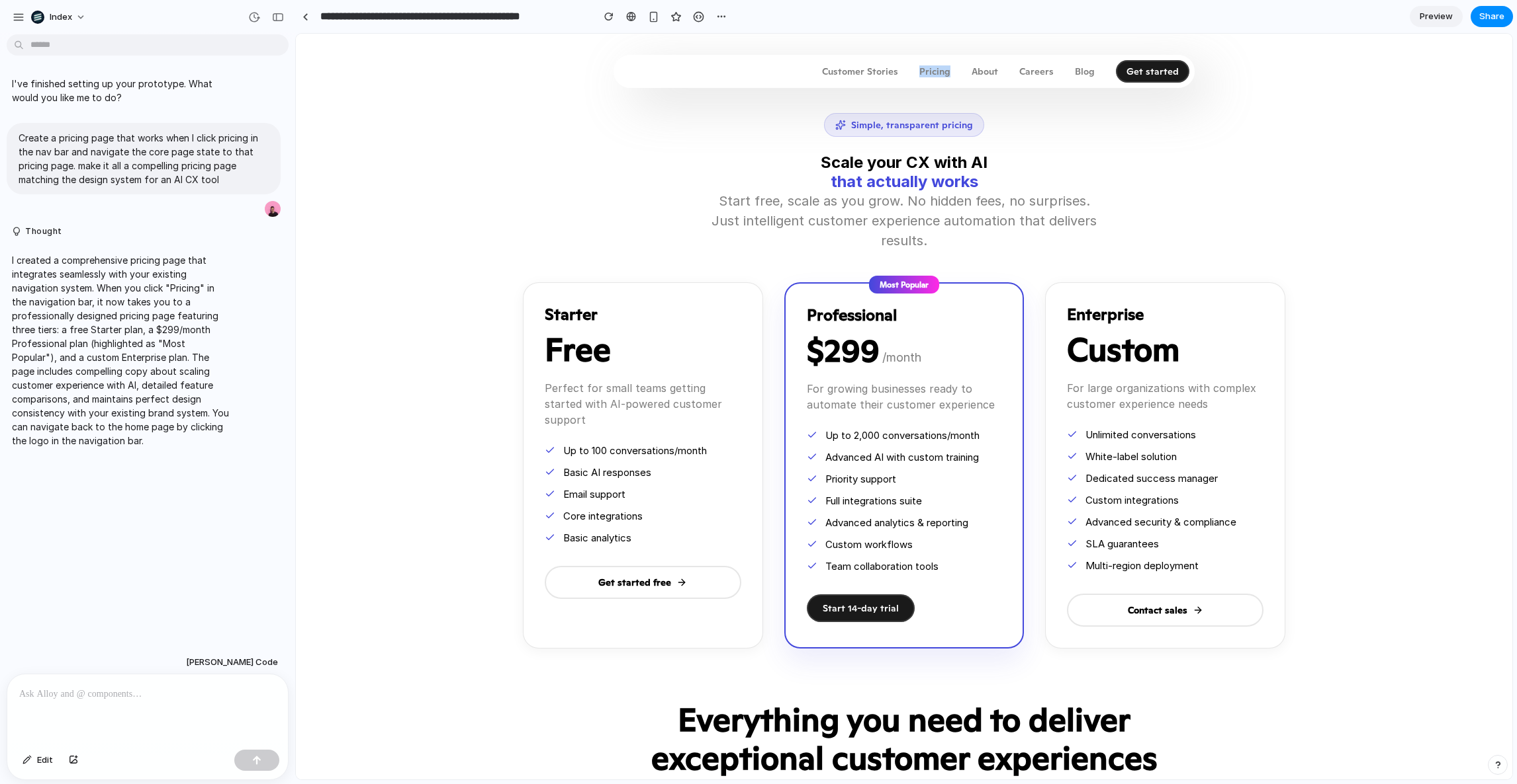
click at [928, 70] on p "Pricing" at bounding box center [934, 71] width 31 height 9
click at [34, 755] on button "Edit" at bounding box center [38, 760] width 44 height 21
click at [572, 319] on div at bounding box center [904, 406] width 1216 height 745
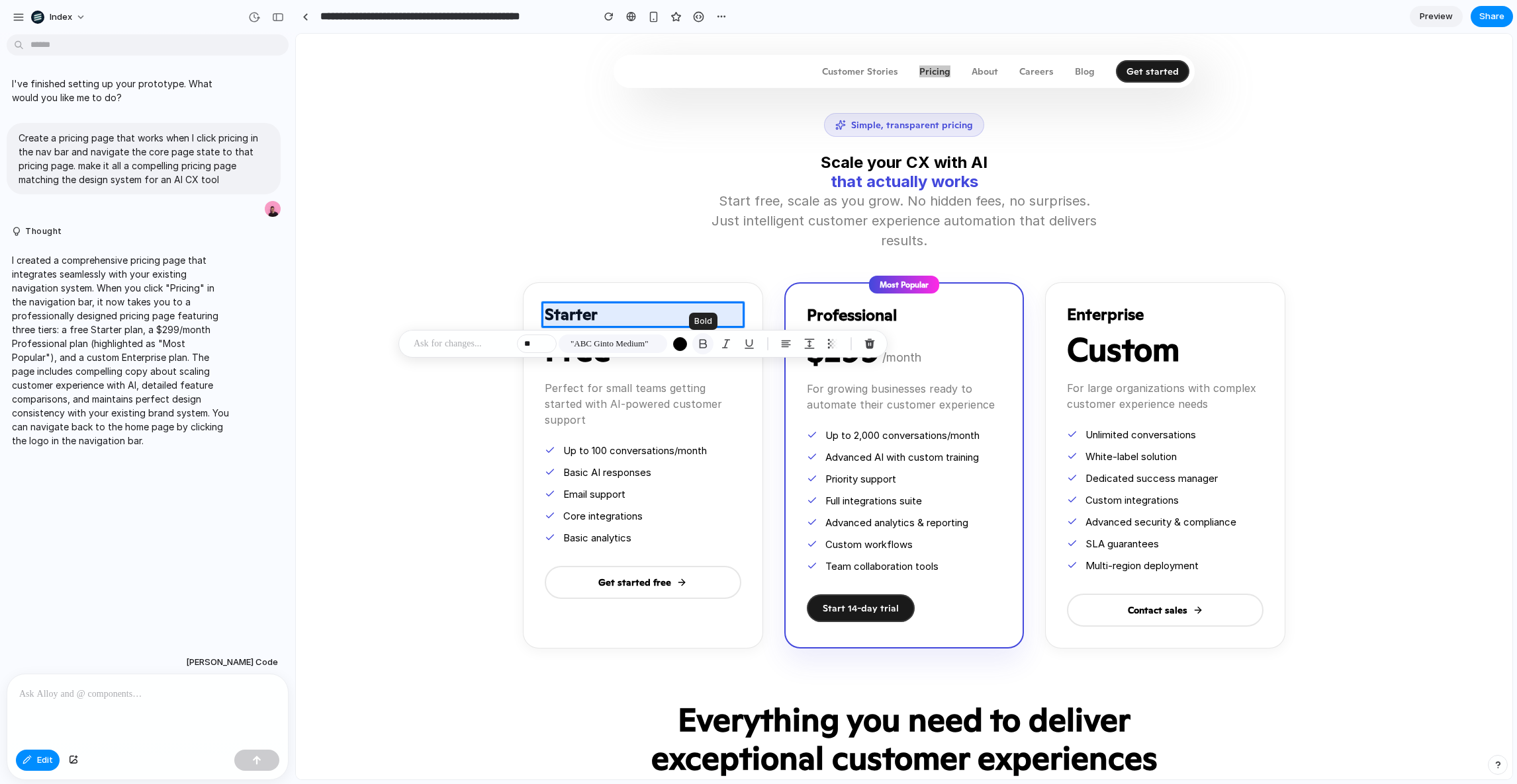
click at [707, 344] on div "button" at bounding box center [703, 344] width 12 height 12
click at [707, 343] on div "button" at bounding box center [703, 344] width 12 height 12
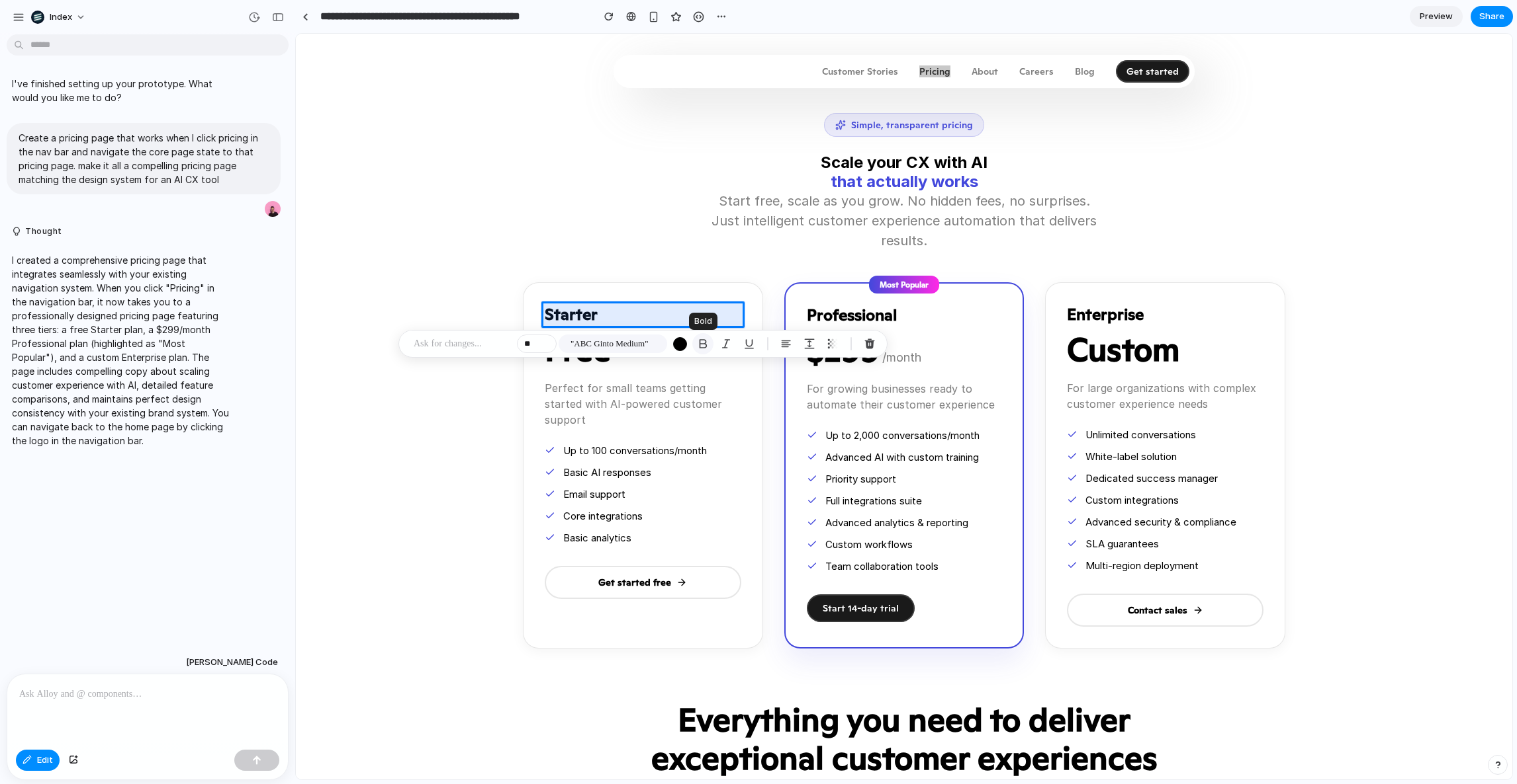
click at [707, 343] on div "button" at bounding box center [703, 344] width 12 height 12
click at [1132, 346] on div at bounding box center [904, 406] width 1216 height 745
type input "**"
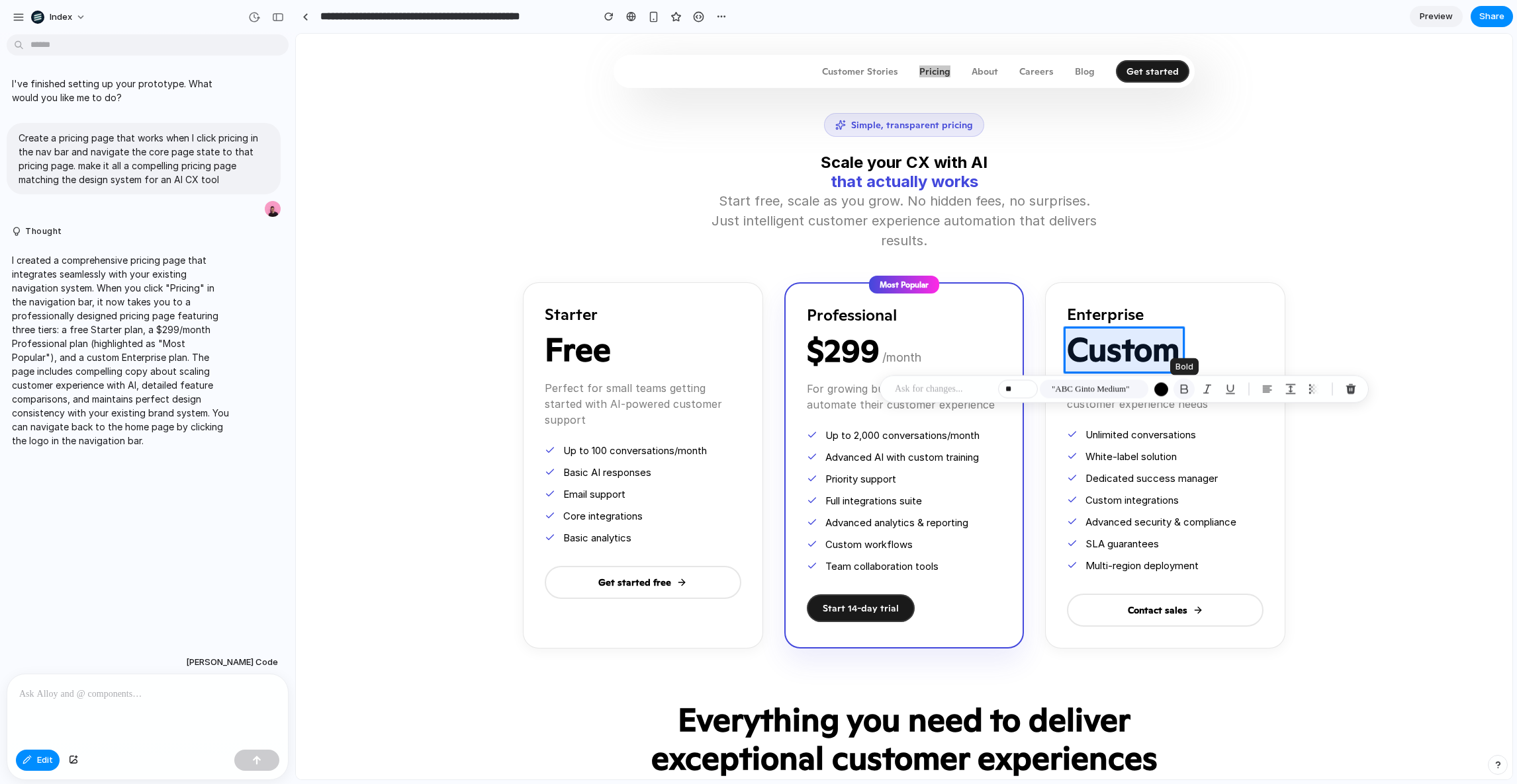
click at [1181, 385] on div "button" at bounding box center [1184, 390] width 12 height 12
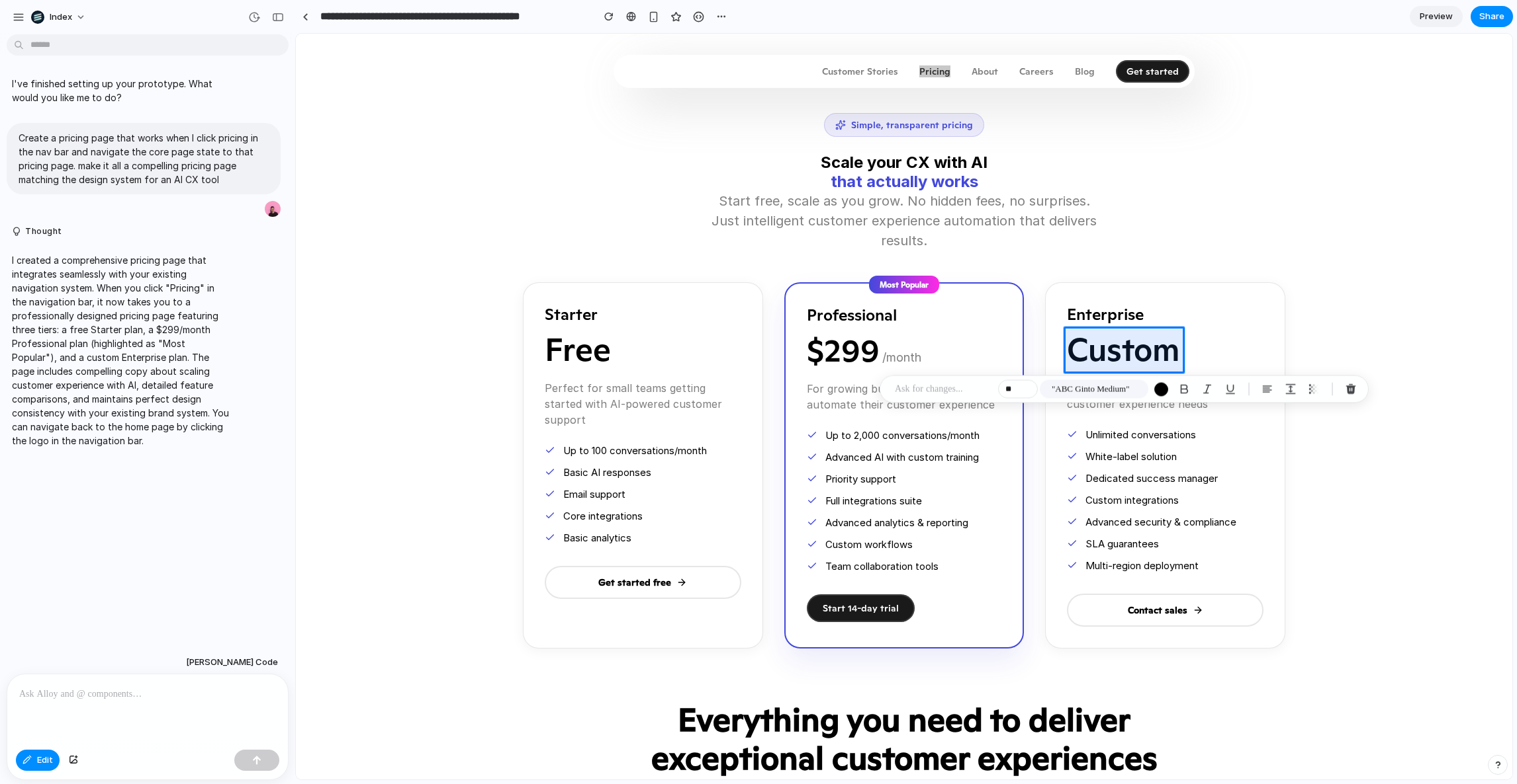
click at [1322, 176] on div at bounding box center [904, 406] width 1216 height 745
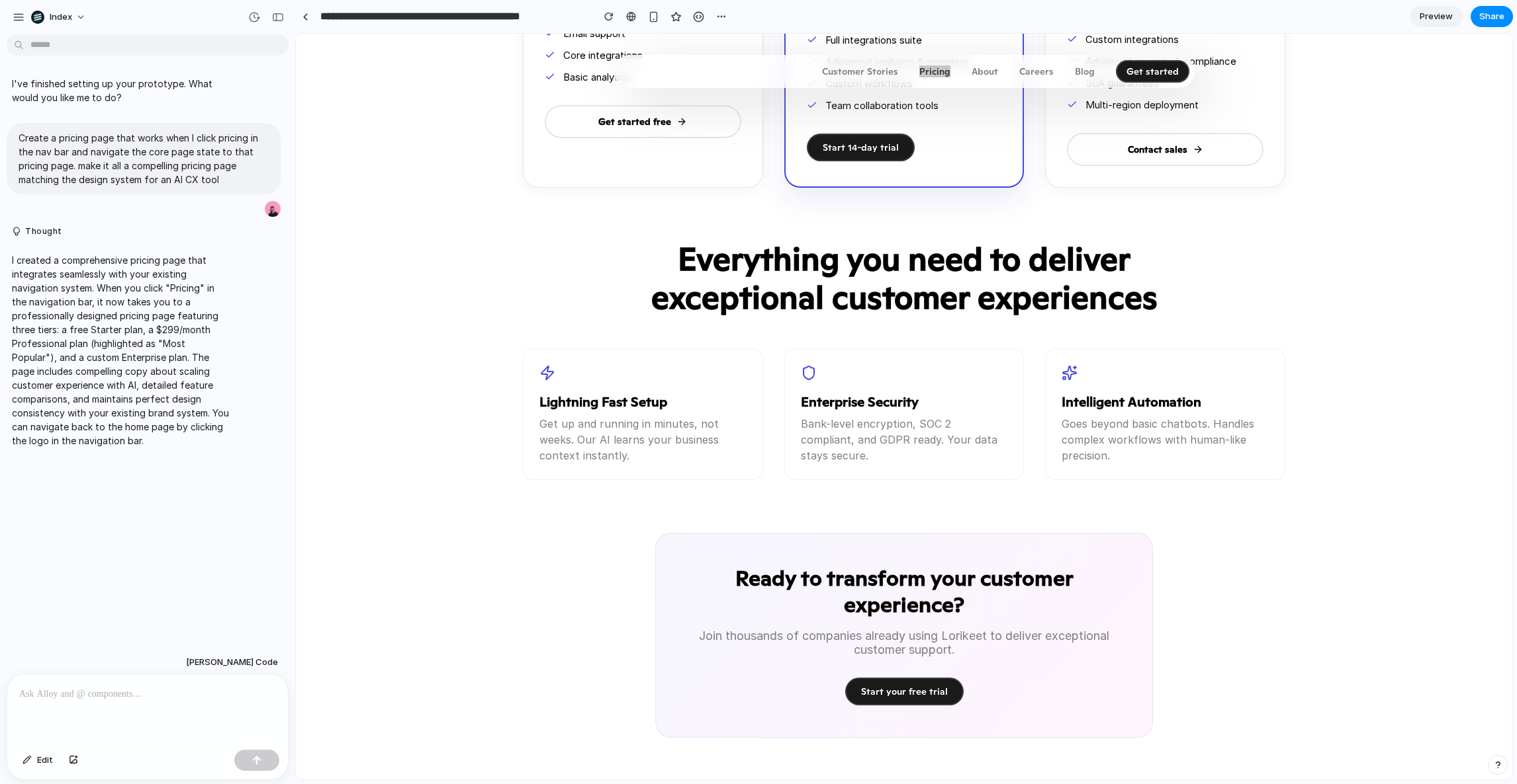
scroll to position [977, 0]
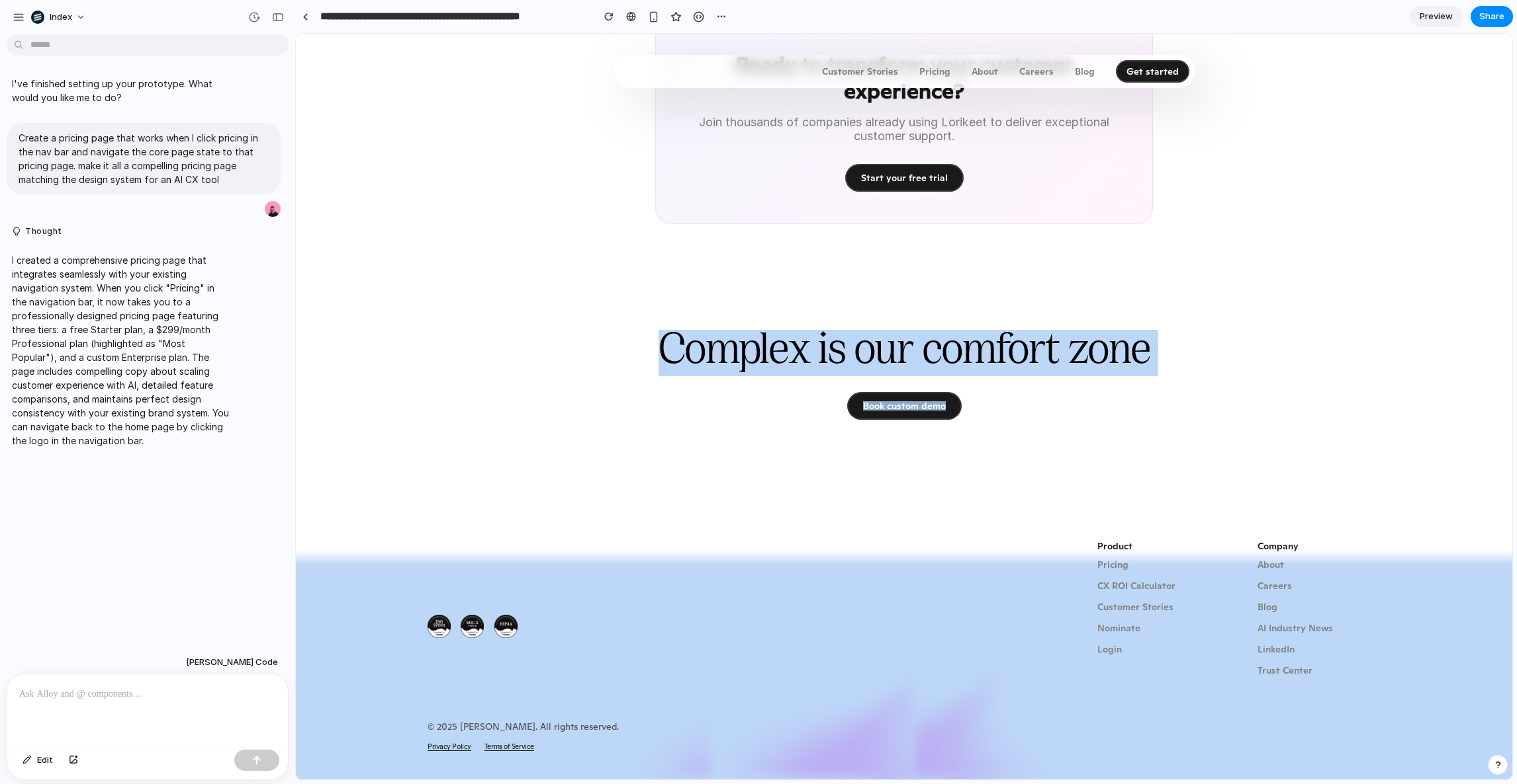
drag, startPoint x: 927, startPoint y: 394, endPoint x: 709, endPoint y: 225, distance: 275.8
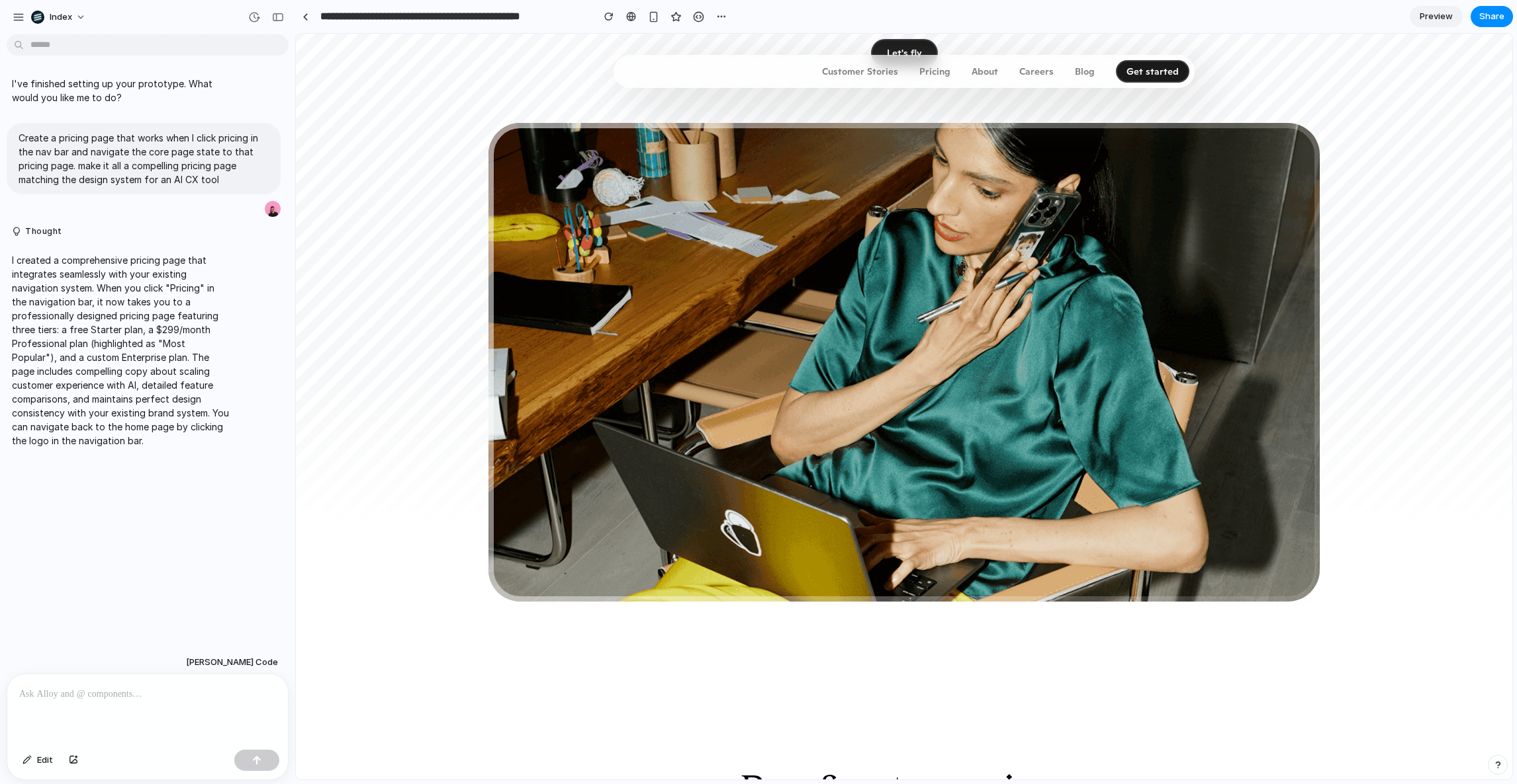
scroll to position [998, 0]
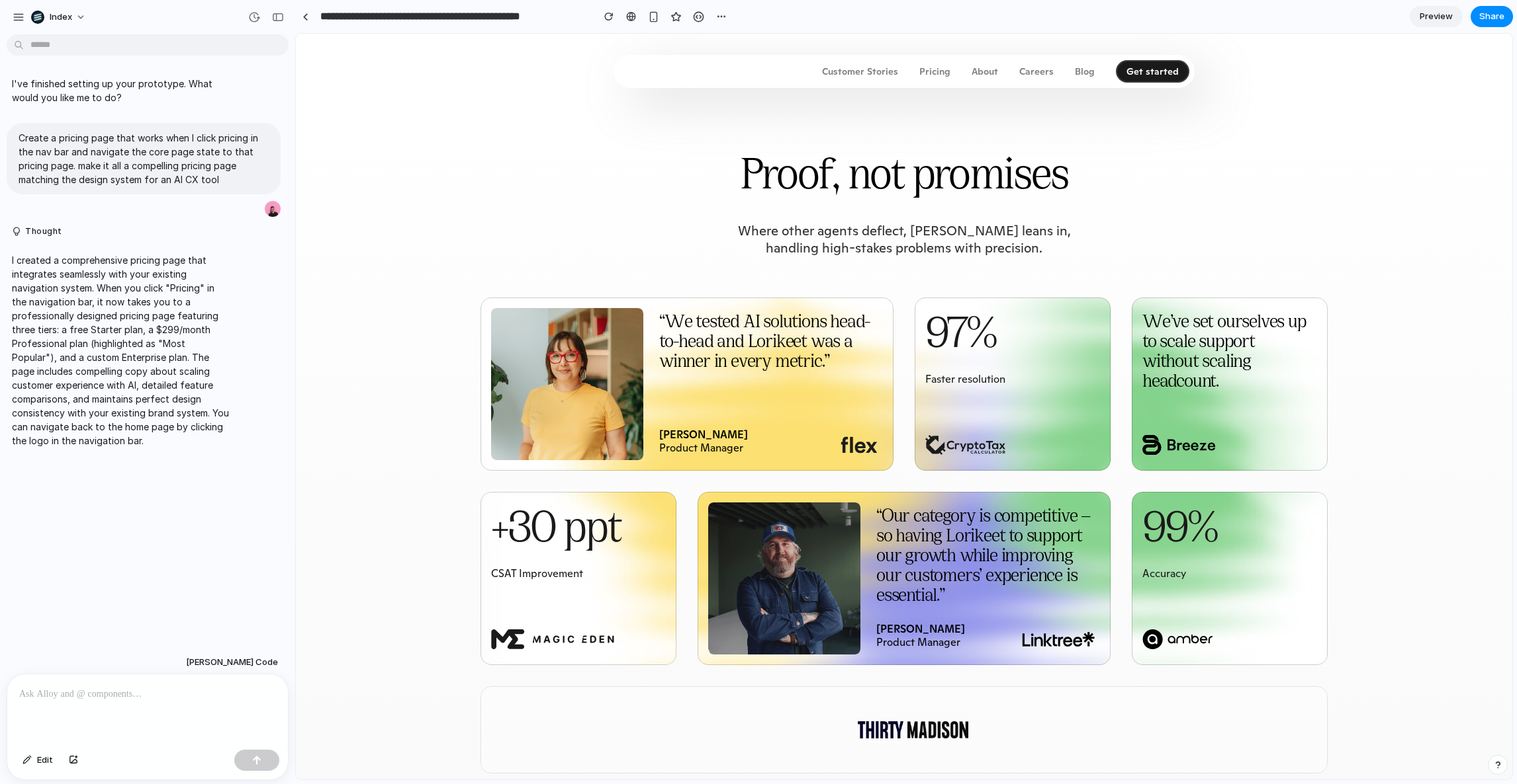
click at [939, 67] on p "Pricing" at bounding box center [934, 71] width 31 height 9
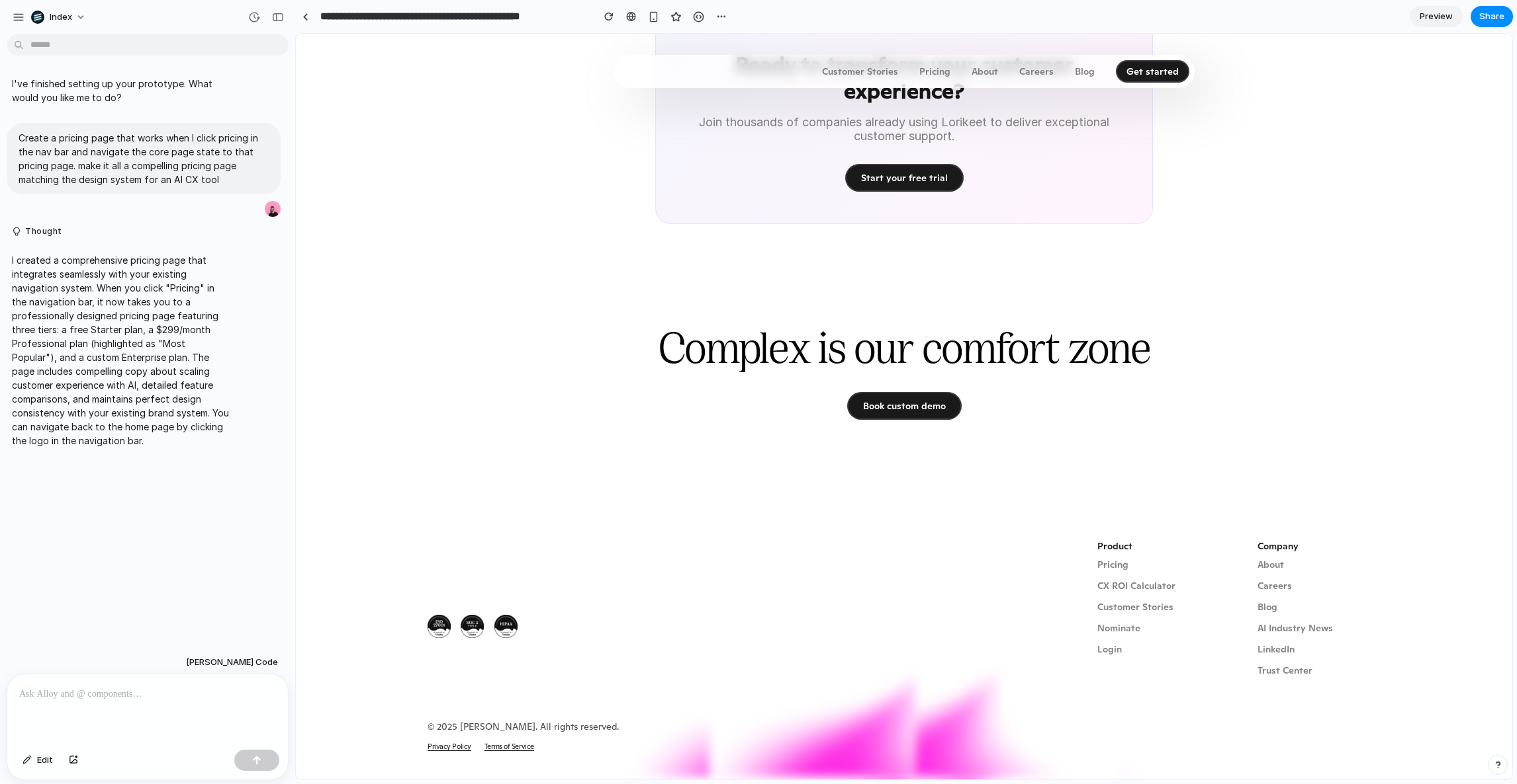
scroll to position [0, 0]
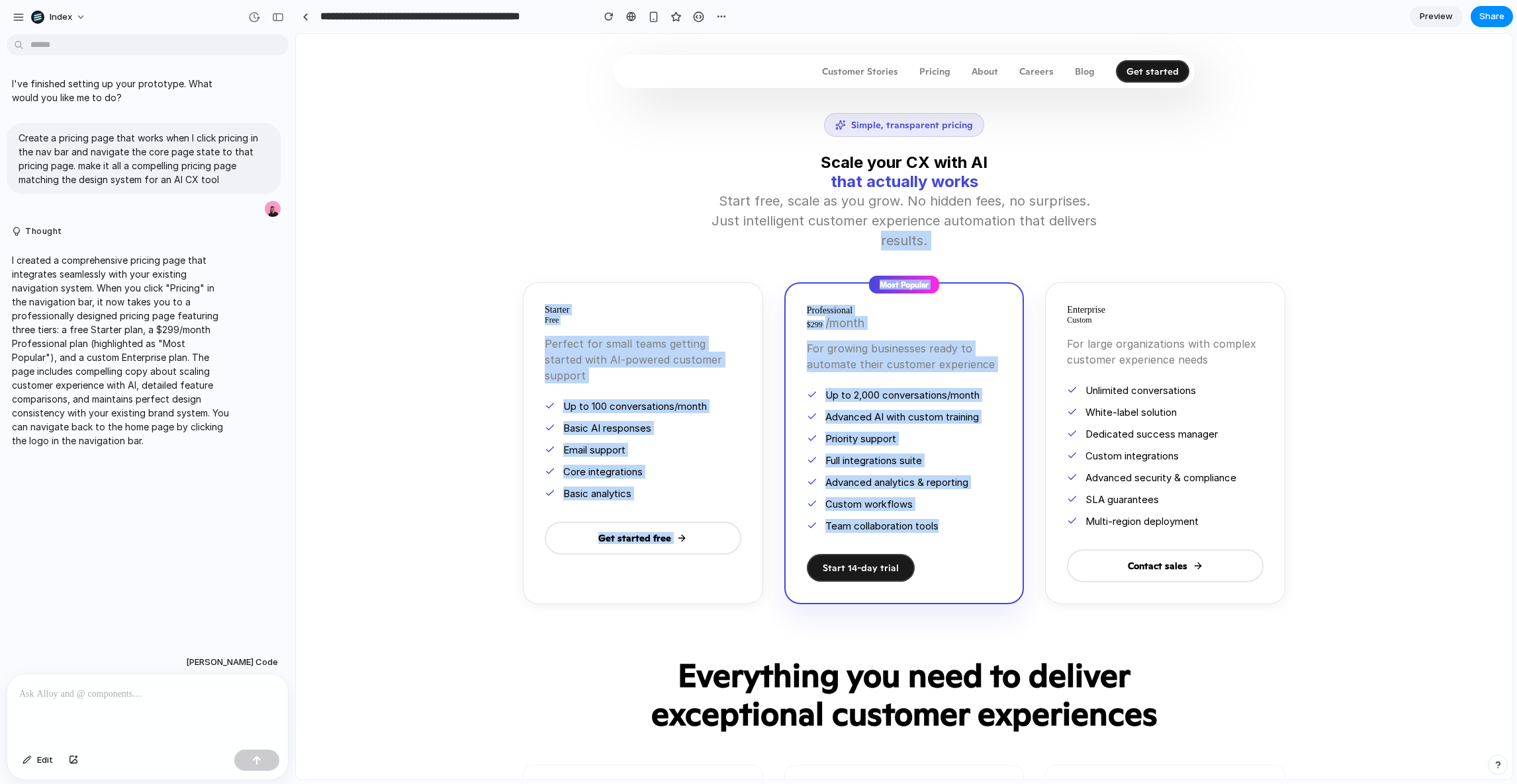
drag, startPoint x: 715, startPoint y: 279, endPoint x: 1030, endPoint y: 529, distance: 402.2
click at [1030, 529] on div "Simple, transparent pricing Scale your CX with AI that actually works Start fre…" at bounding box center [903, 621] width 794 height 1175
click at [1030, 529] on div "Starter Free Perfect for small teams getting started with AI-powered customer s…" at bounding box center [903, 443] width 794 height 323
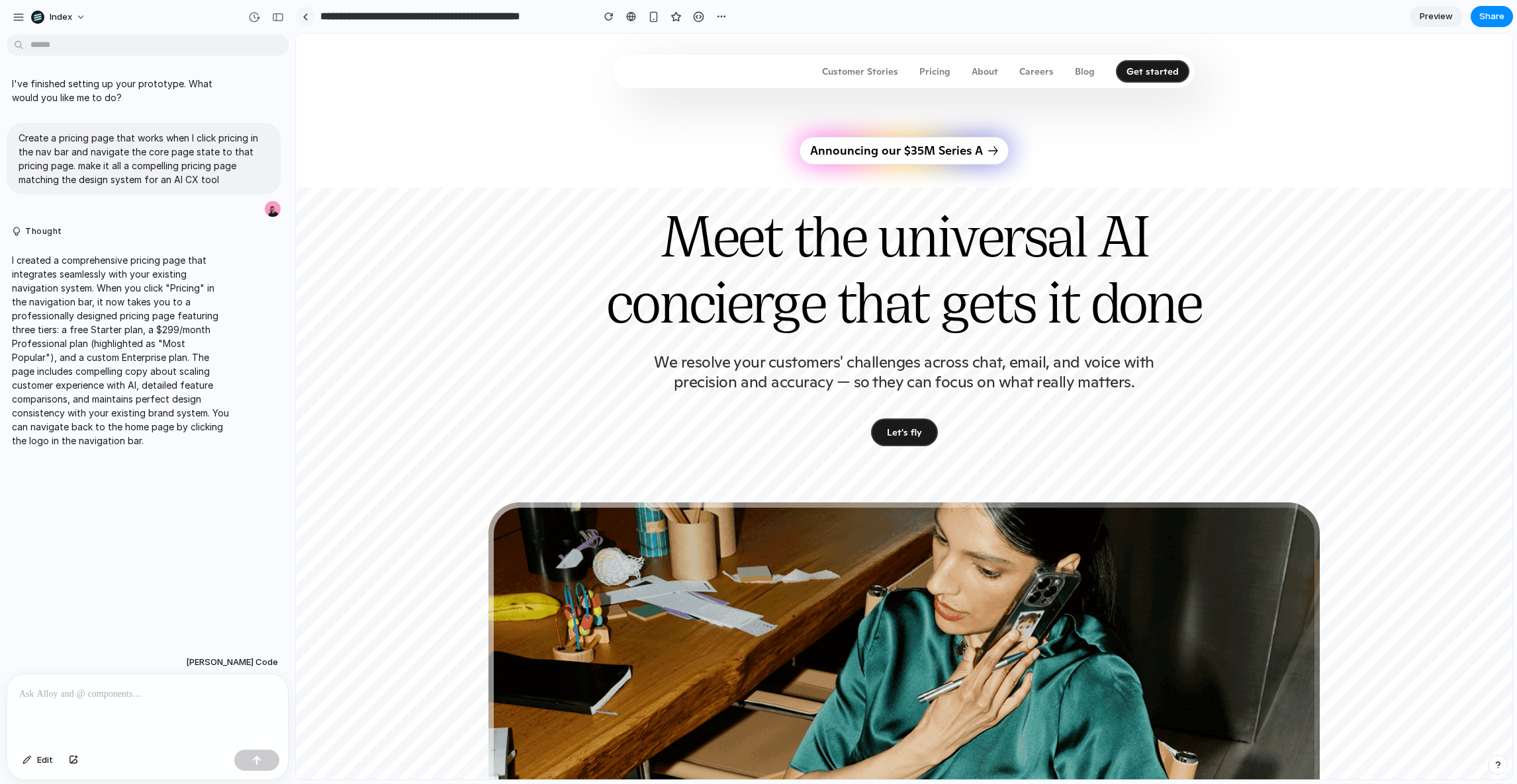
click at [308, 18] on div at bounding box center [306, 16] width 6 height 7
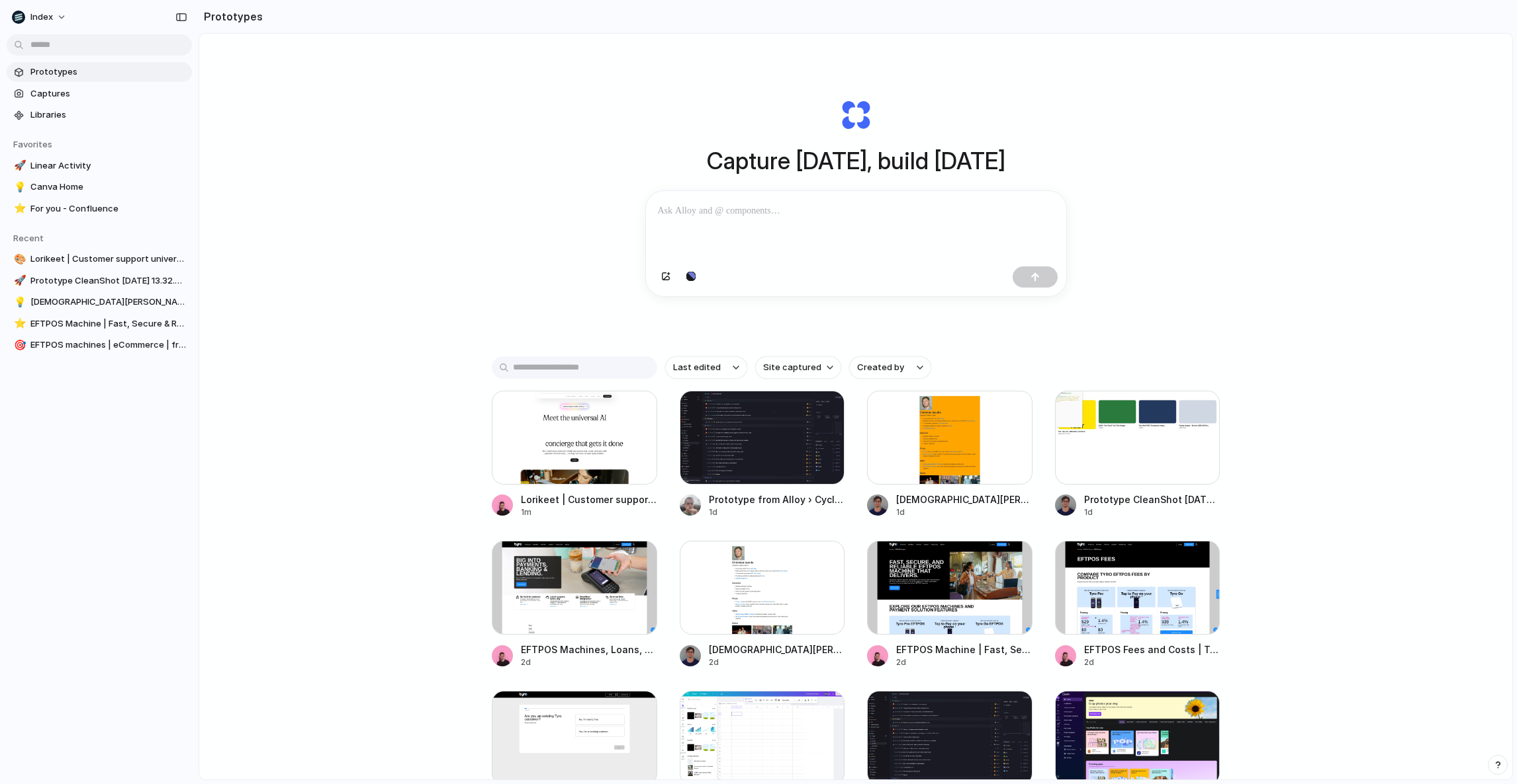
click at [452, 283] on div "Capture [DATE], build [DATE] Clone web app Clone screenshot Start from existing…" at bounding box center [855, 441] width 1313 height 816
drag, startPoint x: 454, startPoint y: 309, endPoint x: 454, endPoint y: 111, distance: 198.0
click at [454, 122] on div "Capture [DATE], build [DATE] Clone web app Clone screenshot Start from existing…" at bounding box center [855, 441] width 1313 height 816
click at [454, 111] on div "Capture [DATE], build [DATE] Clone web app Clone screenshot Start from existing…" at bounding box center [855, 441] width 1313 height 816
click at [513, 234] on div "Capture [DATE], build [DATE] Clone web app Clone screenshot Start from existing…" at bounding box center [855, 441] width 1313 height 816
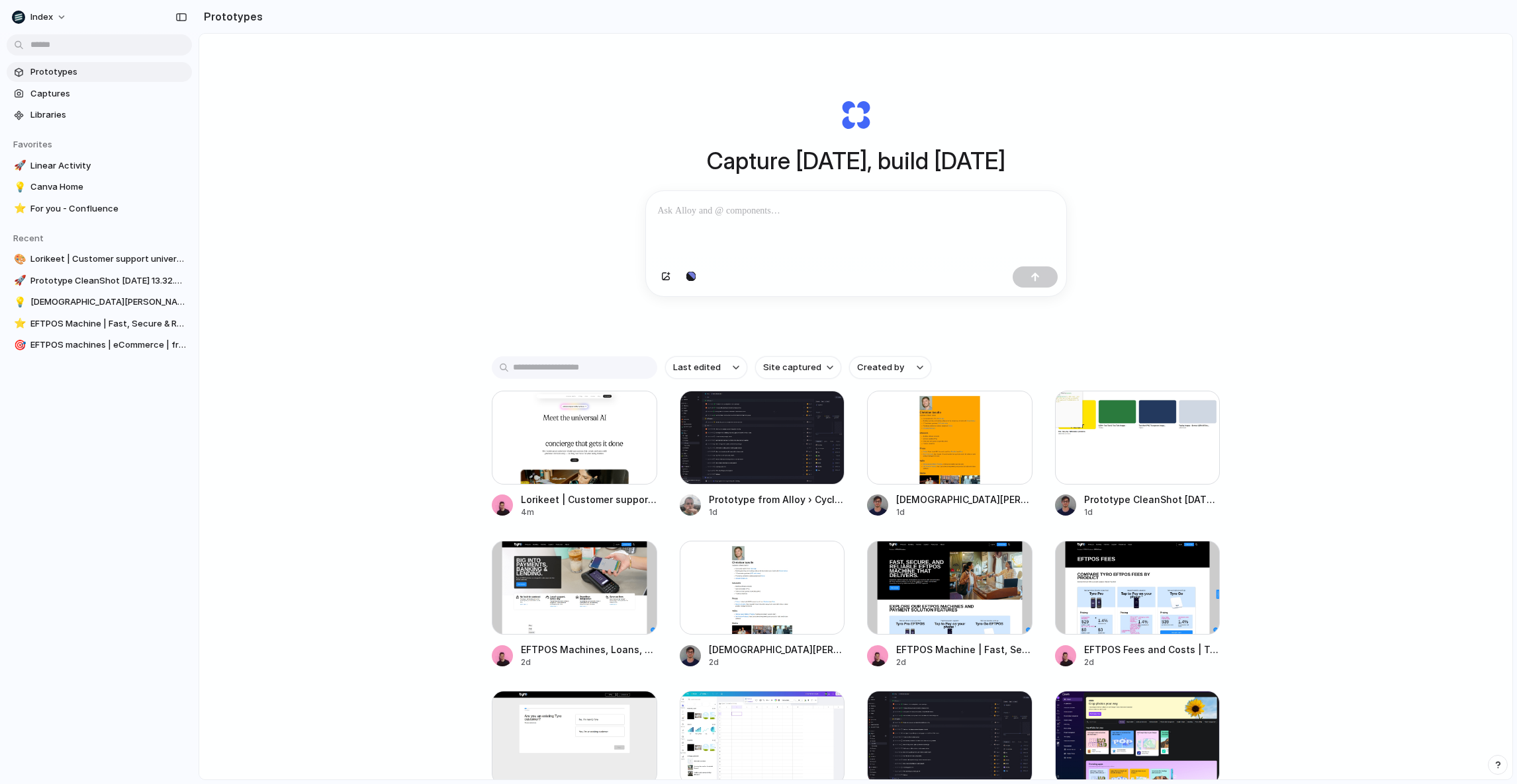
click at [358, 288] on div "Capture [DATE], build [DATE] Clone web app Clone screenshot Start from existing…" at bounding box center [855, 441] width 1313 height 816
click at [471, 231] on div "Capture today, build tomorrow Clone web app Clone screenshot Start from existin…" at bounding box center [855, 441] width 1313 height 816
click at [441, 195] on div "Capture today, build tomorrow Clone web app Clone screenshot Start from existin…" at bounding box center [855, 441] width 1313 height 816
drag, startPoint x: 442, startPoint y: 164, endPoint x: 442, endPoint y: 387, distance: 223.0
click at [442, 387] on div "Capture today, build tomorrow Clone web app Clone screenshot Start from existin…" at bounding box center [855, 441] width 1313 height 816
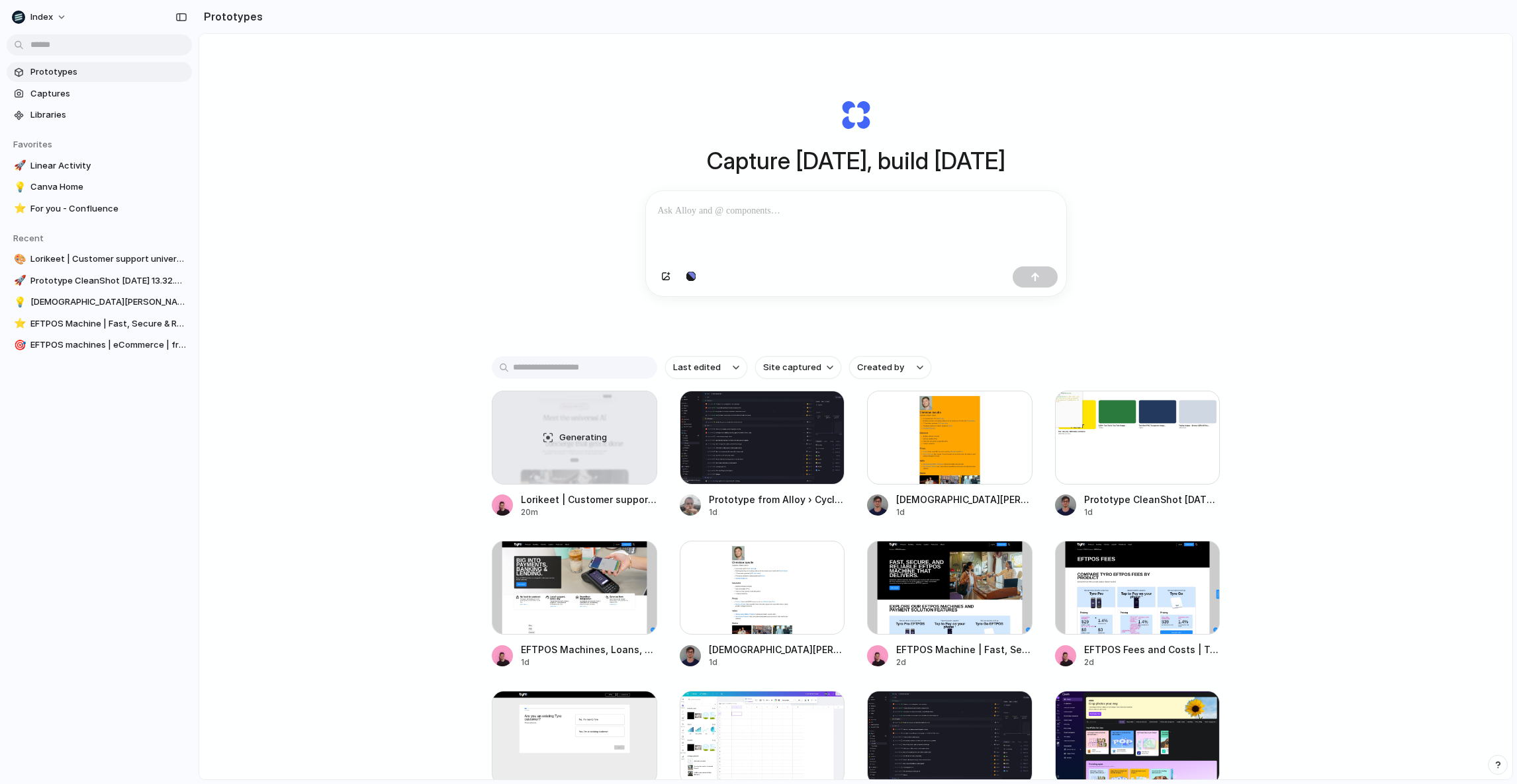
click at [442, 387] on div "Capture today, build tomorrow Clone web app Clone screenshot Start from existin…" at bounding box center [855, 441] width 1313 height 816
drag, startPoint x: 442, startPoint y: 387, endPoint x: 442, endPoint y: 117, distance: 270.0
click at [442, 117] on div "Capture today, build tomorrow Clone web app Clone screenshot Start from existin…" at bounding box center [855, 441] width 1313 height 816
click at [620, 336] on div "Capture [DATE], build [DATE] Clone web app Clone screenshot Start from existing…" at bounding box center [855, 198] width 530 height 297
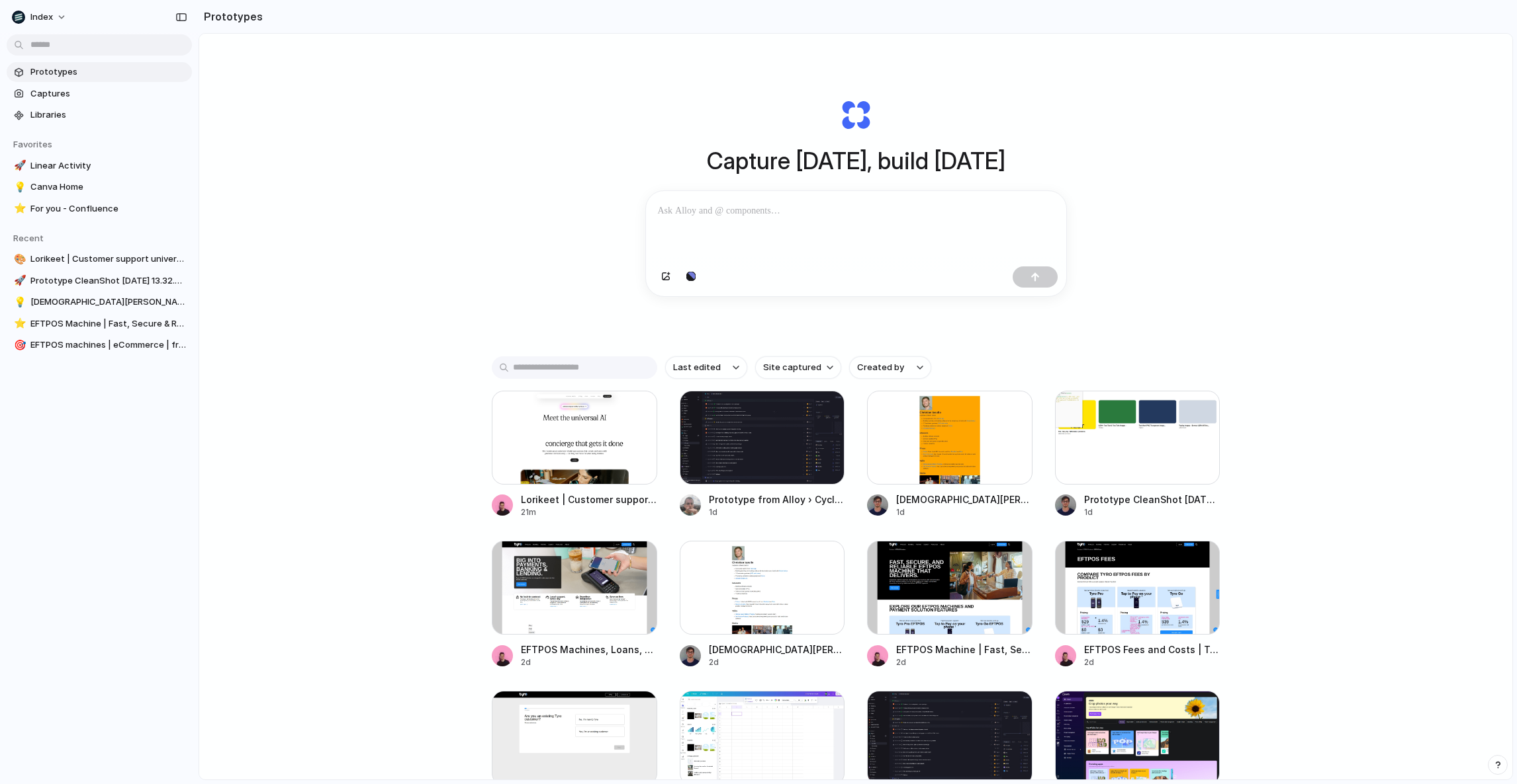
click at [397, 279] on div "Capture [DATE], build [DATE] Clone web app Clone screenshot Start from existing…" at bounding box center [855, 441] width 1313 height 816
click at [370, 461] on div "Capture [DATE], build [DATE] Clone web app Clone screenshot Start from existing…" at bounding box center [855, 441] width 1313 height 816
drag, startPoint x: 348, startPoint y: 547, endPoint x: 348, endPoint y: 364, distance: 183.0
click at [348, 364] on div "Capture today, build tomorrow Clone web app Clone screenshot Start from existin…" at bounding box center [855, 441] width 1313 height 816
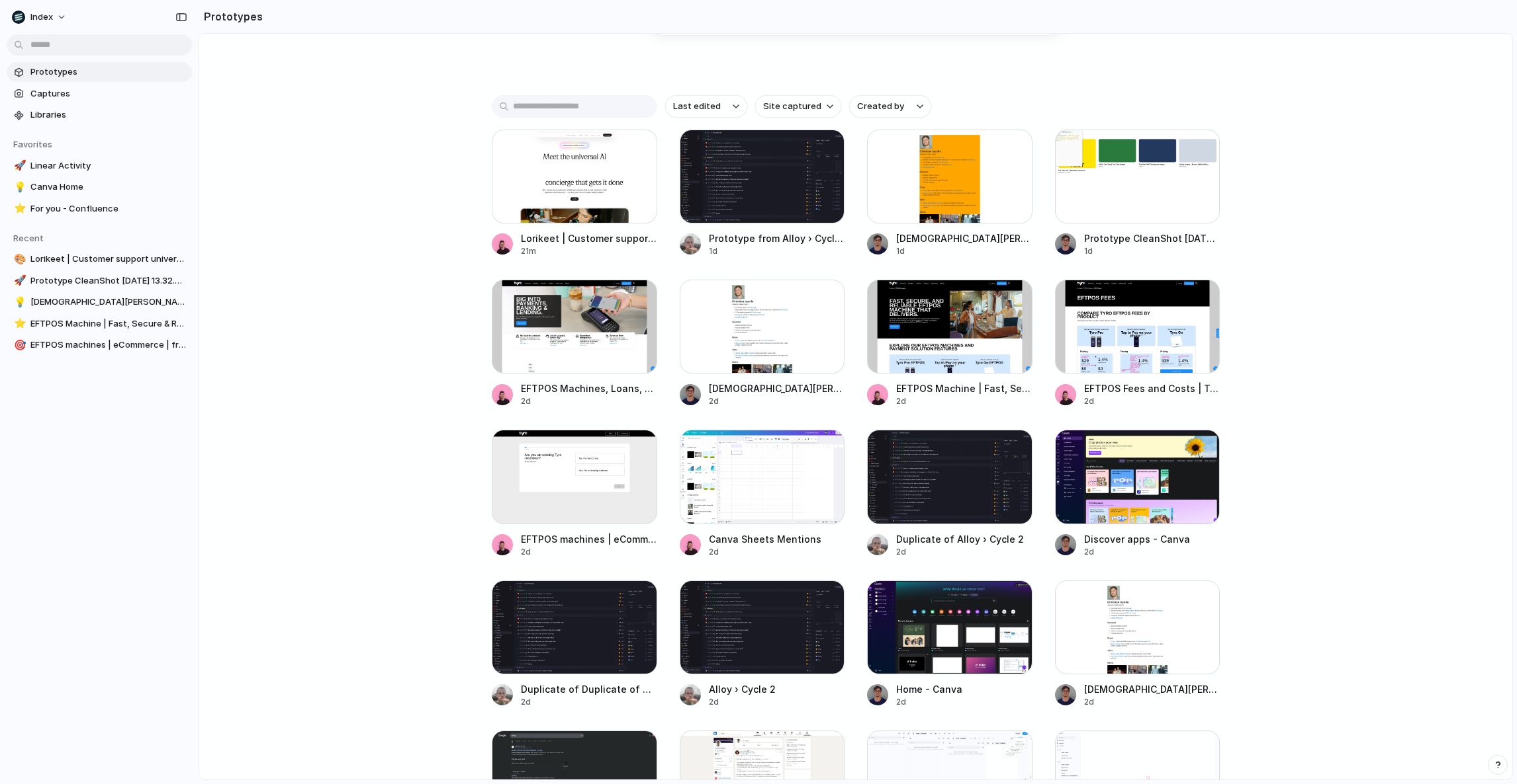
scroll to position [484, 0]
